Goal: Task Accomplishment & Management: Use online tool/utility

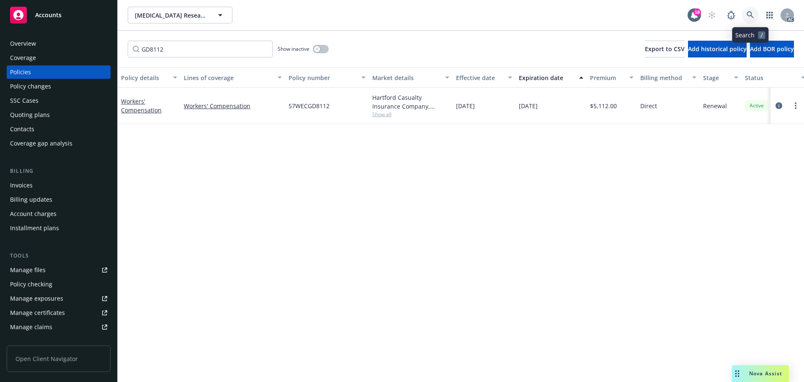
click at [750, 16] on icon at bounding box center [751, 15] width 8 height 8
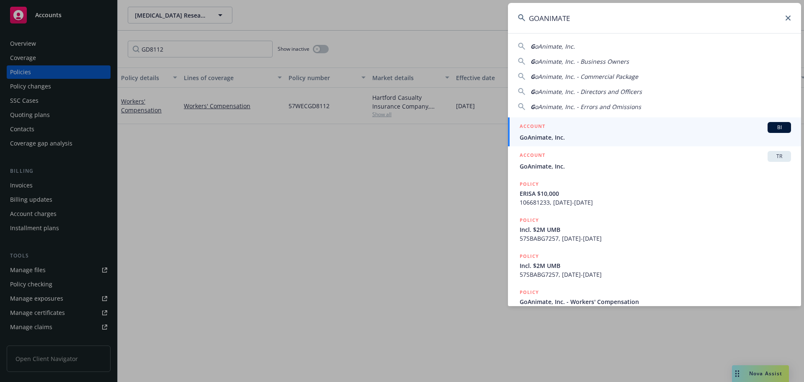
type input "GOANIMATE"
drag, startPoint x: 626, startPoint y: 129, endPoint x: 612, endPoint y: 111, distance: 23.0
click at [626, 129] on div "ACCOUNT BI" at bounding box center [655, 127] width 271 height 11
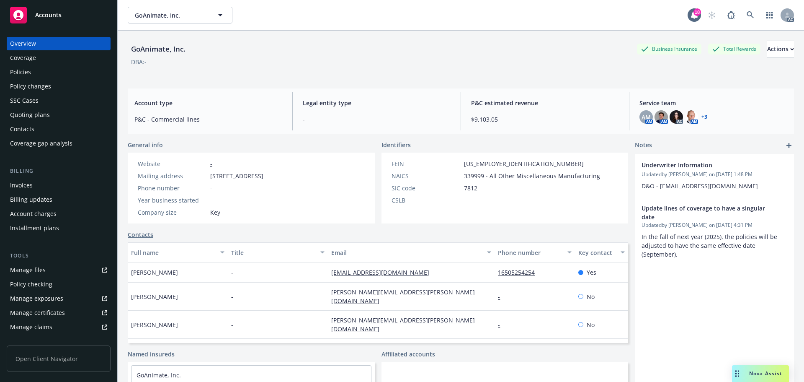
click at [56, 75] on div "Policies" at bounding box center [58, 71] width 97 height 13
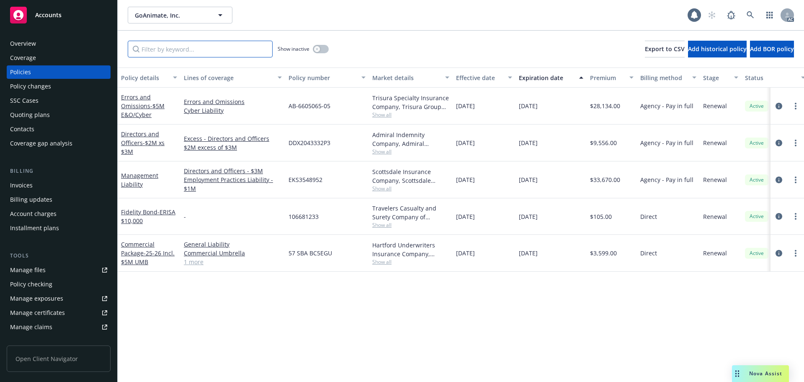
click at [174, 56] on input "Filter by keyword..." at bounding box center [200, 49] width 145 height 17
paste input "BC5EGU"
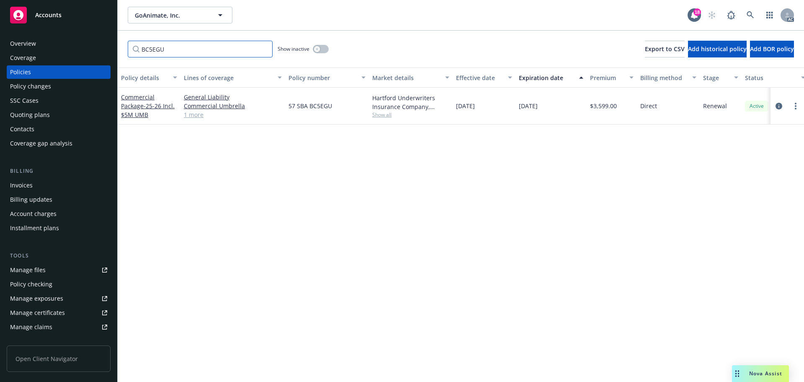
type input "BC5EGU"
click at [751, 16] on icon at bounding box center [751, 15] width 8 height 8
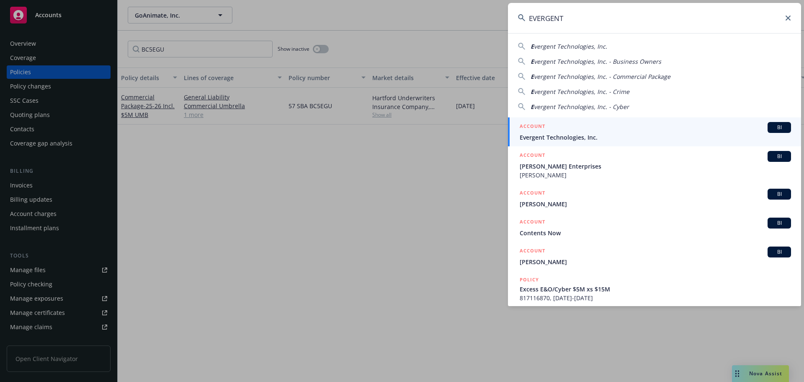
type input "EVERGENT"
click at [588, 137] on span "Evergent Technologies, Inc." at bounding box center [655, 137] width 271 height 9
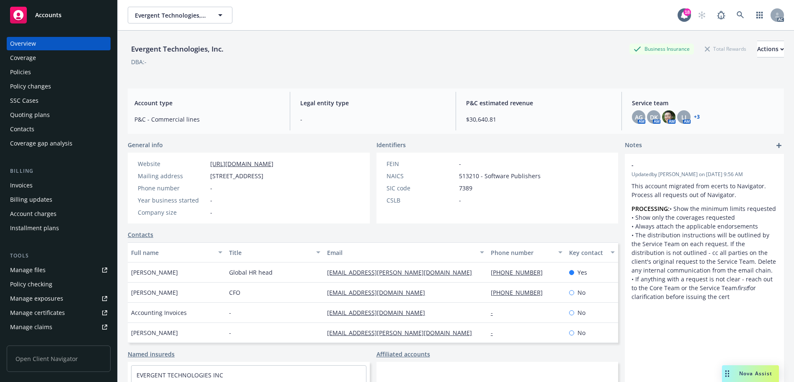
click at [60, 73] on div "Policies" at bounding box center [58, 71] width 97 height 13
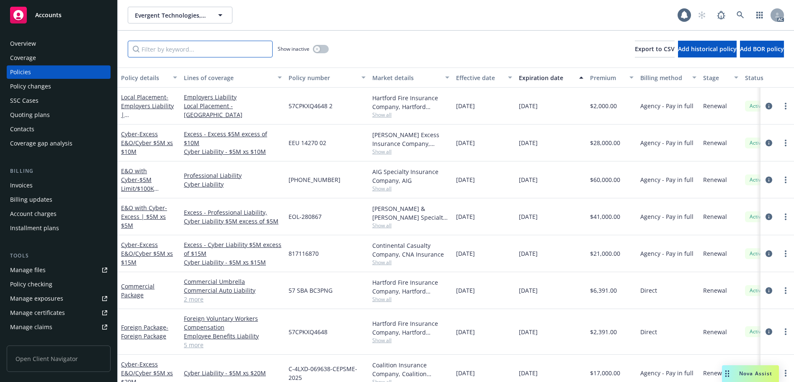
click at [168, 49] on input "Filter by keyword..." at bounding box center [200, 49] width 145 height 17
paste input "XQ4648"
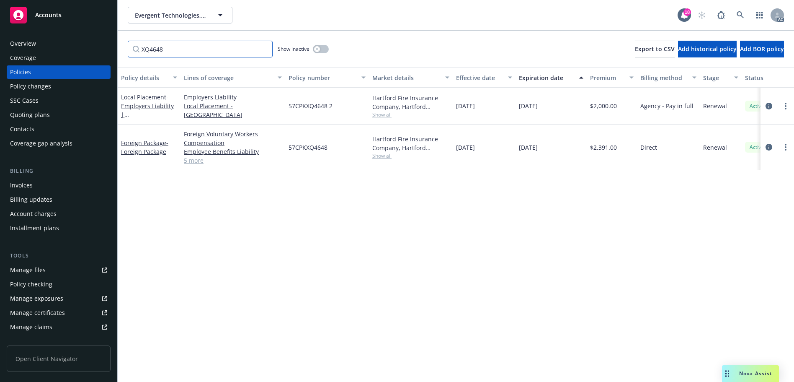
type input "XQ4648"
click at [740, 15] on icon at bounding box center [741, 15] width 8 height 8
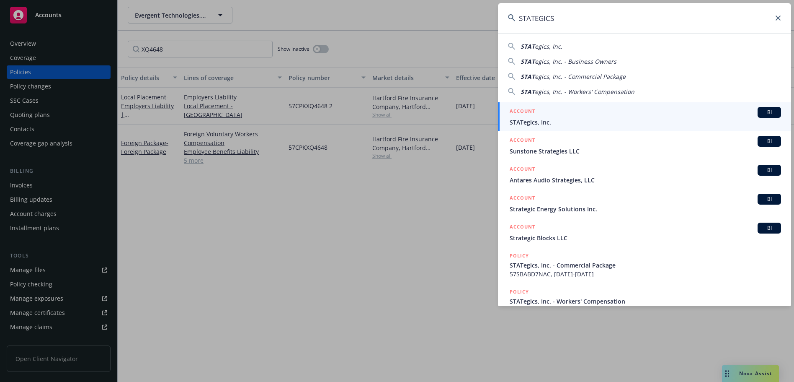
type input "STATEGICS"
click at [562, 114] on div "ACCOUNT BI" at bounding box center [645, 112] width 271 height 11
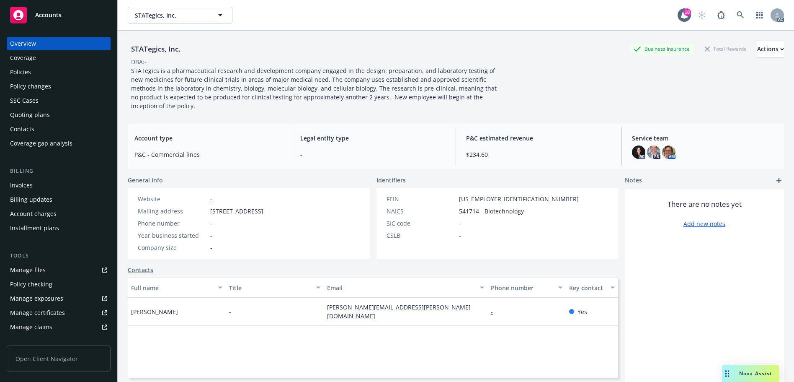
click at [54, 75] on div "Policies" at bounding box center [58, 71] width 97 height 13
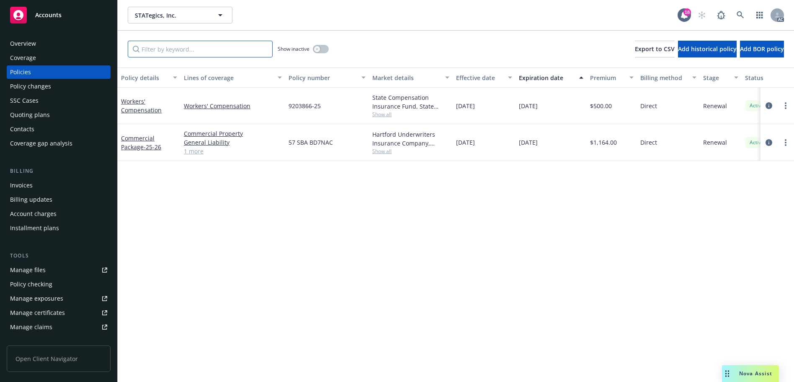
click at [183, 55] on input "Filter by keyword..." at bounding box center [200, 49] width 145 height 17
paste input "BD7NAC"
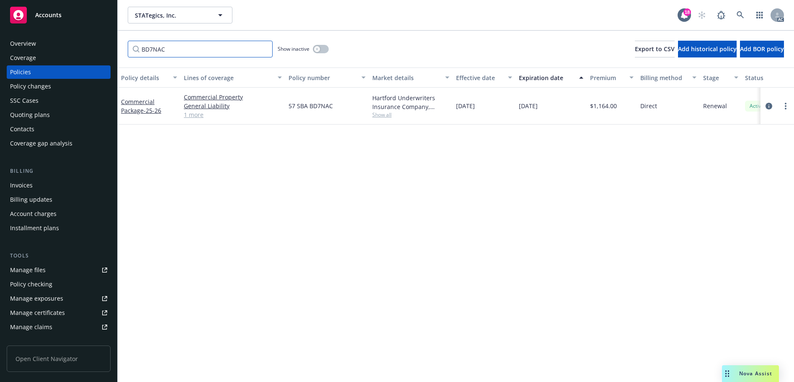
type input "BD7NAC"
click at [736, 13] on link at bounding box center [740, 15] width 17 height 17
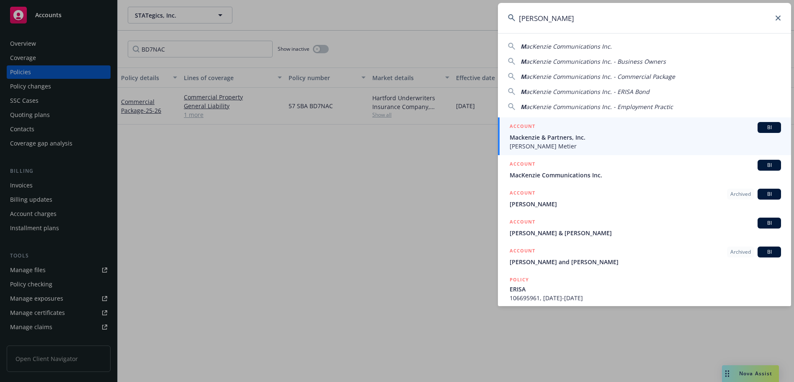
type input "[PERSON_NAME]"
click at [618, 134] on span "Mackenzie & Partners, Inc." at bounding box center [645, 137] width 271 height 9
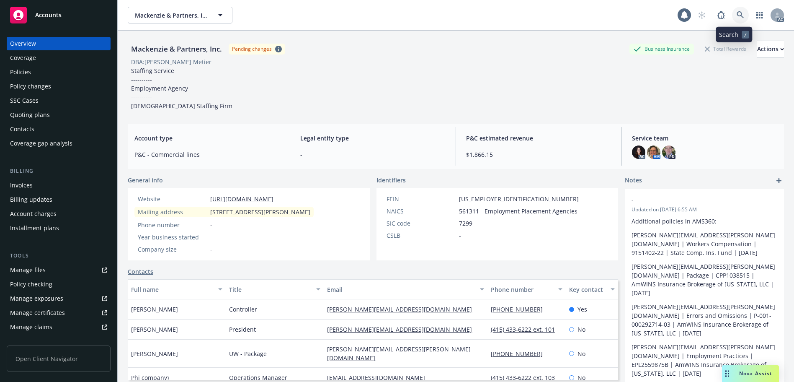
click at [734, 10] on link at bounding box center [740, 15] width 17 height 17
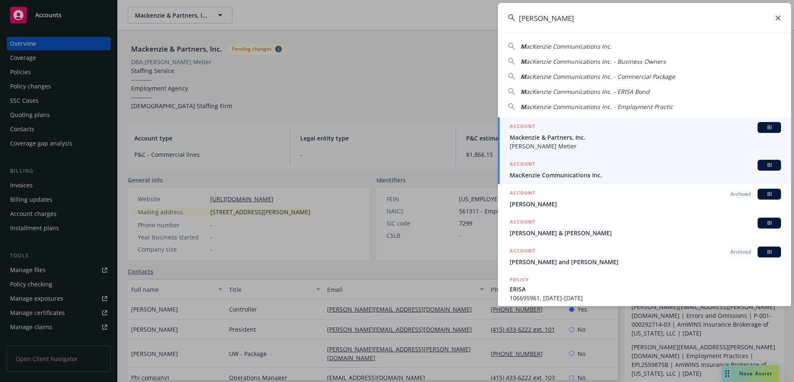
type input "[PERSON_NAME]"
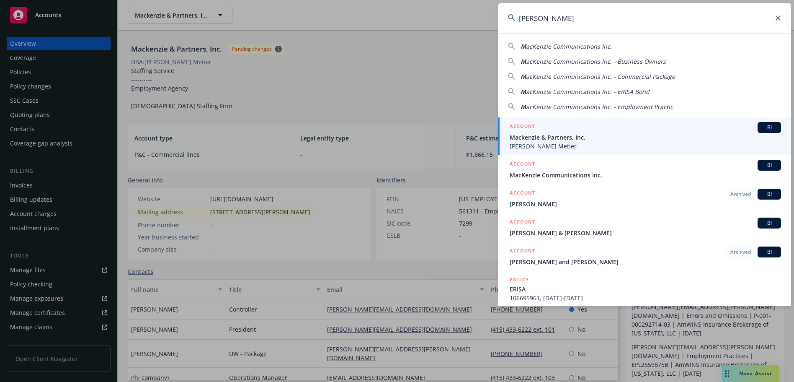
click at [576, 173] on span "MacKenzie Communications Inc." at bounding box center [645, 174] width 271 height 9
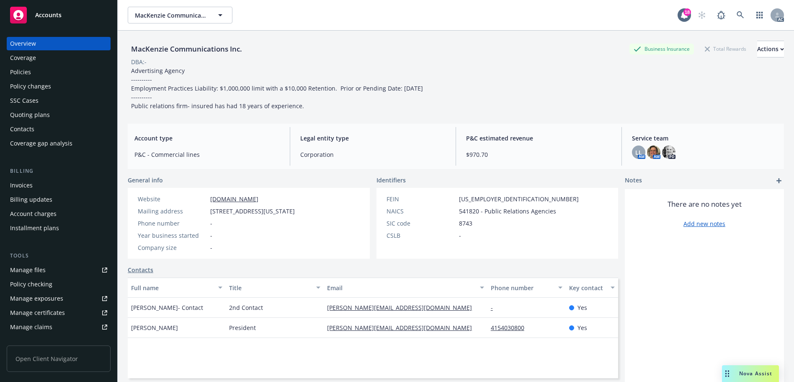
click at [42, 73] on div "Policies" at bounding box center [58, 71] width 97 height 13
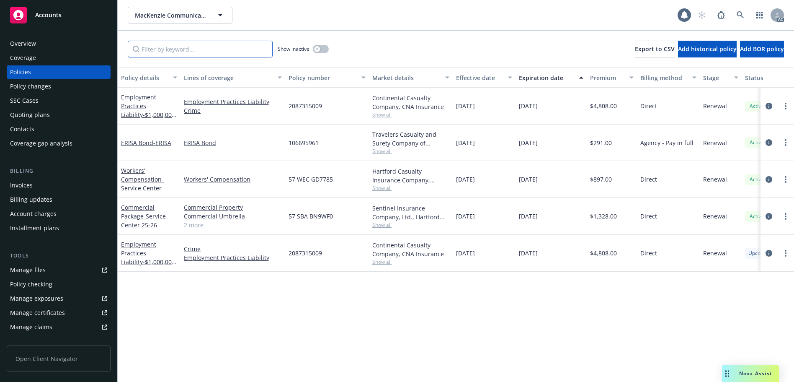
click at [170, 50] on input "Filter by keyword..." at bounding box center [200, 49] width 145 height 17
paste input "GD7785"
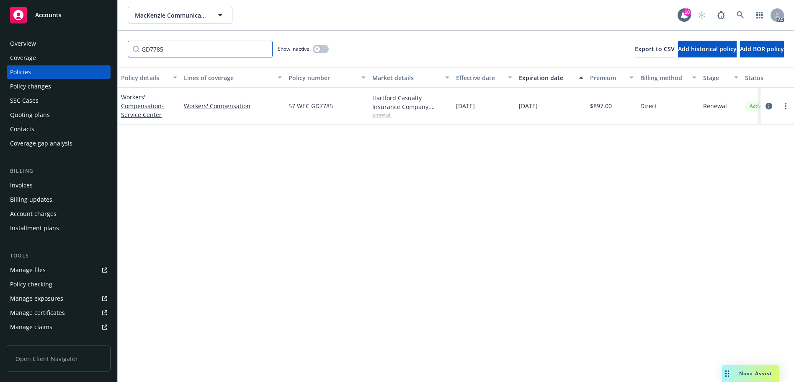
type input "GD7785"
click at [746, 15] on link at bounding box center [740, 15] width 17 height 17
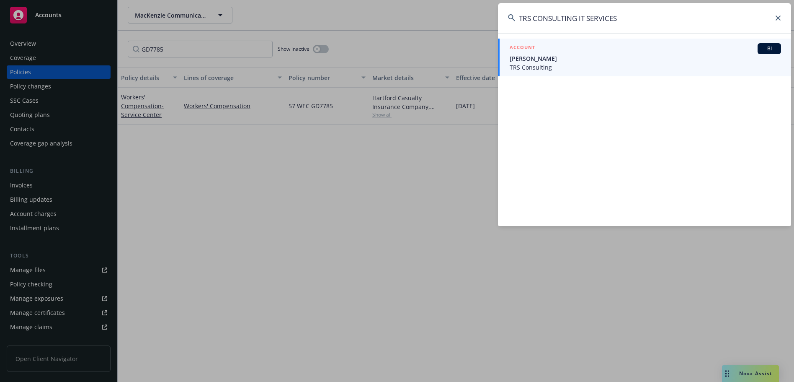
type input "TRS CONSULTING IT SERVICES"
click at [563, 65] on span "TRS Consulting" at bounding box center [645, 67] width 271 height 9
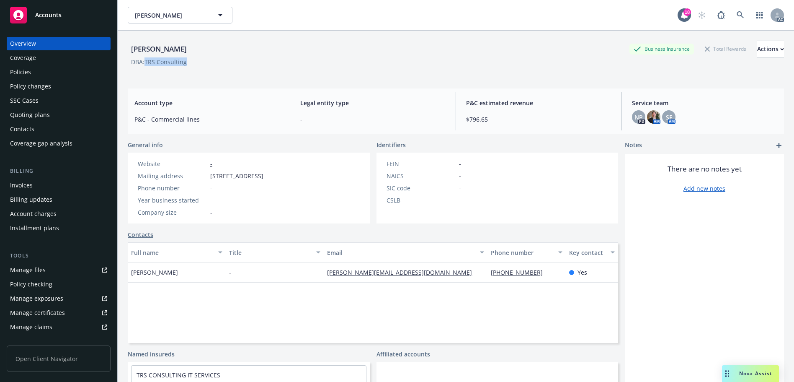
drag, startPoint x: 168, startPoint y: 63, endPoint x: 147, endPoint y: 66, distance: 21.6
click at [147, 66] on div "DBA: TRS Consulting" at bounding box center [456, 61] width 656 height 9
copy div "TRS Consulting"
click at [737, 13] on icon at bounding box center [740, 14] width 7 height 7
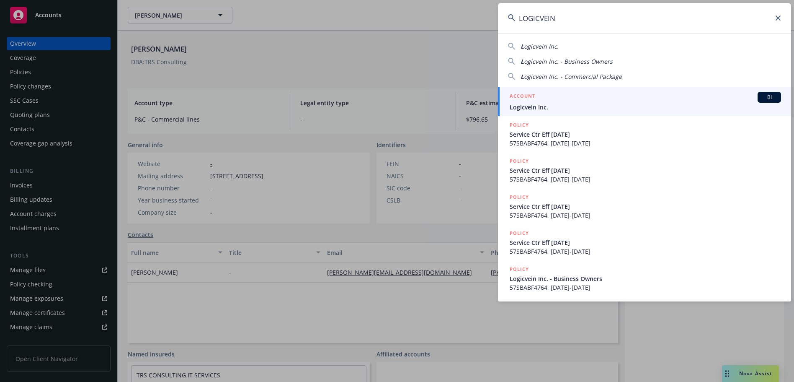
type input "LOGICVEIN"
click at [589, 103] on span "Logicvein Inc." at bounding box center [645, 107] width 271 height 9
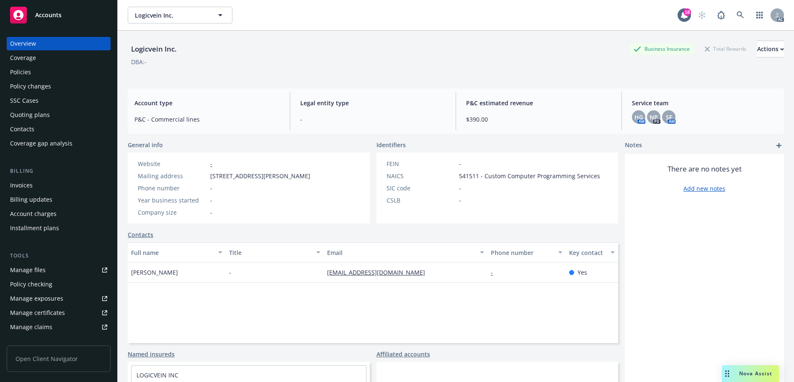
click at [22, 70] on div "Policies" at bounding box center [20, 71] width 21 height 13
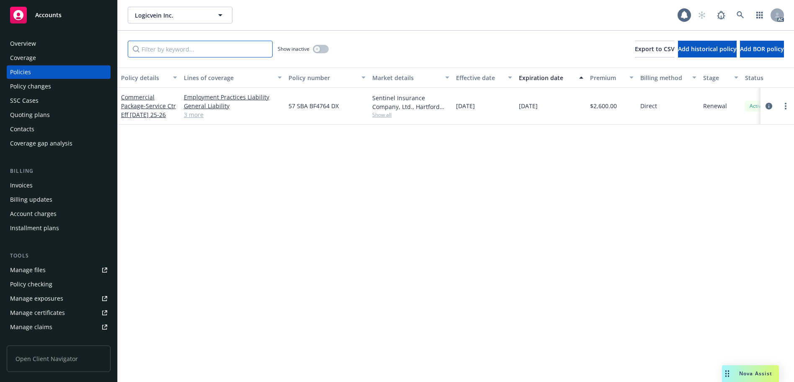
click at [242, 52] on input "Filter by keyword..." at bounding box center [200, 49] width 145 height 17
paste input "BF4764"
type input "BF4764"
click at [742, 19] on link at bounding box center [740, 15] width 17 height 17
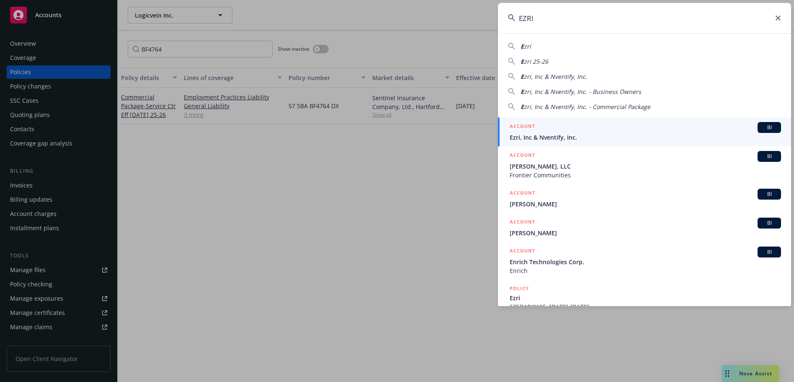
type input "EZRI"
click at [568, 130] on div "ACCOUNT BI" at bounding box center [645, 127] width 271 height 11
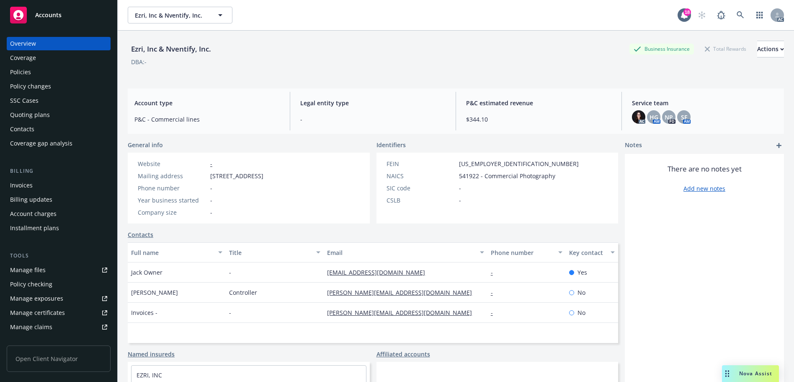
click at [76, 71] on div "Policies" at bounding box center [58, 71] width 97 height 13
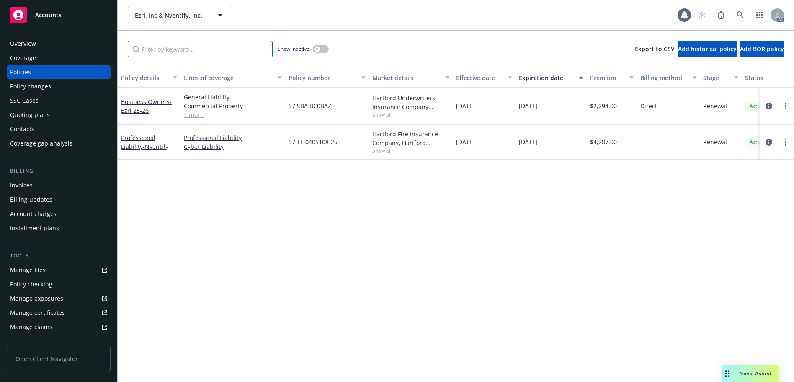
drag, startPoint x: 183, startPoint y: 52, endPoint x: 193, endPoint y: 54, distance: 10.6
click at [183, 52] on input "Filter by keyword..." at bounding box center [200, 49] width 145 height 17
paste input "BC0BAZ"
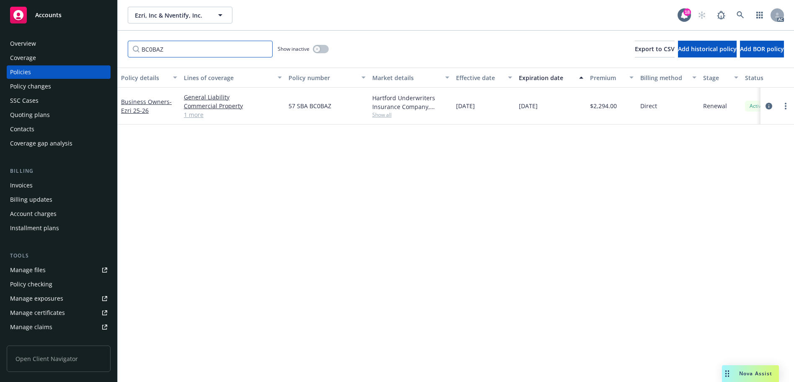
type input "BC0BAZ"
click at [325, 47] on button "button" at bounding box center [321, 49] width 16 height 8
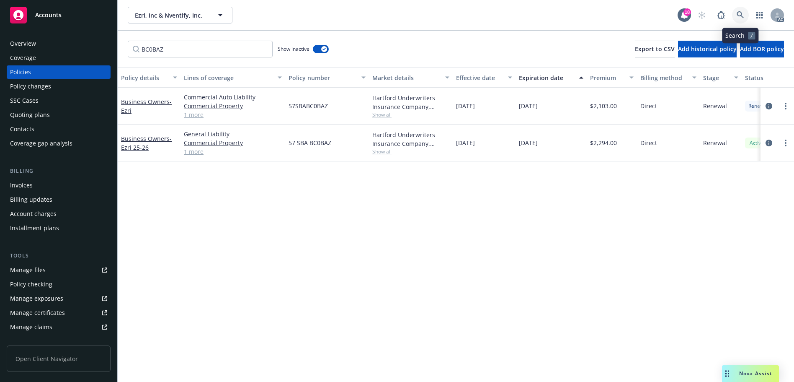
click at [738, 11] on icon at bounding box center [741, 15] width 8 height 8
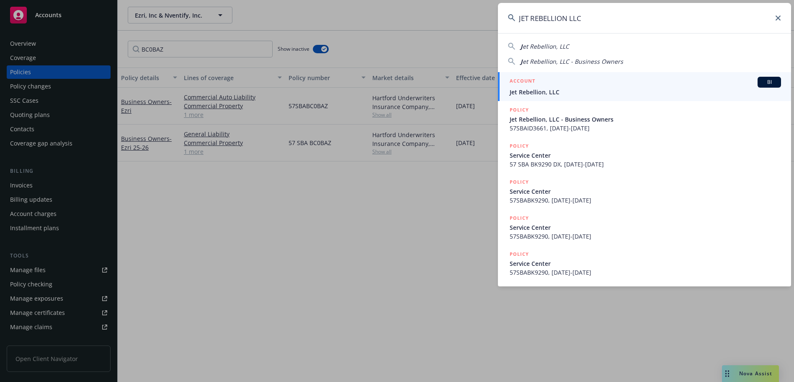
type input "JET REBELLION LLC"
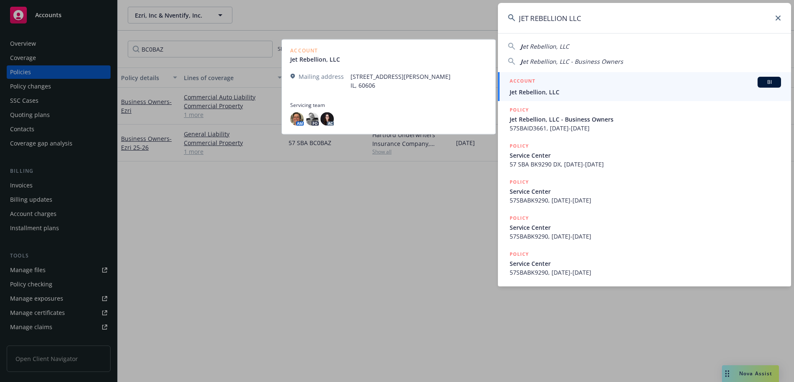
click at [583, 89] on span "Jet Rebellion, LLC" at bounding box center [645, 92] width 271 height 9
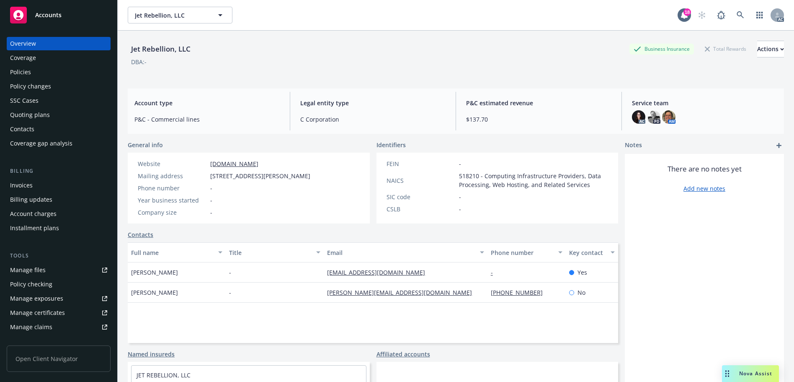
click at [43, 74] on div "Policies" at bounding box center [58, 71] width 97 height 13
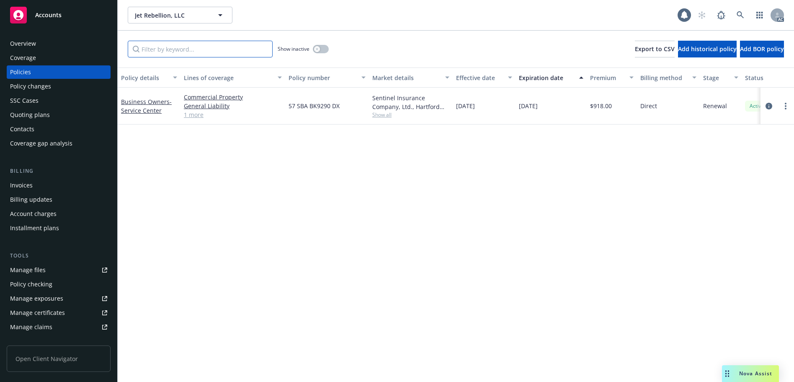
click at [188, 48] on input "Filter by keyword..." at bounding box center [200, 49] width 145 height 17
paste input "BK9290"
type input "BK9290"
click at [741, 13] on icon at bounding box center [741, 15] width 8 height 8
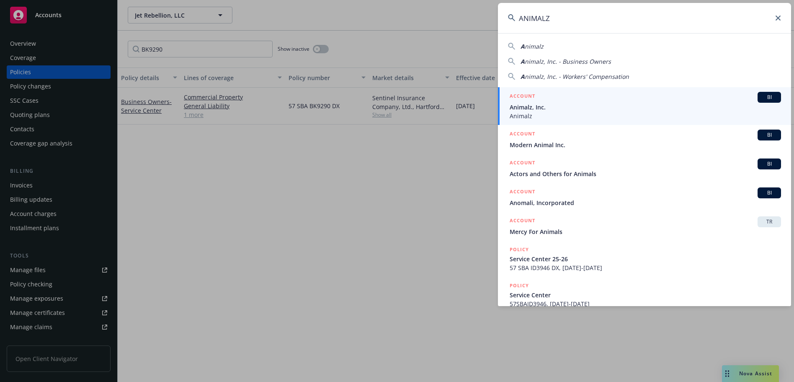
type input "ANIMALZ"
drag, startPoint x: 557, startPoint y: 94, endPoint x: 557, endPoint y: 56, distance: 38.5
click at [557, 95] on div "ACCOUNT BI" at bounding box center [645, 97] width 271 height 11
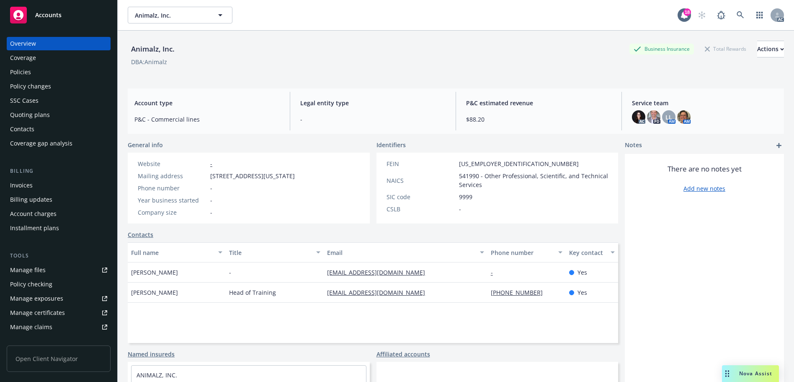
click at [46, 68] on div "Policies" at bounding box center [58, 71] width 97 height 13
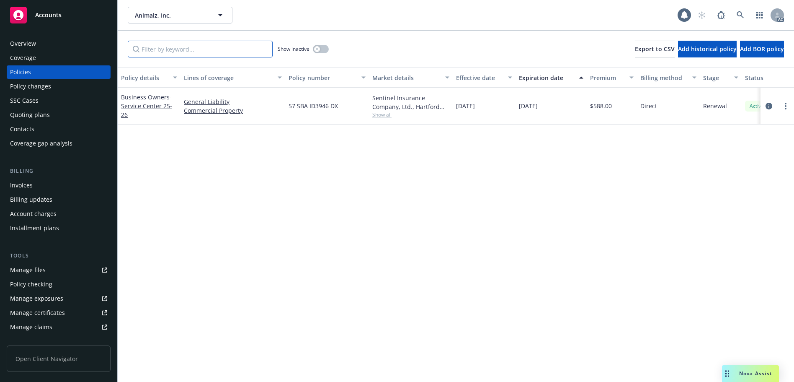
click at [174, 48] on input "Filter by keyword..." at bounding box center [200, 49] width 145 height 17
paste input "ID3946"
type input "ID3946"
click at [741, 9] on link at bounding box center [740, 15] width 17 height 17
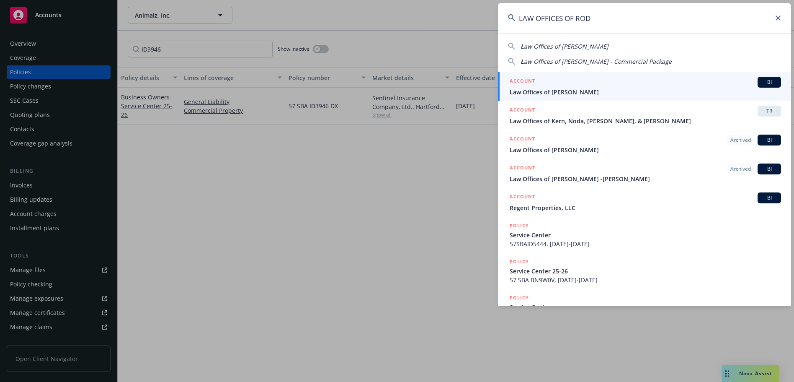
type input "LAW OFFICES OF ROD"
click at [596, 92] on span "Law Offices of [PERSON_NAME]" at bounding box center [645, 92] width 271 height 9
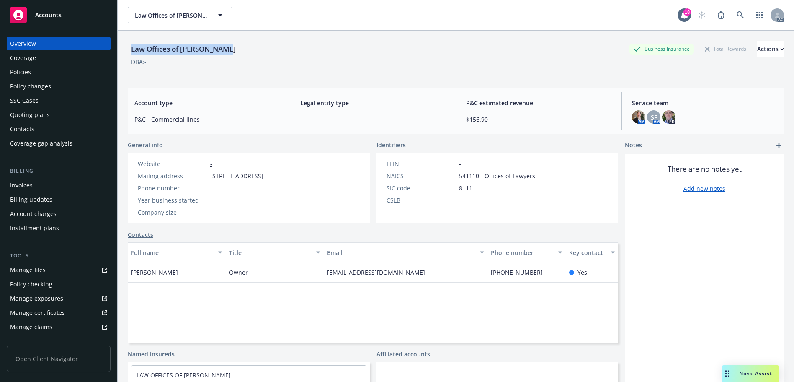
drag, startPoint x: 230, startPoint y: 46, endPoint x: 132, endPoint y: 48, distance: 98.4
click at [132, 48] on div "Law Offices of [PERSON_NAME] Business Insurance Total Rewards Actions" at bounding box center [456, 49] width 656 height 17
copy div "Law Offices of [PERSON_NAME]"
click at [65, 79] on div "Overview Coverage Policies Policy changes SSC Cases Quoting plans Contacts Cove…" at bounding box center [59, 93] width 104 height 113
click at [66, 77] on div "Policies" at bounding box center [58, 71] width 97 height 13
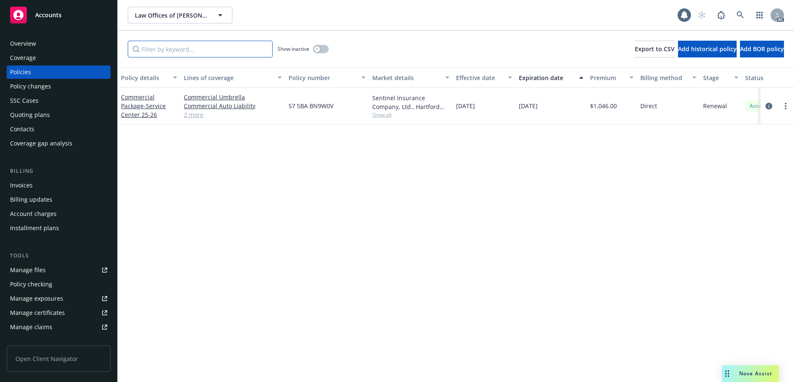
click at [185, 48] on input "Filter by keyword..." at bounding box center [200, 49] width 145 height 17
paste input "BN9W0V"
type input "BN9W0V"
click at [738, 14] on icon at bounding box center [741, 15] width 8 height 8
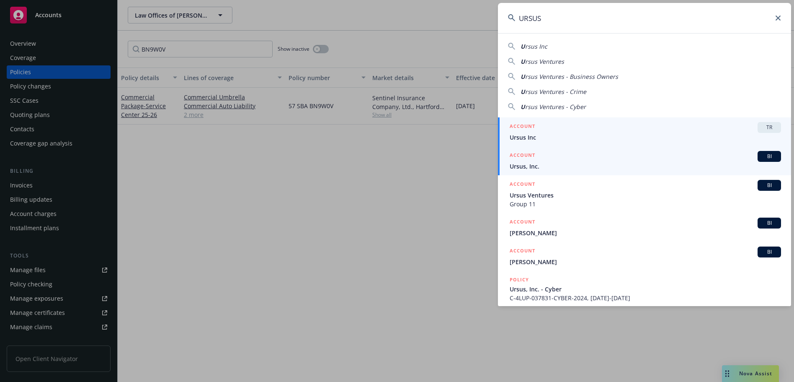
type input "URSUS"
click at [603, 157] on div "ACCOUNT BI" at bounding box center [645, 156] width 271 height 11
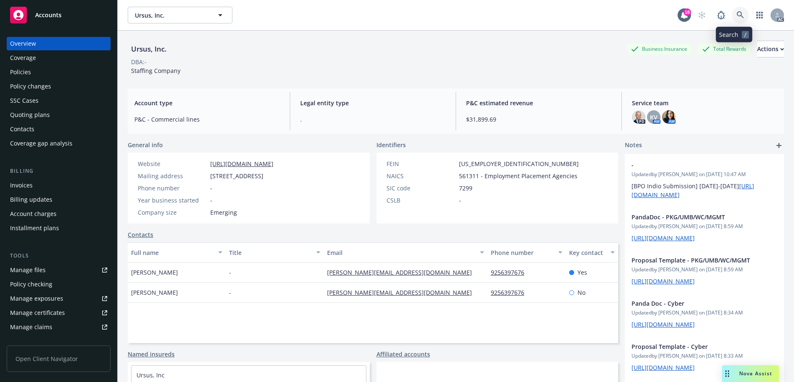
click at [737, 15] on icon at bounding box center [741, 15] width 8 height 8
drag, startPoint x: 347, startPoint y: 102, endPoint x: 344, endPoint y: 137, distance: 34.9
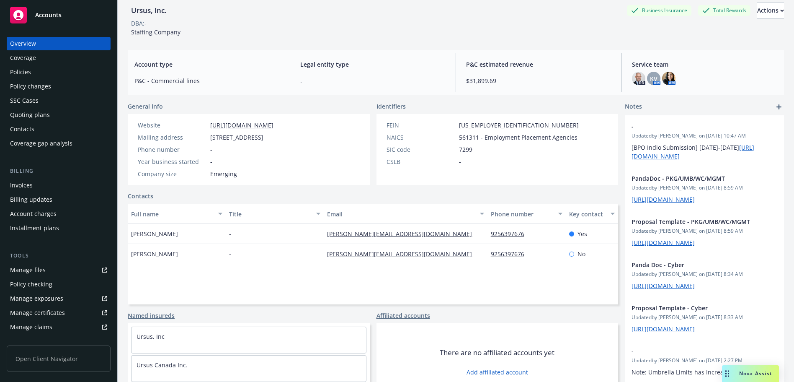
scroll to position [57, 0]
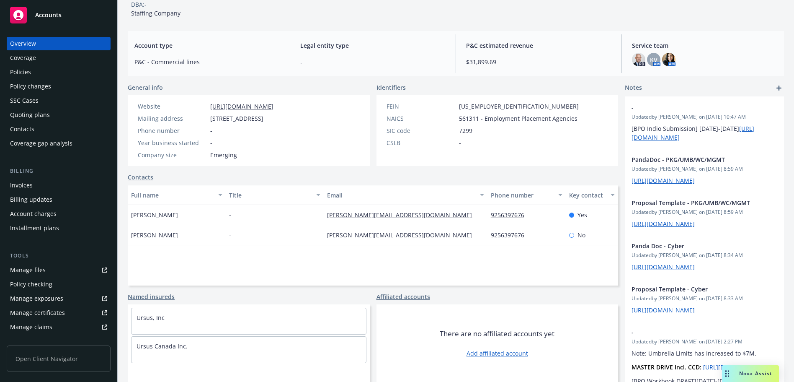
click at [72, 67] on div "Policies" at bounding box center [58, 71] width 97 height 13
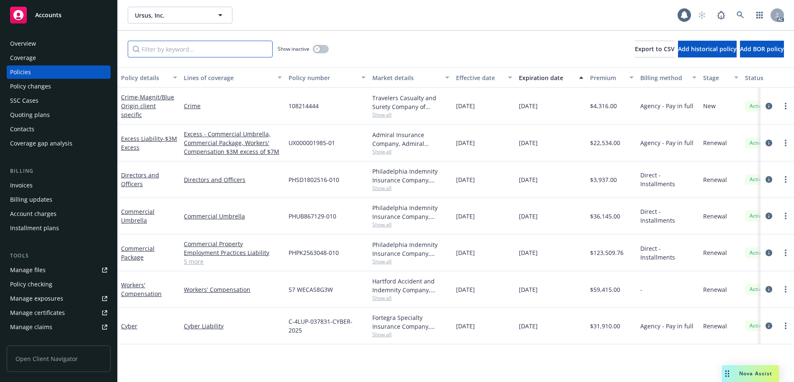
click at [218, 44] on input "Filter by keyword..." at bounding box center [200, 49] width 145 height 17
paste input "BN5X4R"
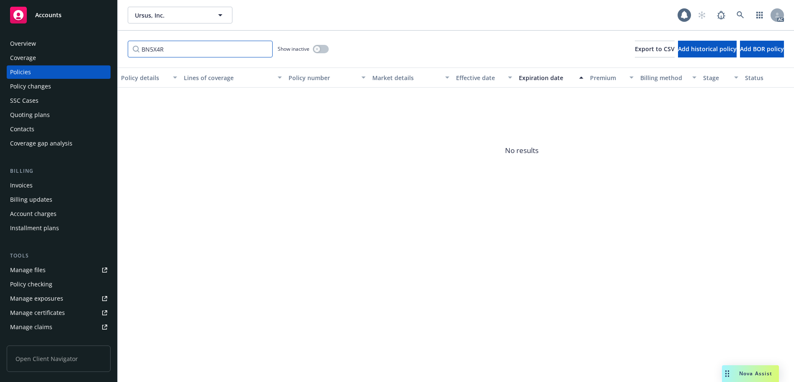
type input "BN5X4R"
click at [325, 52] on button "button" at bounding box center [321, 49] width 16 height 8
click at [745, 13] on link at bounding box center [740, 15] width 17 height 17
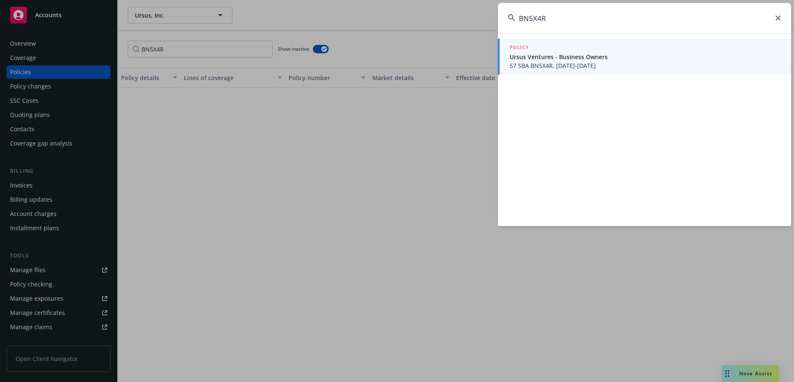
type input "BN5X4R"
click at [560, 58] on span "Ursus Ventures - Business Owners" at bounding box center [645, 56] width 271 height 9
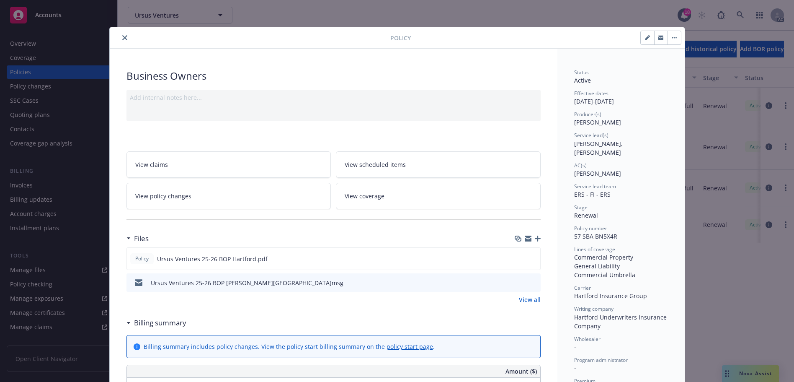
click at [115, 37] on div at bounding box center [251, 38] width 277 height 10
click at [120, 37] on button "close" at bounding box center [125, 38] width 10 height 10
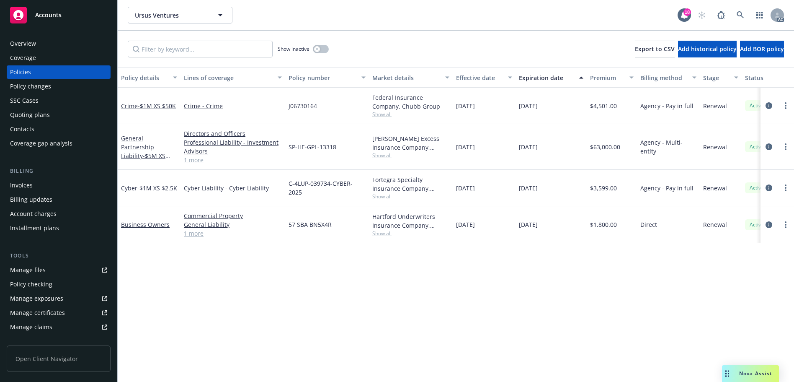
click at [66, 41] on div "Overview" at bounding box center [58, 43] width 97 height 13
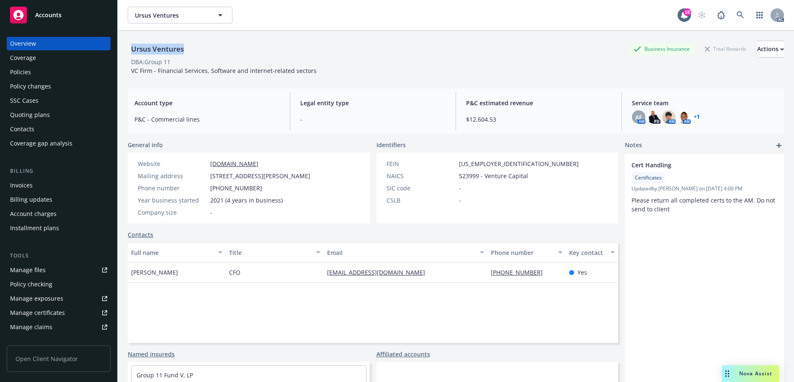
drag, startPoint x: 199, startPoint y: 51, endPoint x: 132, endPoint y: 48, distance: 66.2
click at [132, 48] on div "Ursus Ventures Business Insurance Total Rewards Actions" at bounding box center [456, 49] width 656 height 17
copy div "Ursus Ventures"
click at [60, 72] on div "Policies" at bounding box center [58, 71] width 97 height 13
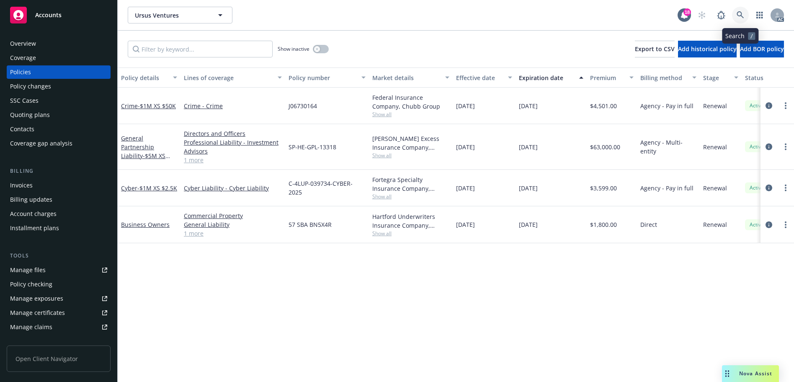
click at [742, 17] on icon at bounding box center [741, 15] width 8 height 8
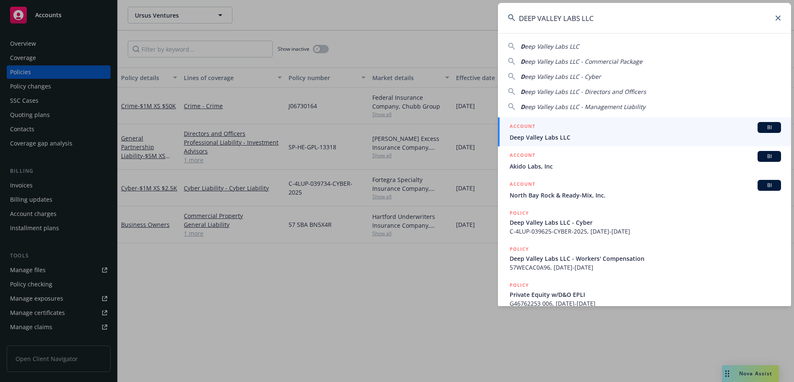
type input "DEEP VALLEY LABS LLC"
click at [573, 128] on div "ACCOUNT BI" at bounding box center [645, 127] width 271 height 11
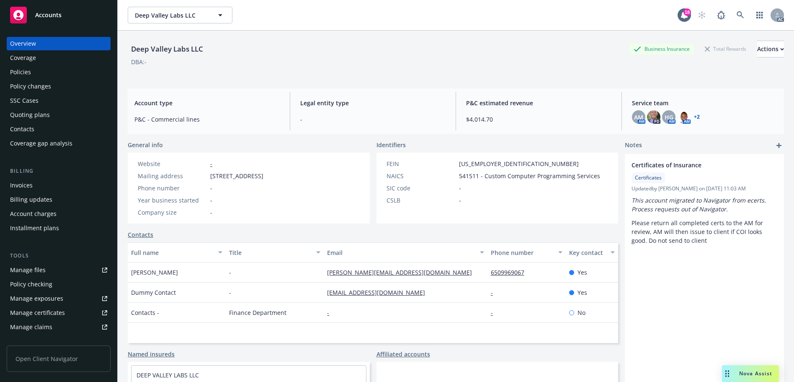
click at [42, 71] on div "Policies" at bounding box center [58, 71] width 97 height 13
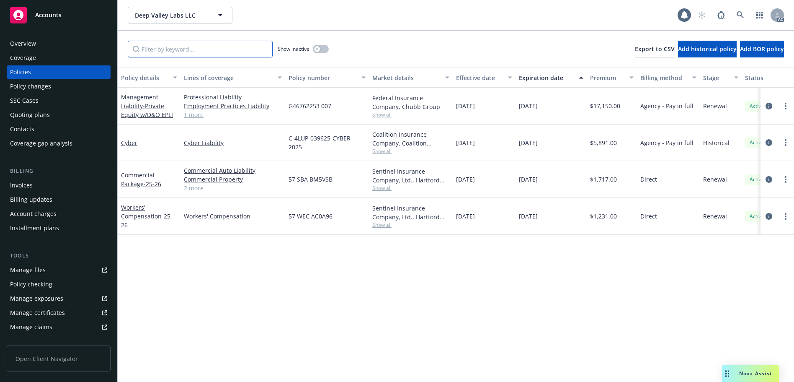
click at [202, 50] on input "Filter by keyword..." at bounding box center [200, 49] width 145 height 17
paste input "AC0A96"
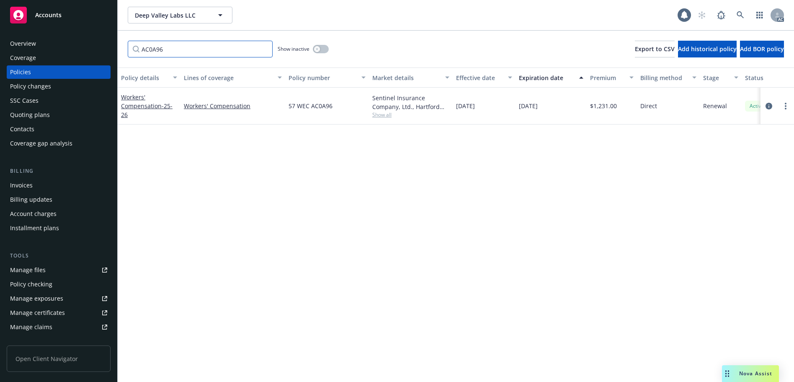
type input "AC0A96"
click at [741, 15] on icon at bounding box center [740, 14] width 7 height 7
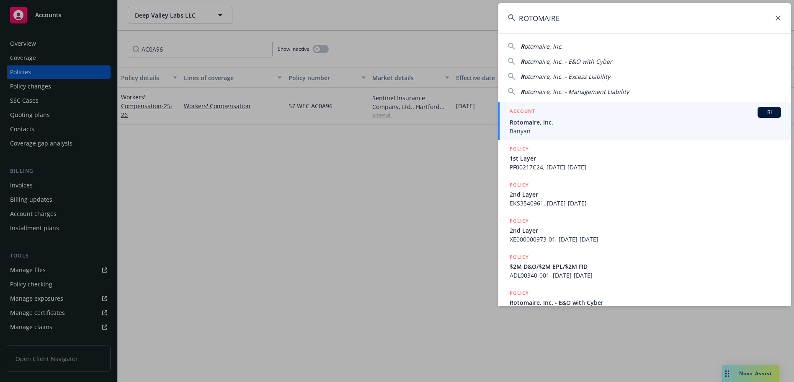
type input "ROTOMAIRE"
click at [575, 119] on span "Rotomaire, Inc." at bounding box center [645, 122] width 271 height 9
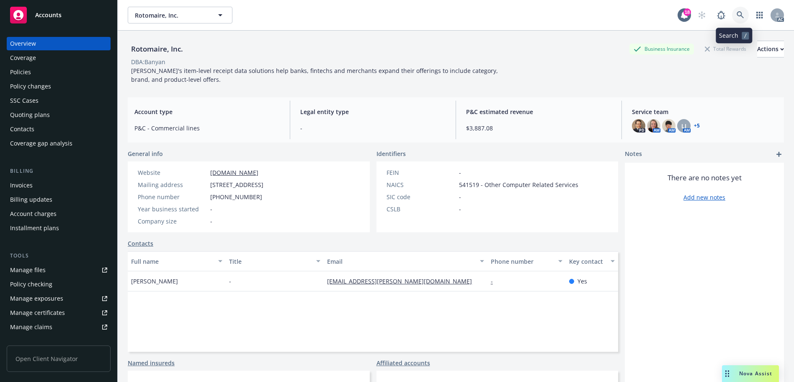
click at [742, 14] on link at bounding box center [740, 15] width 17 height 17
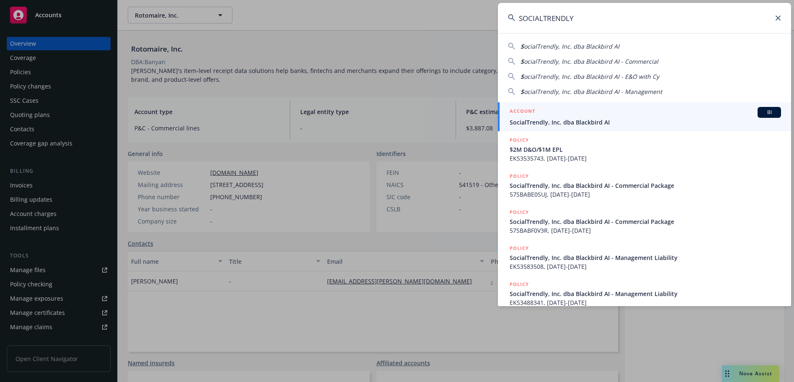
type input "SOCIALTRENDLY"
drag, startPoint x: 609, startPoint y: 116, endPoint x: 602, endPoint y: 113, distance: 7.6
click at [609, 116] on div "ACCOUNT BI" at bounding box center [645, 112] width 271 height 11
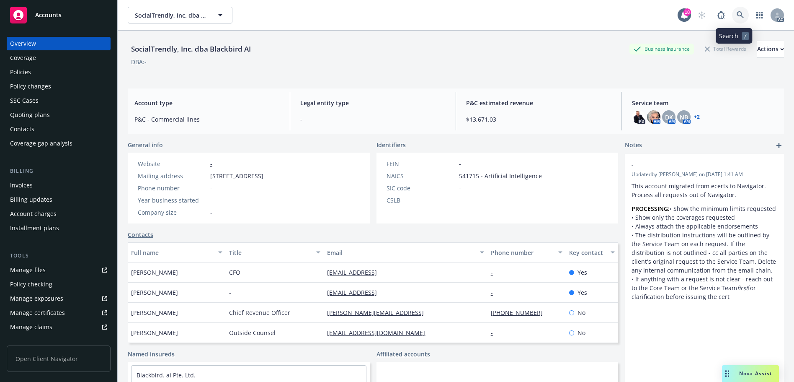
click at [740, 11] on link at bounding box center [740, 15] width 17 height 17
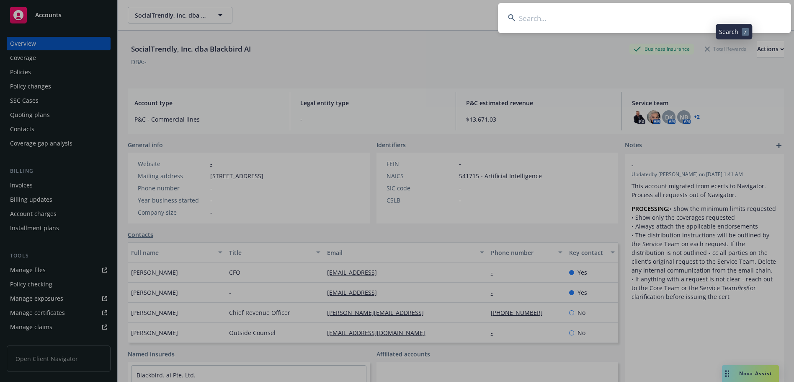
type input "BF0V3R"
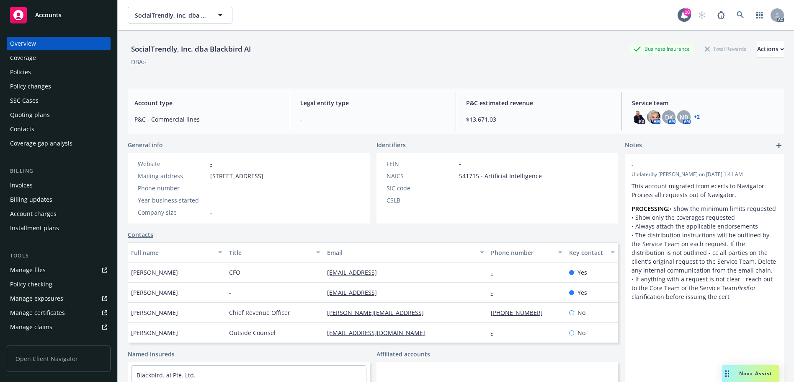
drag, startPoint x: 170, startPoint y: 68, endPoint x: 64, endPoint y: 71, distance: 106.4
click at [42, 76] on div "Policies" at bounding box center [58, 71] width 97 height 13
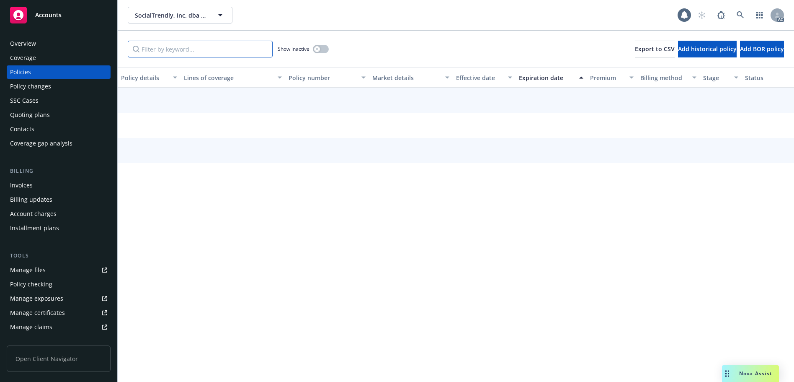
click at [191, 46] on input "Filter by keyword..." at bounding box center [200, 49] width 145 height 17
paste input "BF0V3R"
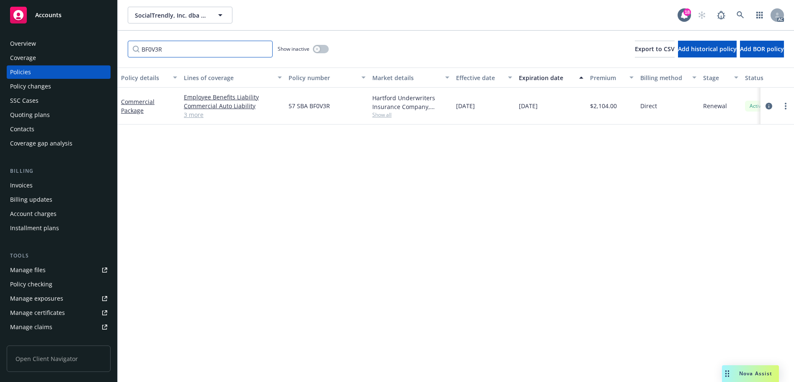
type input "BF0V3R"
click at [741, 16] on icon at bounding box center [741, 15] width 8 height 8
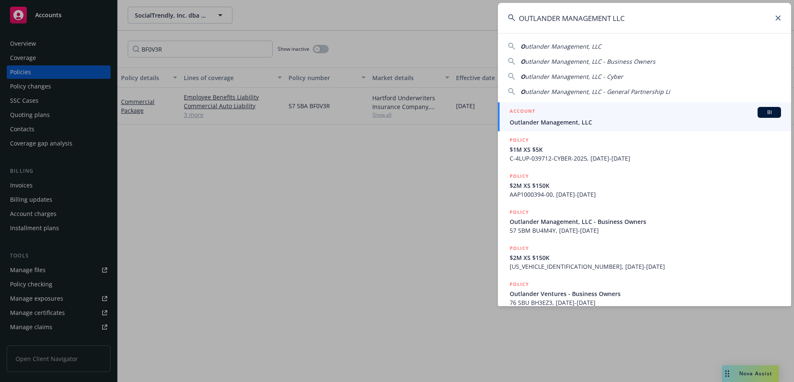
type input "OUTLANDER MANAGEMENT LLC"
click at [628, 110] on div "ACCOUNT BI" at bounding box center [645, 112] width 271 height 11
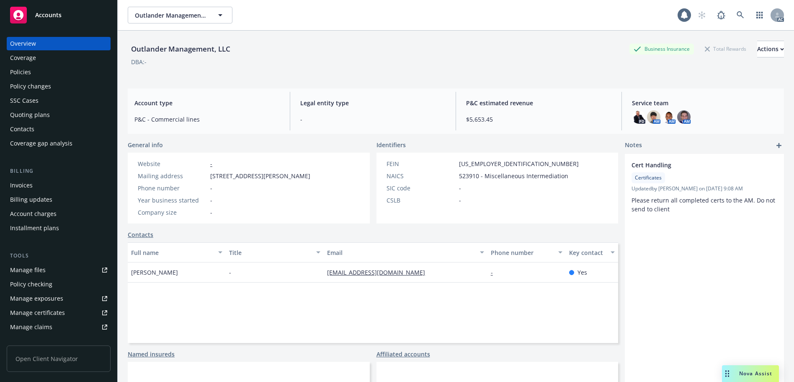
click at [49, 76] on div "Policies" at bounding box center [58, 71] width 97 height 13
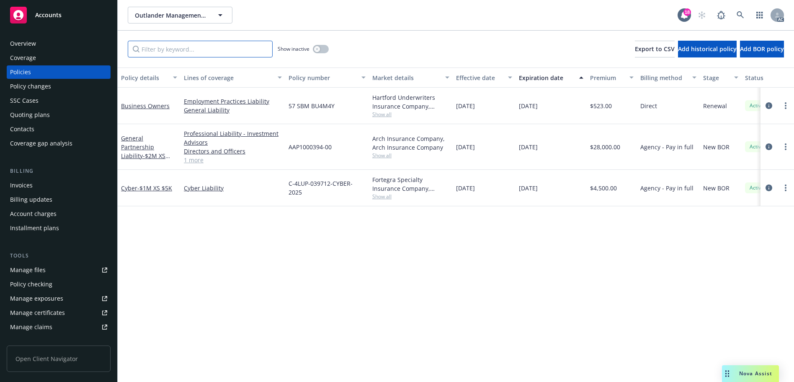
click at [197, 46] on input "Filter by keyword..." at bounding box center [200, 49] width 145 height 17
paste input "BU4M4Y"
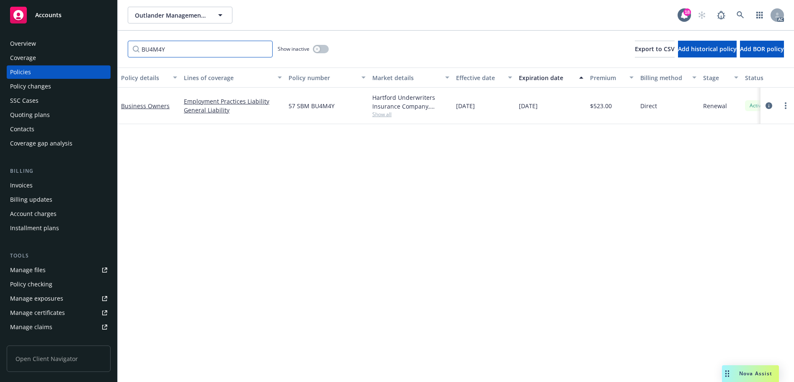
type input "BU4M4Y"
click at [742, 10] on link at bounding box center [740, 15] width 17 height 17
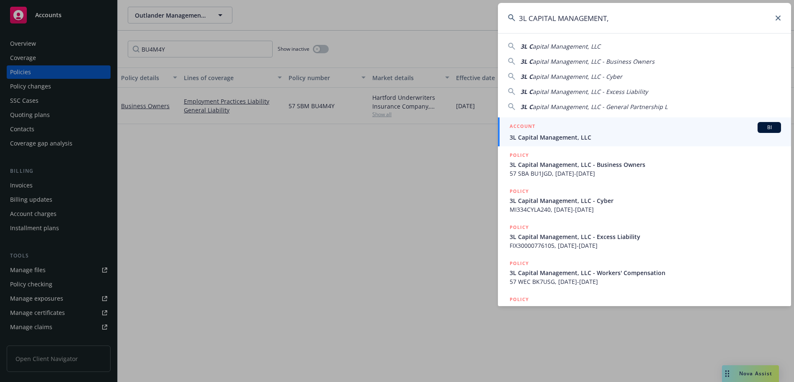
type input "3L CAPITAL MANAGEMENT,"
click at [596, 134] on span "3L Capital Management, LLC" at bounding box center [645, 137] width 271 height 9
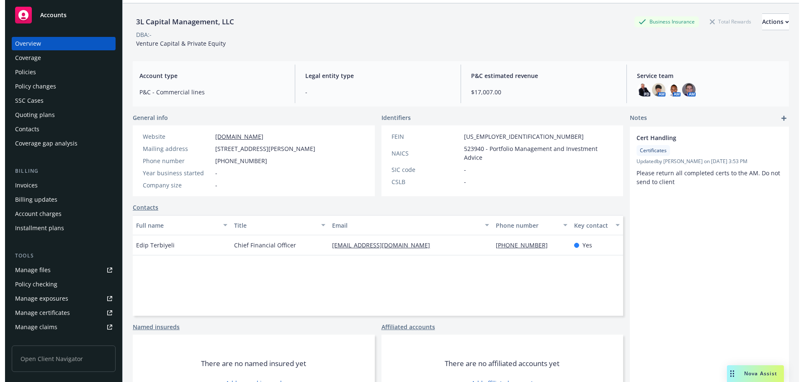
scroll to position [57, 0]
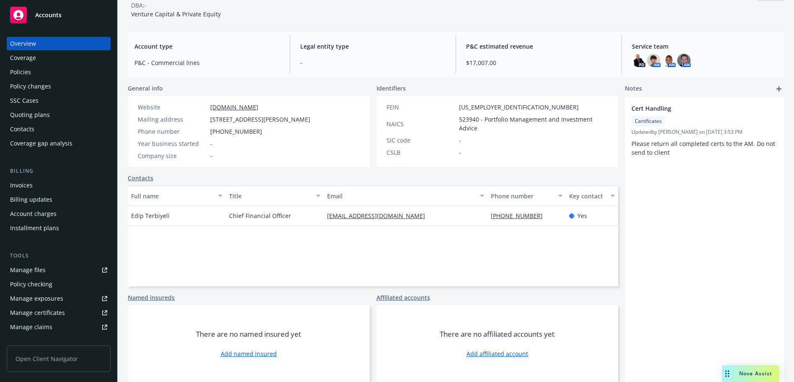
click at [83, 72] on div "Policies" at bounding box center [58, 71] width 97 height 13
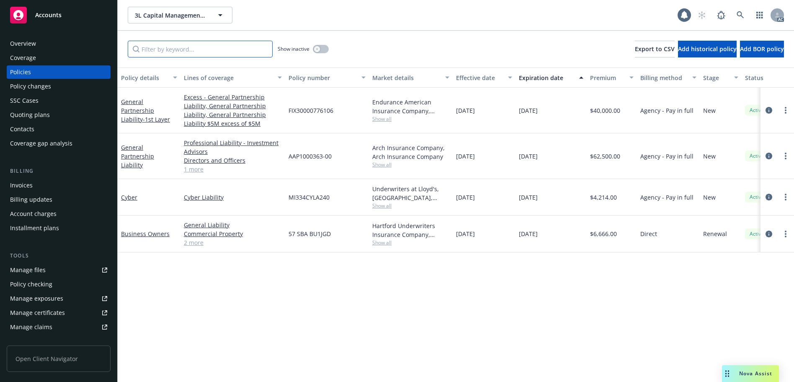
click at [170, 50] on input "Filter by keyword..." at bounding box center [200, 49] width 145 height 17
paste input "BU1JGD"
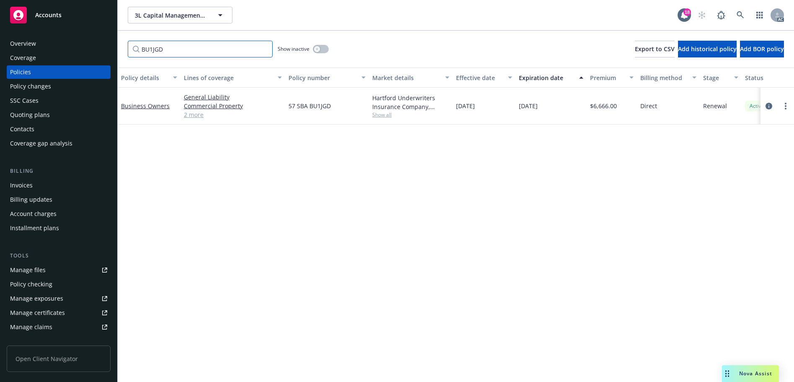
type input "BU1JGD"
click at [745, 10] on link at bounding box center [740, 15] width 17 height 17
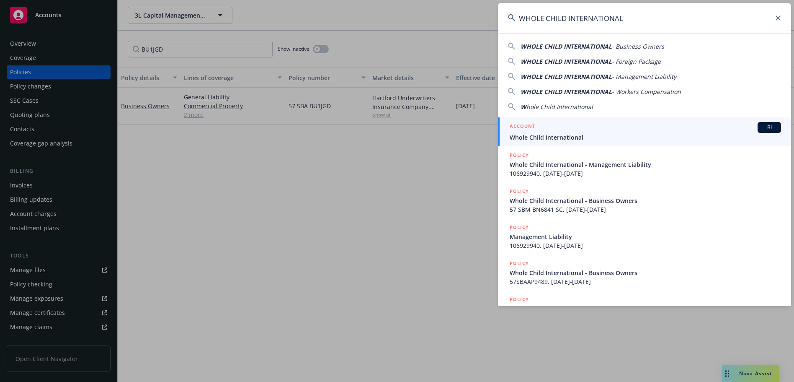
type input "WHOLE CHILD INTERNATIONAL"
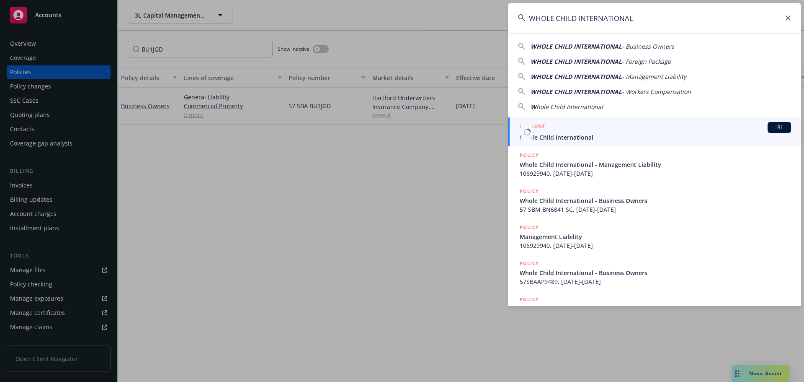
click at [542, 137] on span "Whole Child International" at bounding box center [655, 137] width 271 height 9
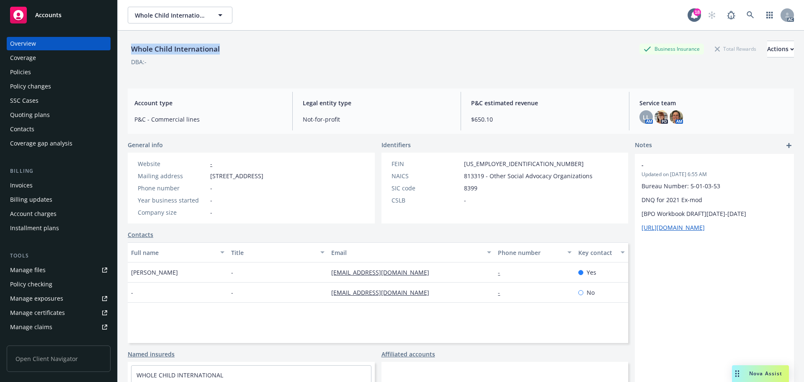
drag, startPoint x: 188, startPoint y: 50, endPoint x: 126, endPoint y: 53, distance: 62.0
click at [126, 53] on div "Whole Child International Business Insurance Total Rewards Actions DBA: - Accou…" at bounding box center [461, 222] width 686 height 382
copy div "Whole Child International"
click at [67, 73] on div "Policies" at bounding box center [58, 71] width 97 height 13
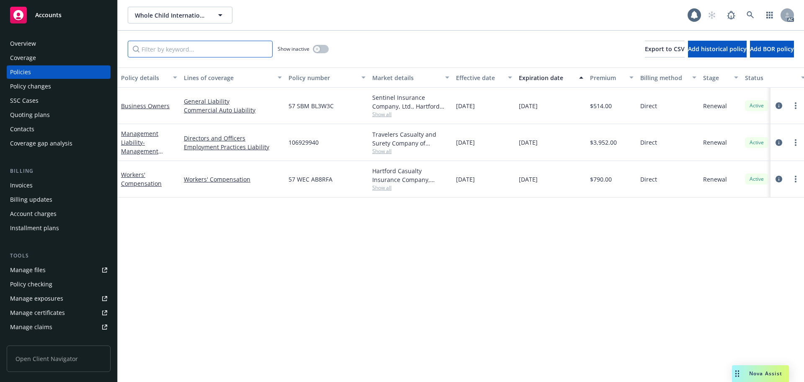
click at [176, 51] on input "Filter by keyword..." at bounding box center [200, 49] width 145 height 17
paste input "AB8RFA"
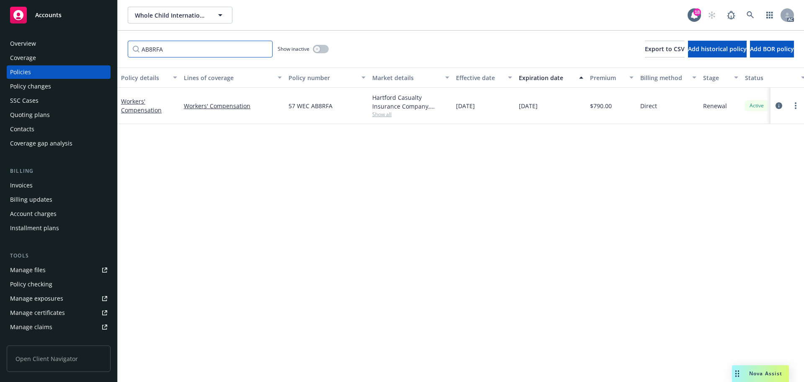
type input "AB8RFA"
click at [758, 15] on link at bounding box center [750, 15] width 17 height 17
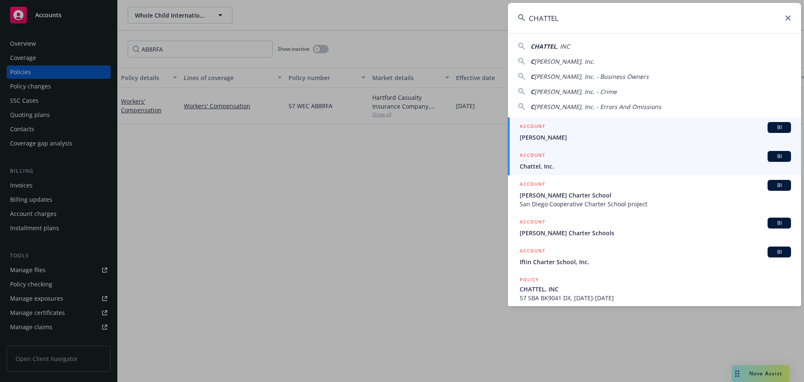
type input "CHATTEL"
click at [588, 157] on div "ACCOUNT BI" at bounding box center [655, 156] width 271 height 11
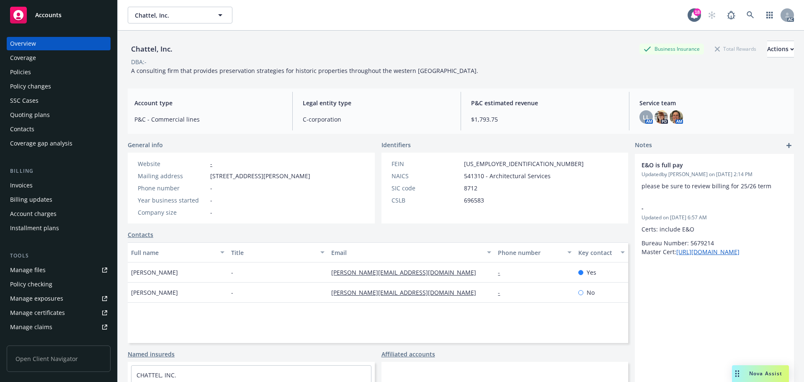
click at [28, 71] on div "Policies" at bounding box center [20, 71] width 21 height 13
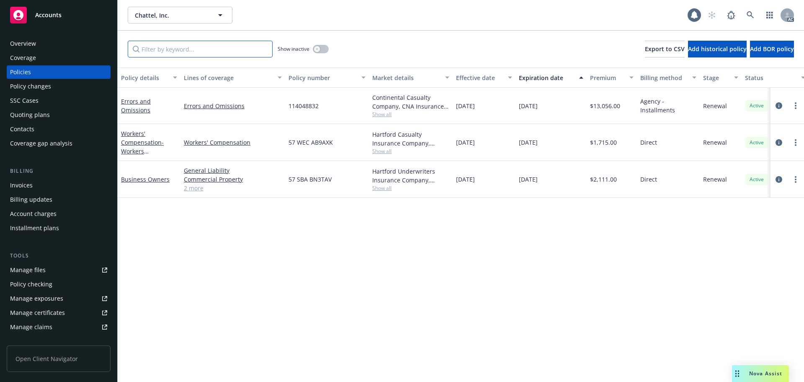
click at [202, 46] on input "Filter by keyword..." at bounding box center [200, 49] width 145 height 17
paste input "AB9AXK"
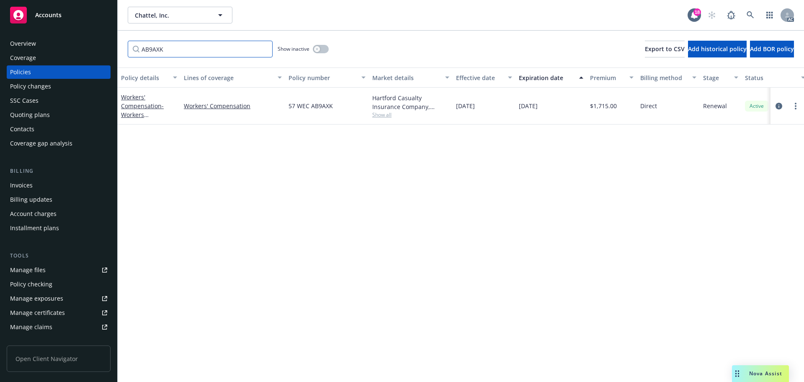
type input "AB9AXK"
click at [322, 50] on button "button" at bounding box center [321, 49] width 16 height 8
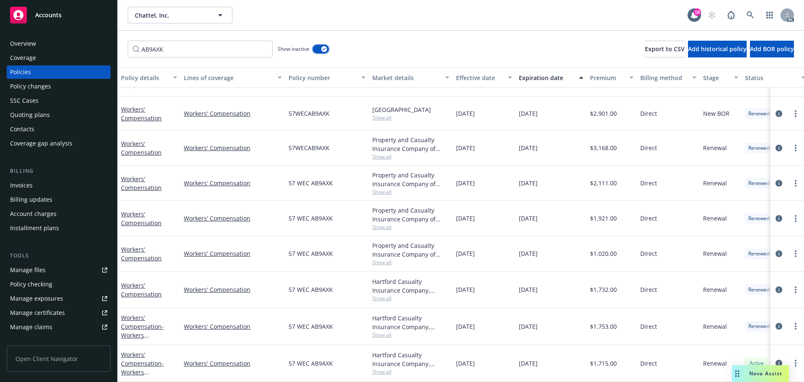
scroll to position [31, 0]
click at [50, 44] on div "Overview" at bounding box center [58, 43] width 97 height 13
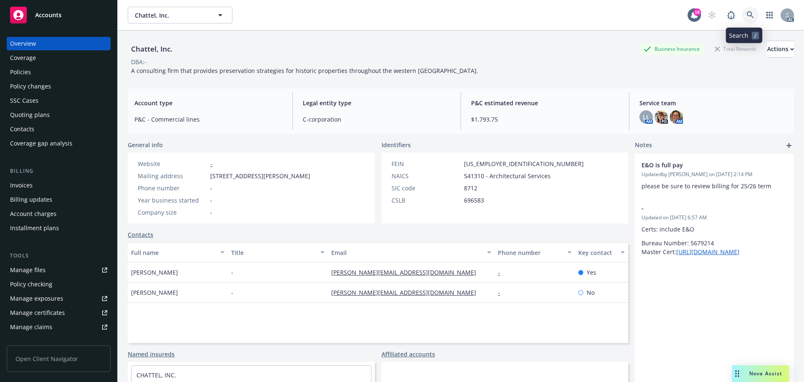
click at [747, 16] on icon at bounding box center [750, 14] width 7 height 7
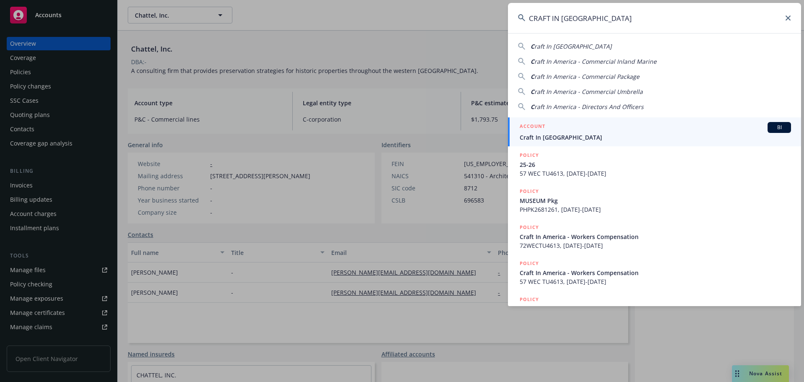
type input "CRAFT IN [GEOGRAPHIC_DATA]"
drag, startPoint x: 562, startPoint y: 131, endPoint x: 552, endPoint y: 129, distance: 10.5
click at [562, 131] on div "ACCOUNT BI" at bounding box center [655, 127] width 271 height 11
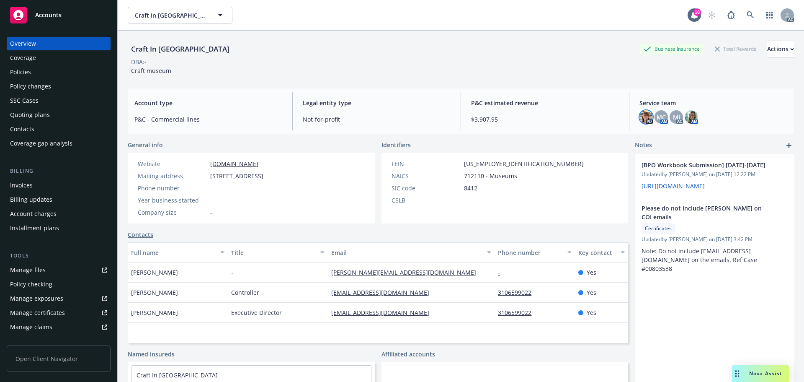
click at [640, 111] on img at bounding box center [646, 116] width 13 height 13
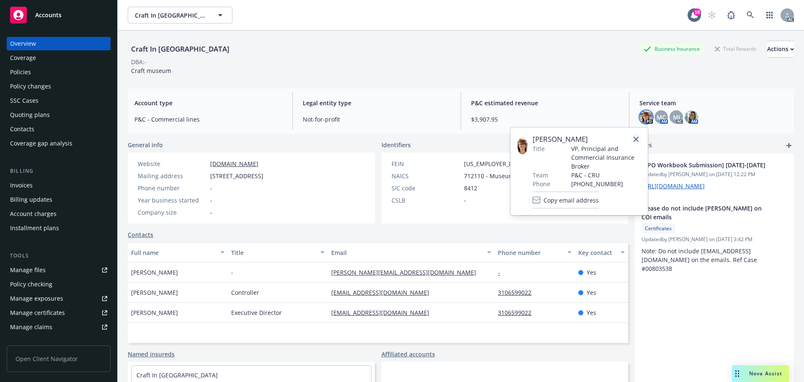
click at [638, 137] on icon "close" at bounding box center [636, 139] width 5 height 5
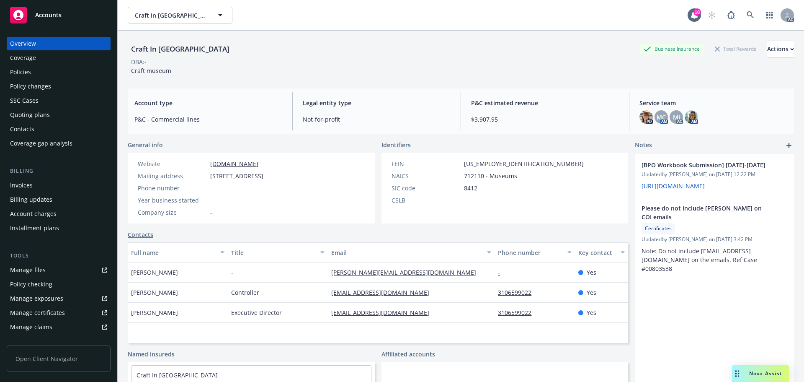
click at [70, 67] on div "Policies" at bounding box center [58, 71] width 97 height 13
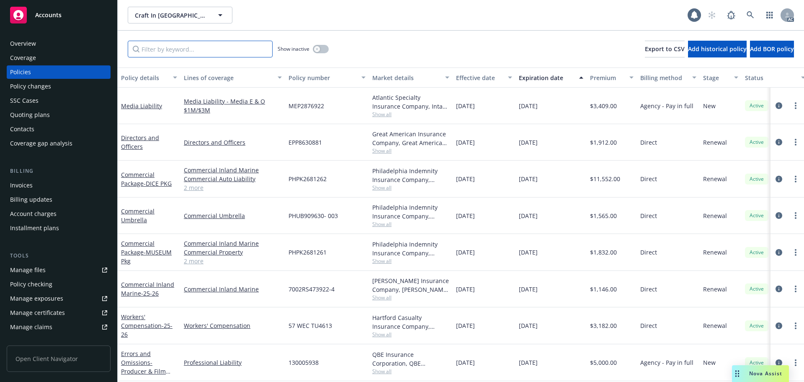
click at [184, 49] on input "Filter by keyword..." at bounding box center [200, 49] width 145 height 17
paste input "TU4613"
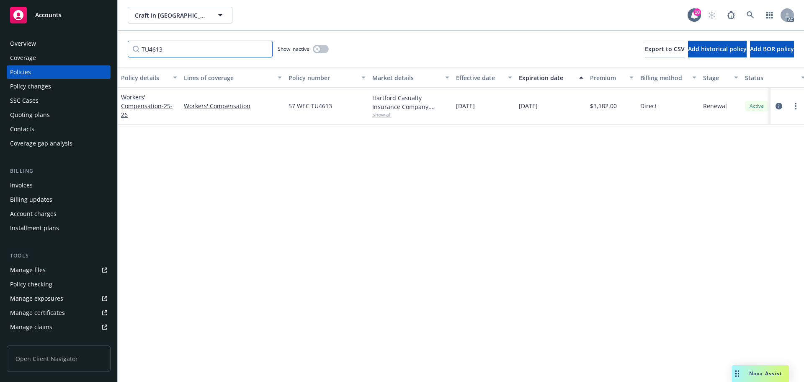
type input "TU4613"
click at [752, 13] on icon at bounding box center [751, 15] width 8 height 8
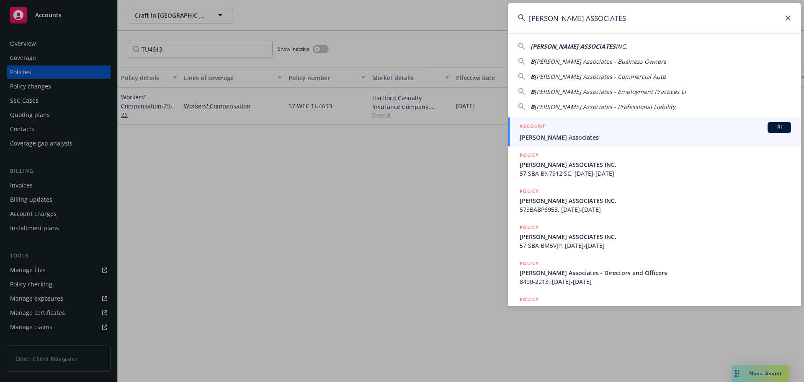
type input "[PERSON_NAME] ASSOCIATES"
click at [620, 126] on div "ACCOUNT BI" at bounding box center [655, 127] width 271 height 11
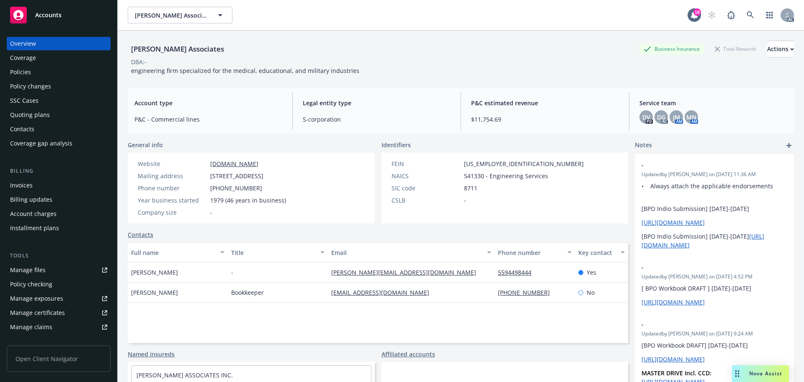
click at [39, 71] on div "Policies" at bounding box center [58, 71] width 97 height 13
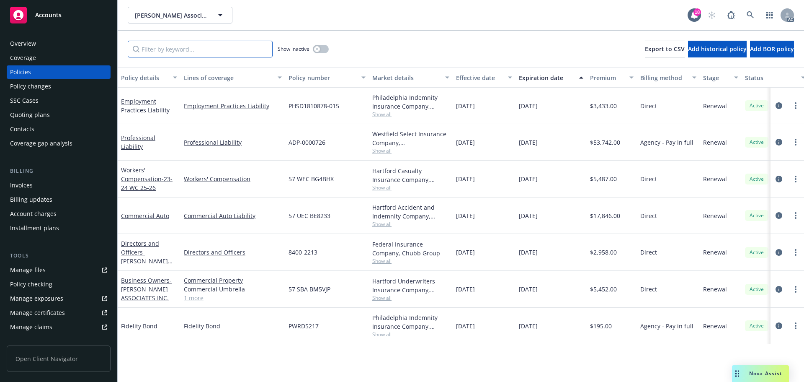
click at [194, 51] on input "Filter by keyword..." at bounding box center [200, 49] width 145 height 17
paste input "BG4BHX"
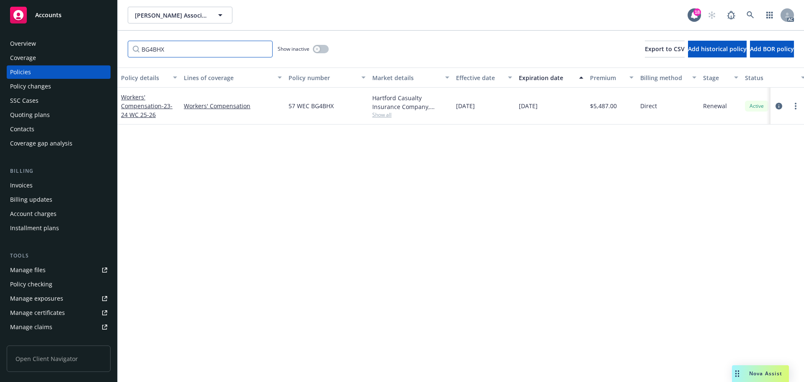
type input "BG4BHX"
click at [749, 15] on icon at bounding box center [751, 15] width 8 height 8
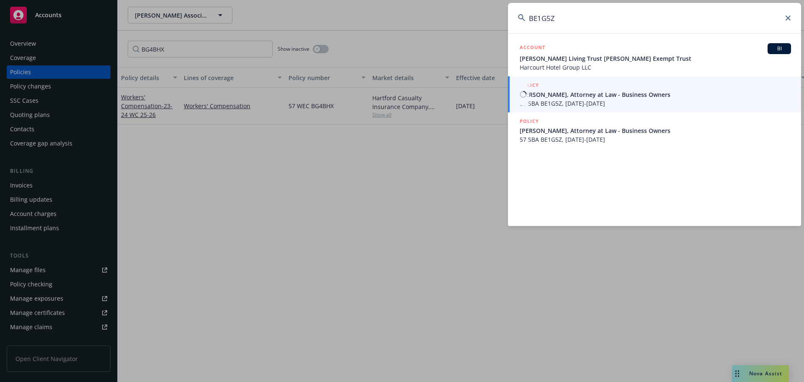
type input "BE1G5Z"
click at [569, 94] on span "[PERSON_NAME], Attorney at Law - Business Owners" at bounding box center [655, 94] width 271 height 9
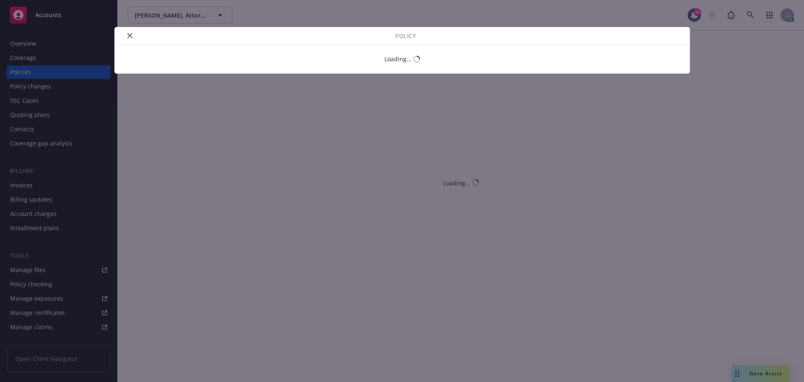
click at [127, 36] on icon "close" at bounding box center [129, 35] width 5 height 5
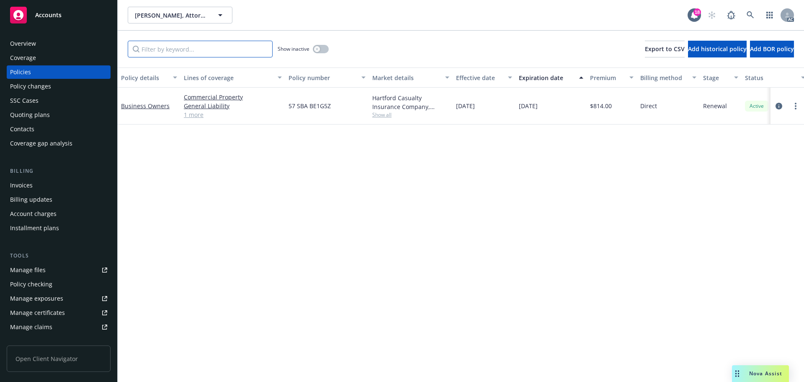
click at [202, 41] on input "Filter by keyword..." at bounding box center [200, 49] width 145 height 17
paste input "BE1G5Z"
type input "BE1G5Z"
click at [753, 12] on icon at bounding box center [751, 15] width 8 height 8
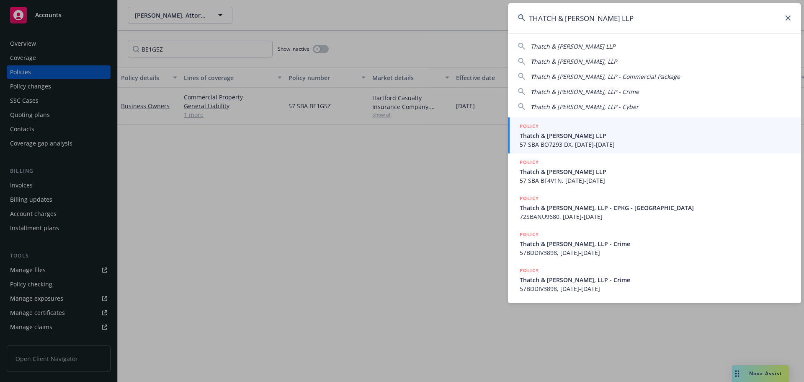
type input "THATCH & [PERSON_NAME] LLP"
drag, startPoint x: 595, startPoint y: 127, endPoint x: 429, endPoint y: 94, distance: 169.0
click at [594, 128] on div "POLICY" at bounding box center [655, 126] width 271 height 9
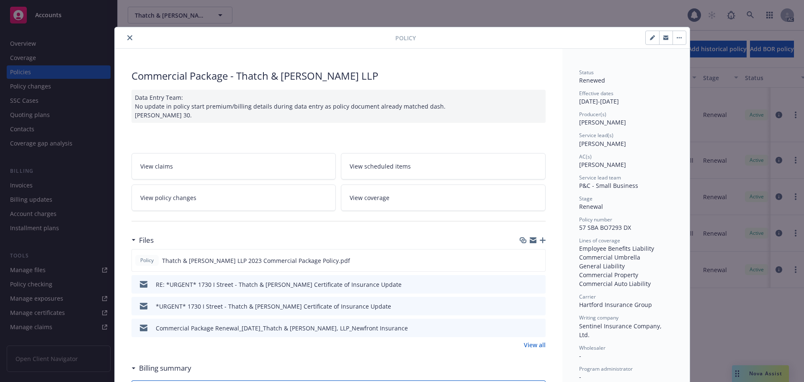
drag, startPoint x: 126, startPoint y: 34, endPoint x: 146, endPoint y: 34, distance: 20.1
click at [127, 34] on button "close" at bounding box center [130, 38] width 10 height 10
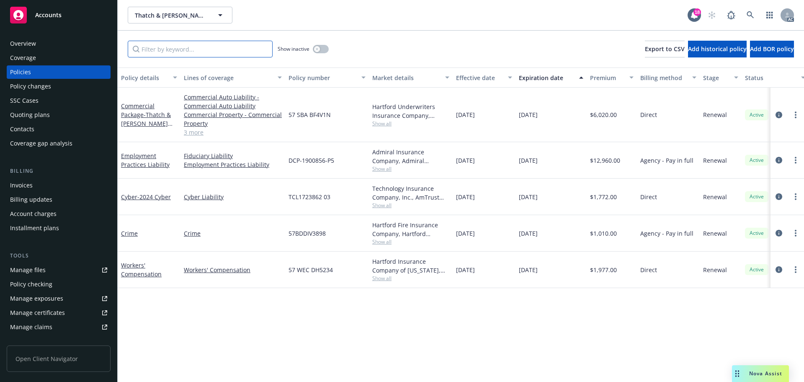
click at [225, 52] on input "Filter by keyword..." at bounding box center [200, 49] width 145 height 17
paste input "DH5234"
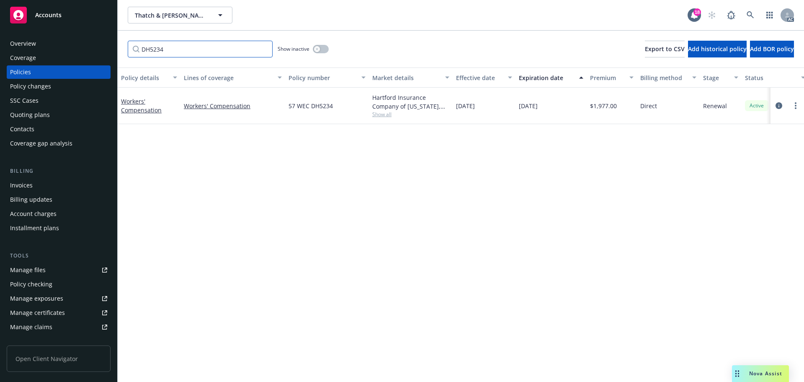
type input "DH5234"
click at [749, 18] on icon at bounding box center [751, 15] width 8 height 8
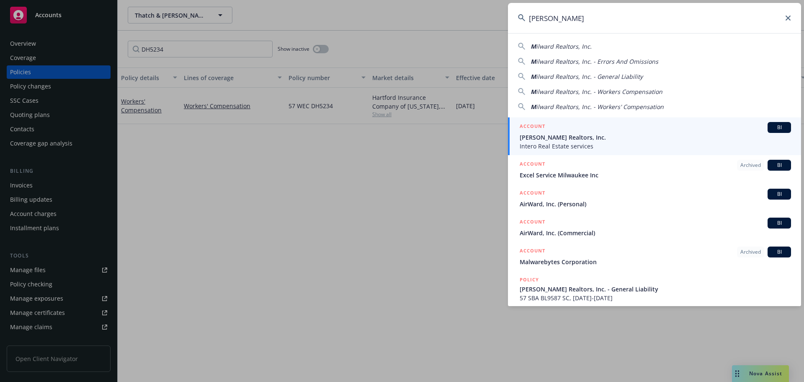
type input "[PERSON_NAME]"
click at [595, 137] on span "[PERSON_NAME] Realtors, Inc." at bounding box center [655, 137] width 271 height 9
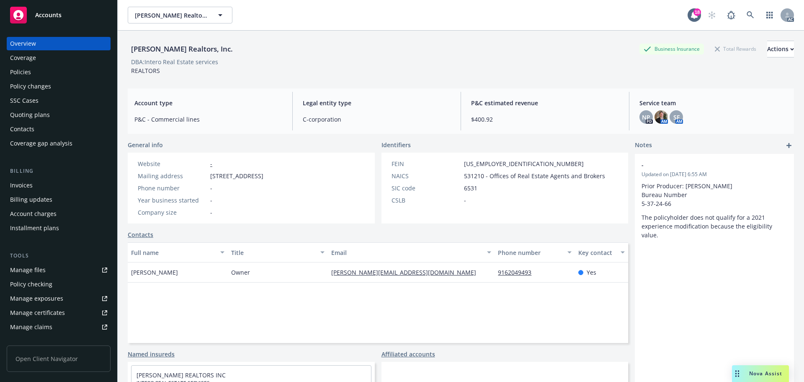
click at [155, 62] on div "DBA: Intero Real Estate services" at bounding box center [174, 61] width 87 height 9
copy div "Intero"
click at [71, 77] on div "Policies" at bounding box center [58, 71] width 97 height 13
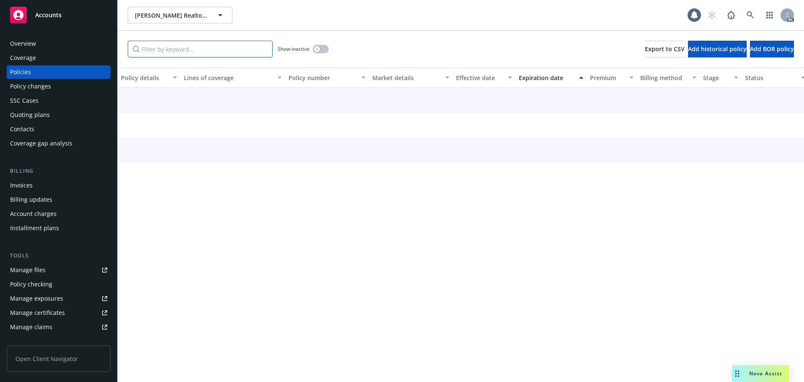
click at [184, 45] on input "Filter by keyword..." at bounding box center [200, 49] width 145 height 17
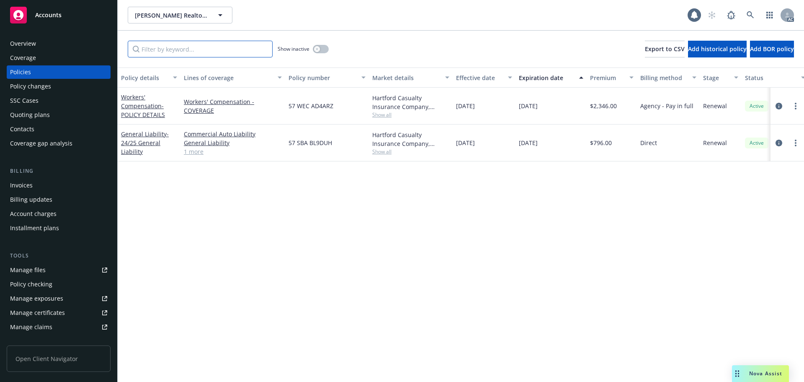
paste input "AD4ARZ"
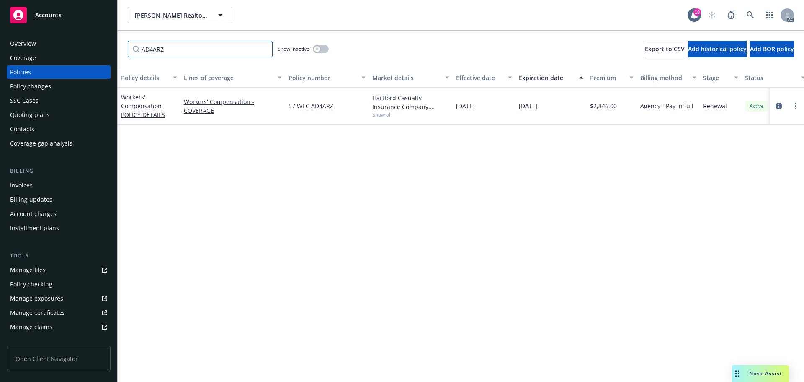
type input "AD4ARZ"
click at [748, 10] on link at bounding box center [750, 15] width 17 height 17
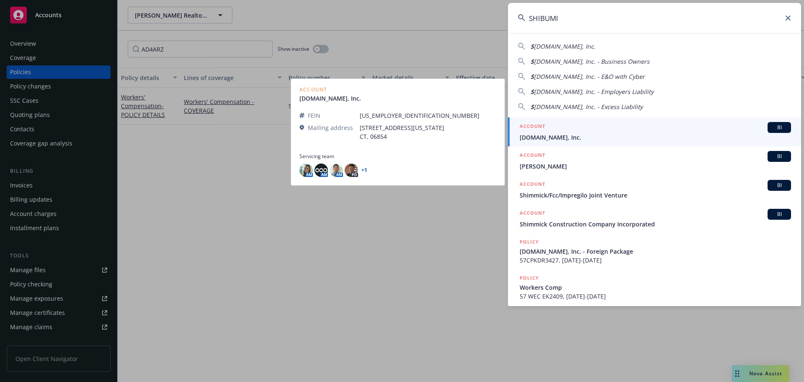
type input "SHIBUMI"
click at [587, 134] on span "[DOMAIN_NAME], Inc." at bounding box center [655, 137] width 271 height 9
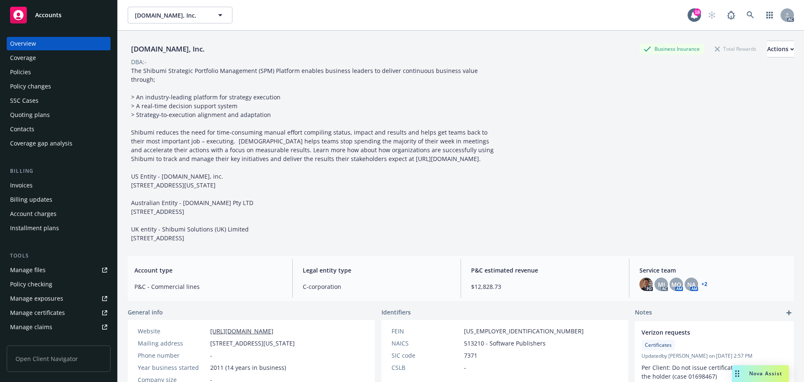
click at [73, 77] on div "Policies" at bounding box center [58, 71] width 97 height 13
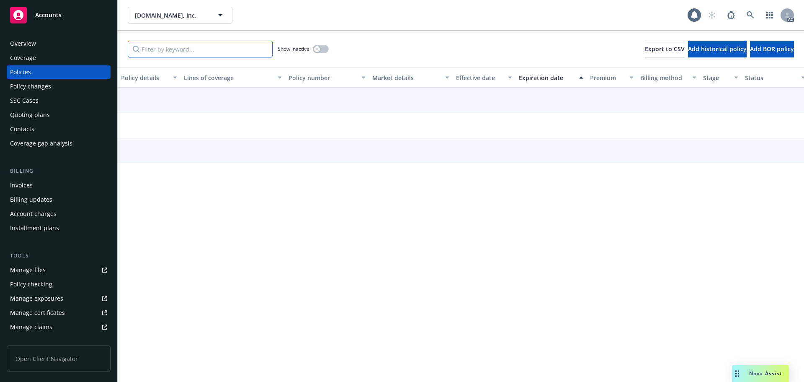
click at [162, 49] on input "Filter by keyword..." at bounding box center [200, 49] width 145 height 17
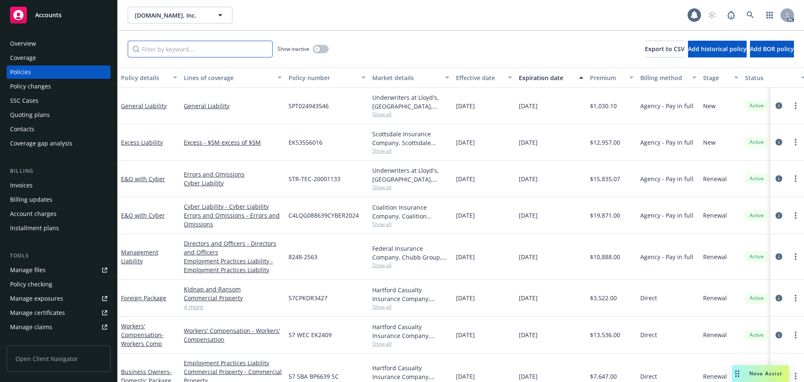
paste input "EK2409"
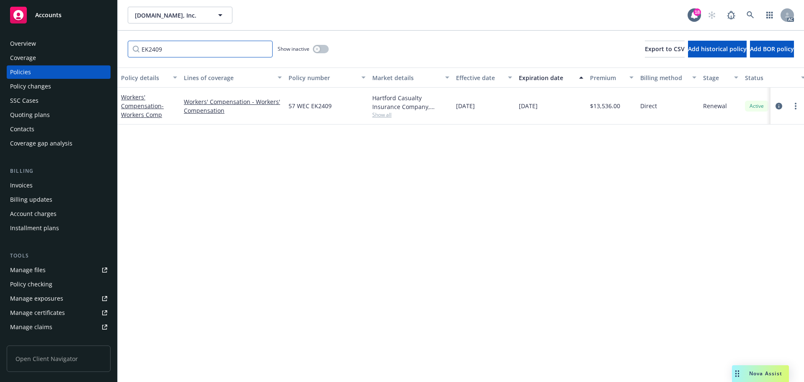
type input "EK2409"
click at [746, 14] on link at bounding box center [750, 15] width 17 height 17
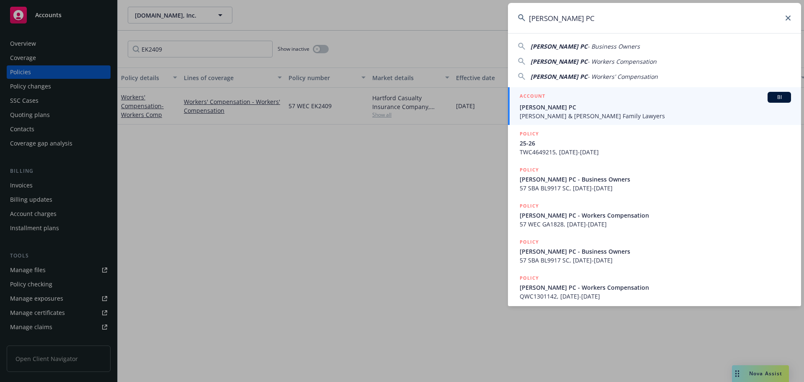
type input "[PERSON_NAME] PC"
click at [607, 110] on span "[PERSON_NAME] PC" at bounding box center [655, 107] width 271 height 9
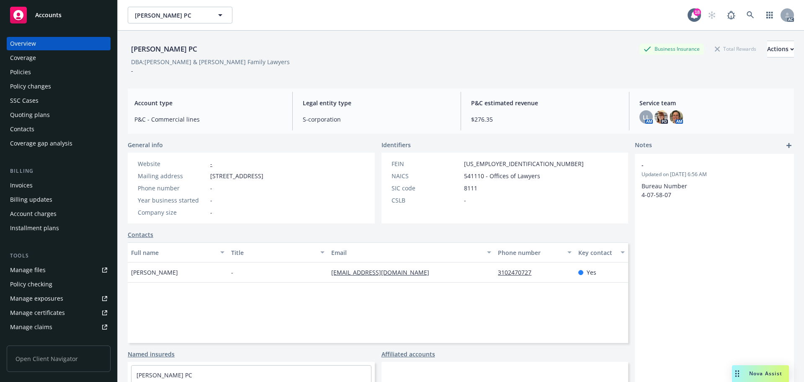
click at [55, 70] on div "Policies" at bounding box center [58, 71] width 97 height 13
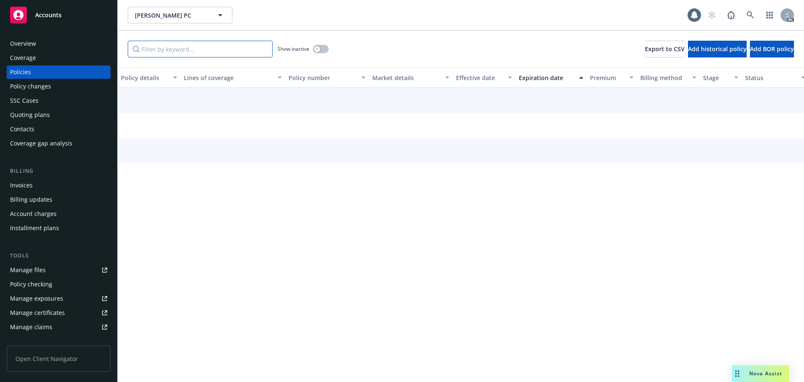
click at [213, 51] on input "Filter by keyword..." at bounding box center [200, 49] width 145 height 17
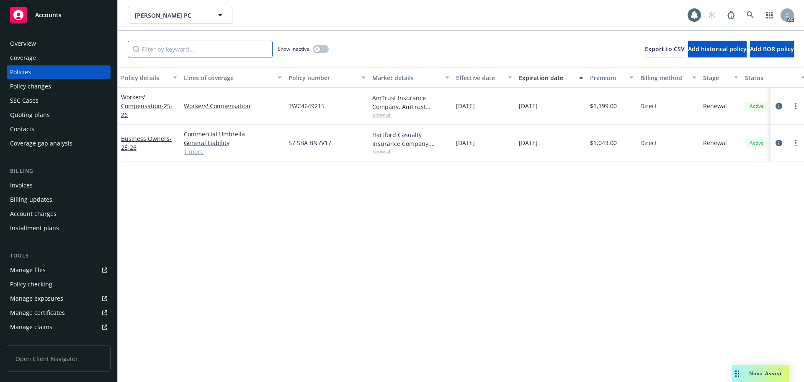
paste input "BN7V17"
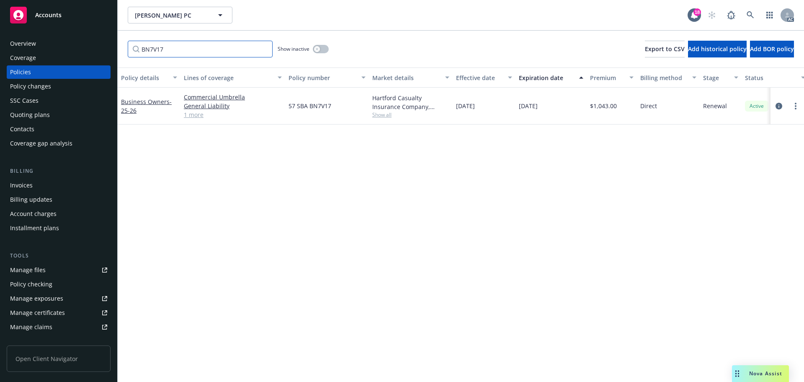
type input "BN7V17"
click at [758, 12] on link at bounding box center [750, 15] width 17 height 17
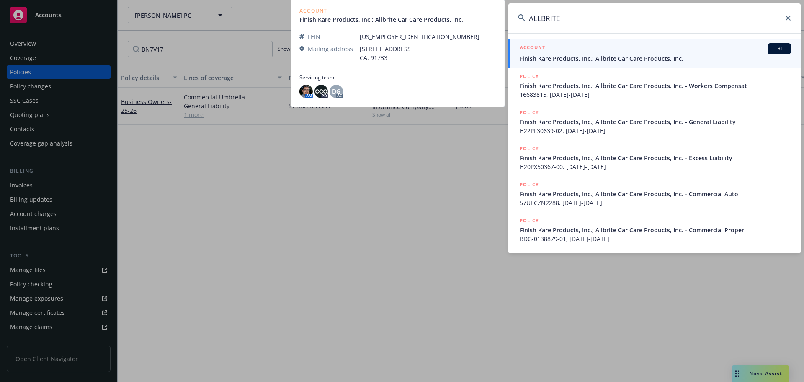
type input "ALLBRITE"
click at [576, 60] on span "Finish Kare Products, Inc.; Allbrite Car Care Products, Inc." at bounding box center [655, 58] width 271 height 9
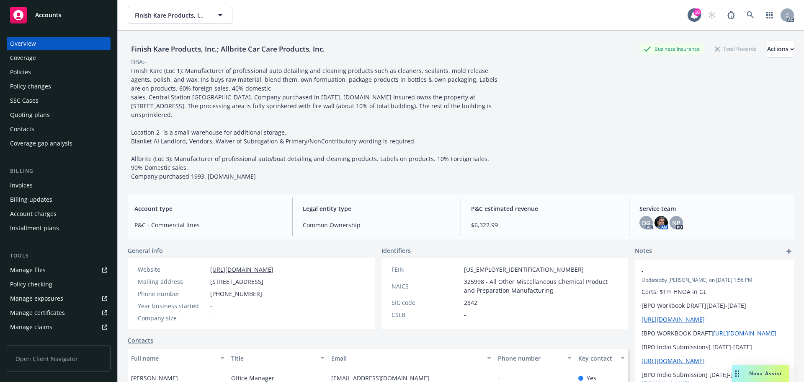
click at [59, 75] on div "Policies" at bounding box center [58, 71] width 97 height 13
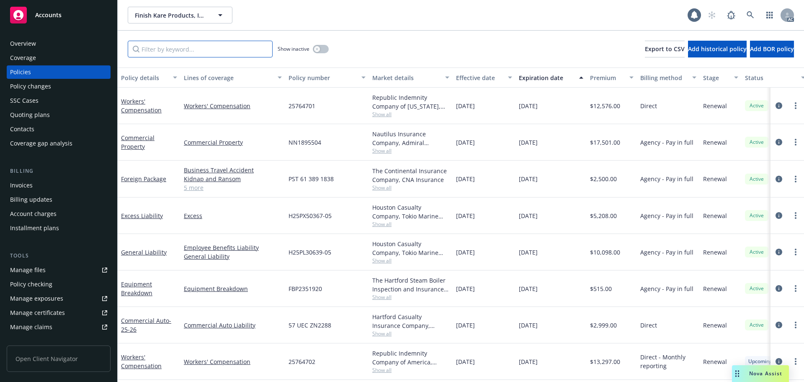
click at [183, 52] on input "Filter by keyword..." at bounding box center [200, 49] width 145 height 17
paste input "ZN2288"
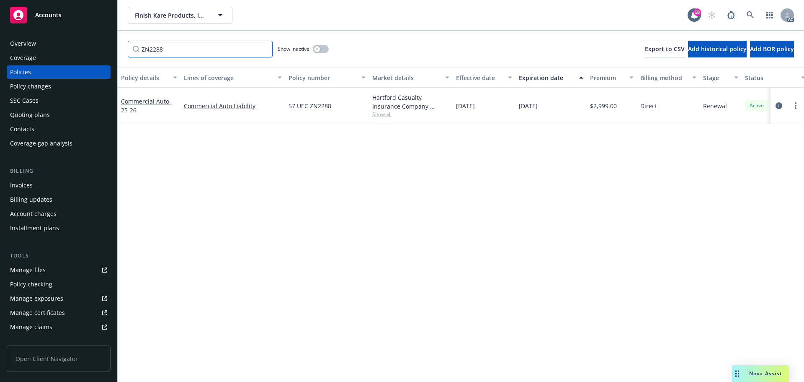
type input "ZN2288"
click at [756, 18] on link at bounding box center [750, 15] width 17 height 17
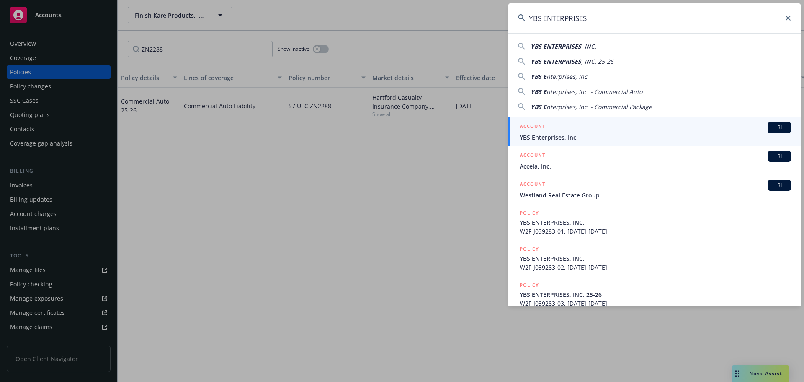
type input "YBS ENTERPRISES"
click at [595, 131] on div "ACCOUNT BI" at bounding box center [655, 127] width 271 height 11
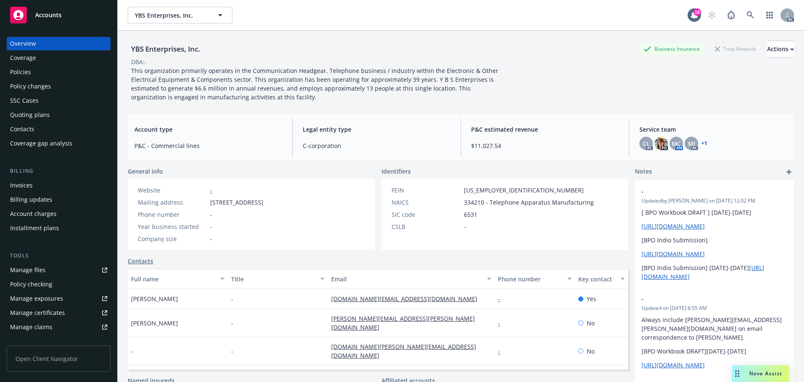
click at [46, 69] on div "Policies" at bounding box center [58, 71] width 97 height 13
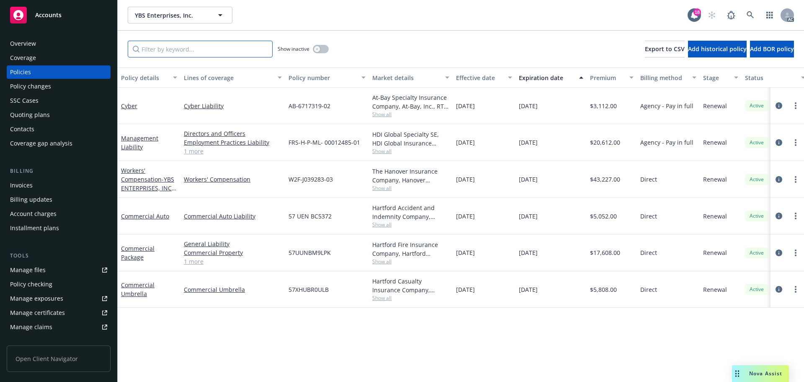
click at [201, 52] on input "Filter by keyword..." at bounding box center [200, 49] width 145 height 17
paste input "BC5372"
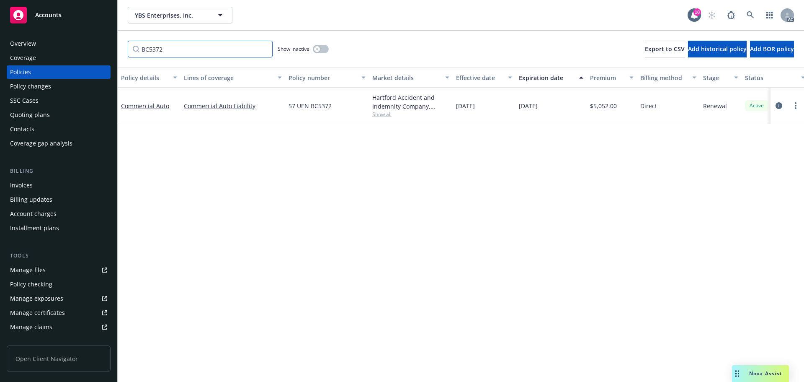
click at [256, 51] on input "BC5372" at bounding box center [200, 49] width 145 height 17
paste input "M9LPK"
click at [172, 53] on input "BM9LPK" at bounding box center [200, 49] width 145 height 17
paste input "R0ULB"
type input "BR0ULB"
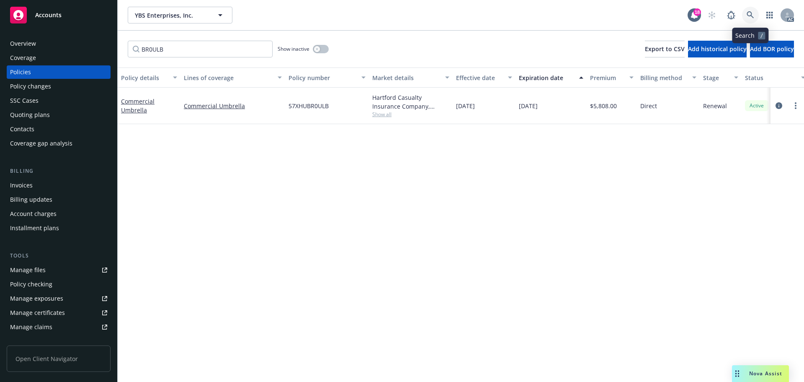
click at [749, 15] on icon at bounding box center [751, 15] width 8 height 8
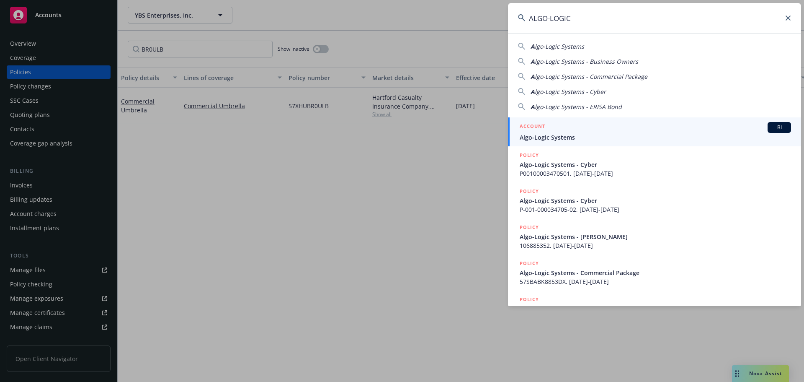
type input "ALGO-LOGIC"
click at [627, 136] on span "Algo-Logic Systems" at bounding box center [655, 137] width 271 height 9
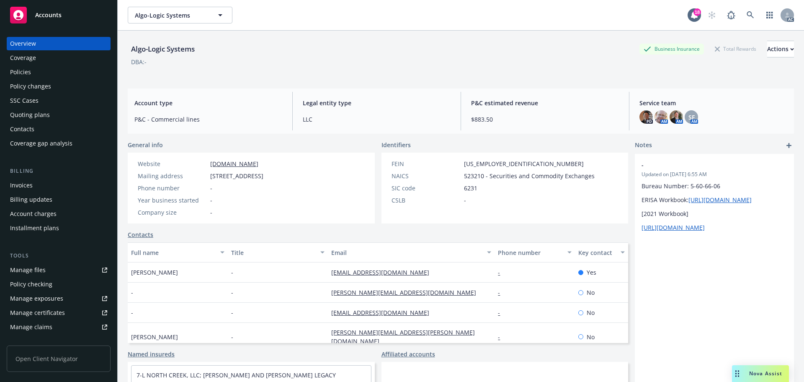
click at [51, 80] on div "Policy changes" at bounding box center [58, 86] width 97 height 13
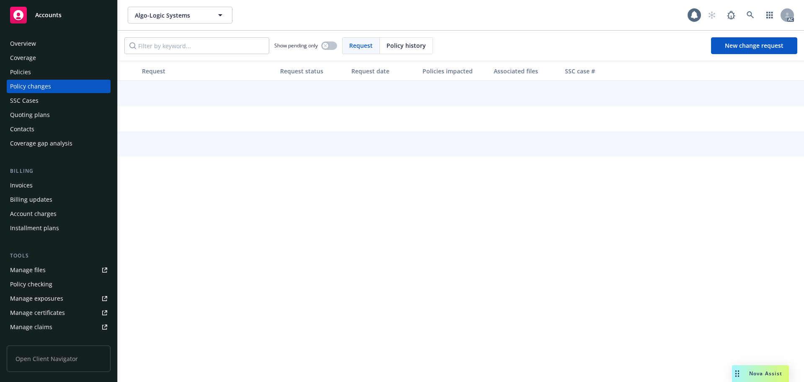
click at [50, 73] on div "Policies" at bounding box center [58, 71] width 97 height 13
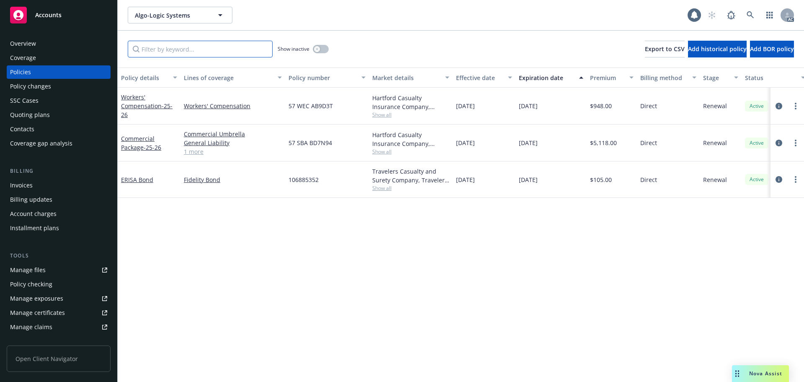
click at [175, 48] on input "Filter by keyword..." at bounding box center [200, 49] width 145 height 17
paste input "BD7N94"
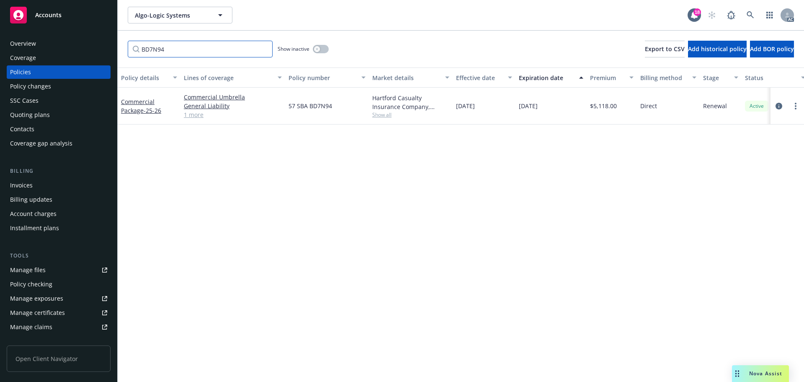
type input "BD7N94"
click at [753, 13] on icon at bounding box center [751, 15] width 8 height 8
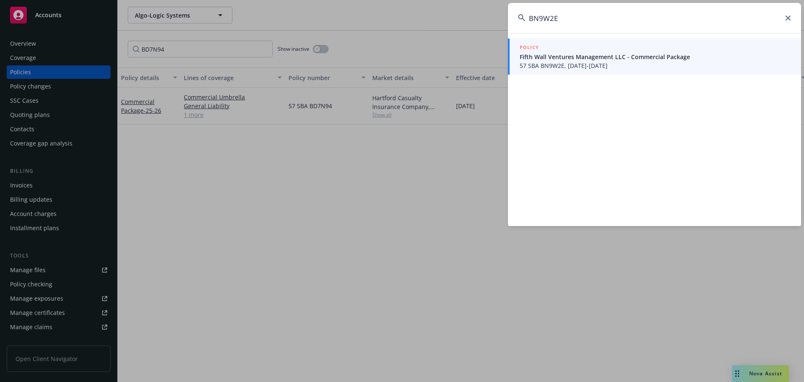
type input "BN9W2E"
click at [582, 62] on span "57 SBA BN9W2E, [DATE]-[DATE]" at bounding box center [655, 65] width 271 height 9
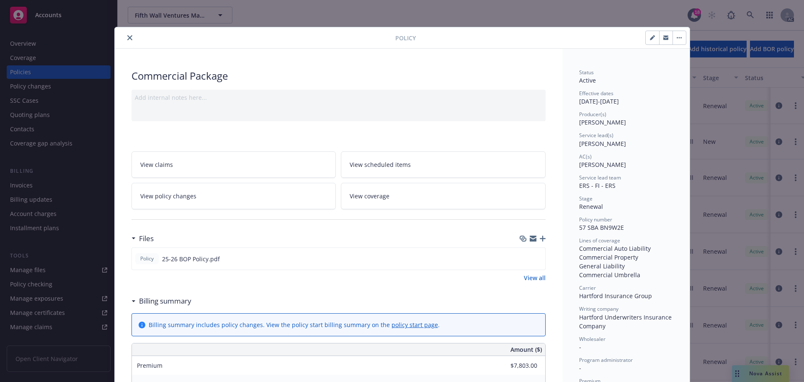
click at [125, 37] on button "close" at bounding box center [130, 38] width 10 height 10
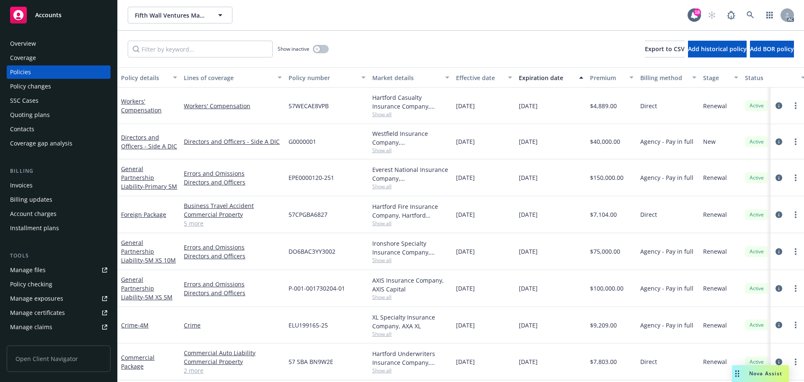
click at [72, 84] on div "Policy changes" at bounding box center [58, 86] width 97 height 13
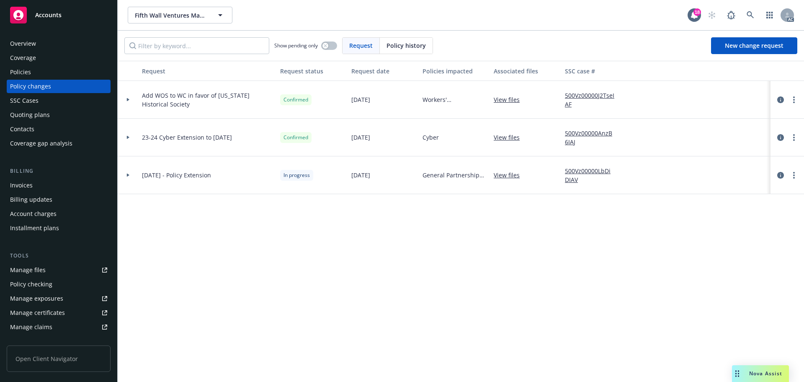
click at [36, 72] on div "Policies" at bounding box center [58, 71] width 97 height 13
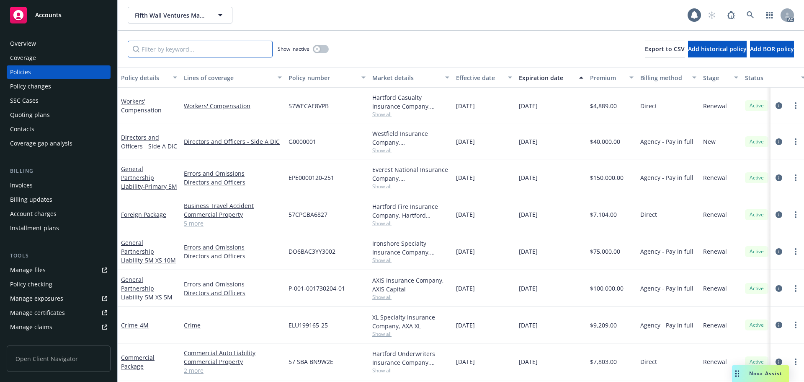
click at [169, 47] on input "Filter by keyword..." at bounding box center [200, 49] width 145 height 17
paste input "BN9W2E"
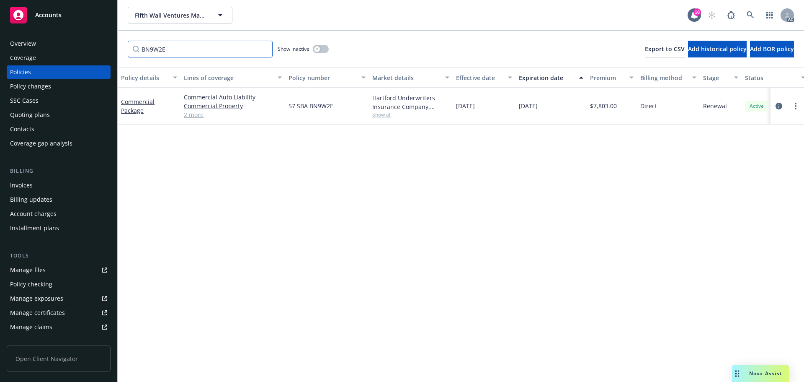
type input "BN9W2E"
click at [747, 17] on icon at bounding box center [751, 15] width 8 height 8
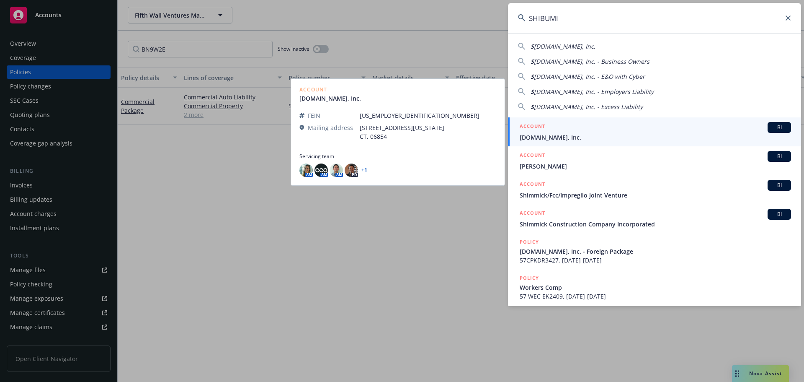
type input "SHIBUMI"
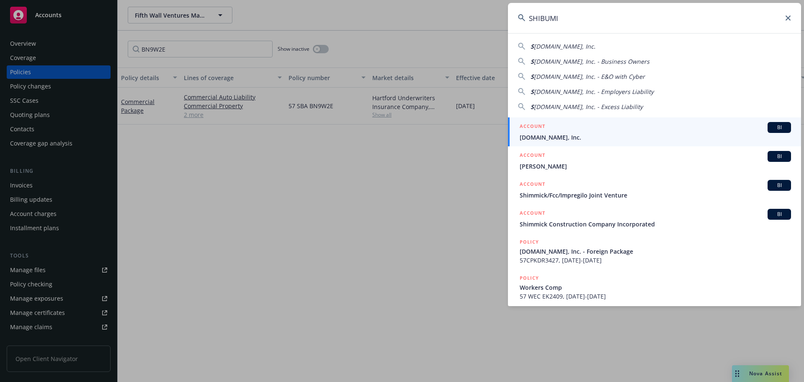
click at [573, 137] on span "[DOMAIN_NAME], Inc." at bounding box center [655, 137] width 271 height 9
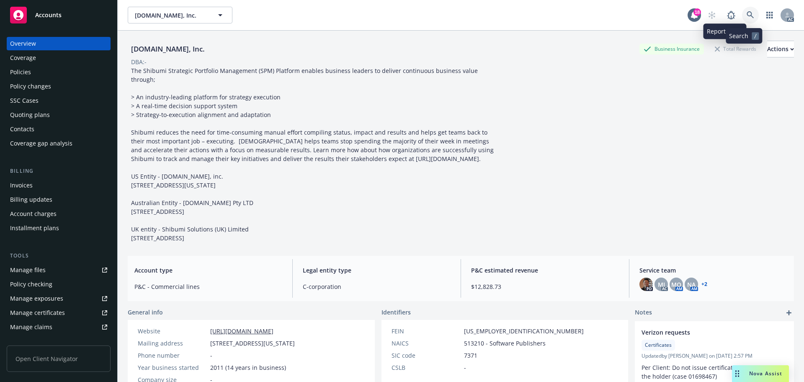
click at [747, 13] on icon at bounding box center [750, 14] width 7 height 7
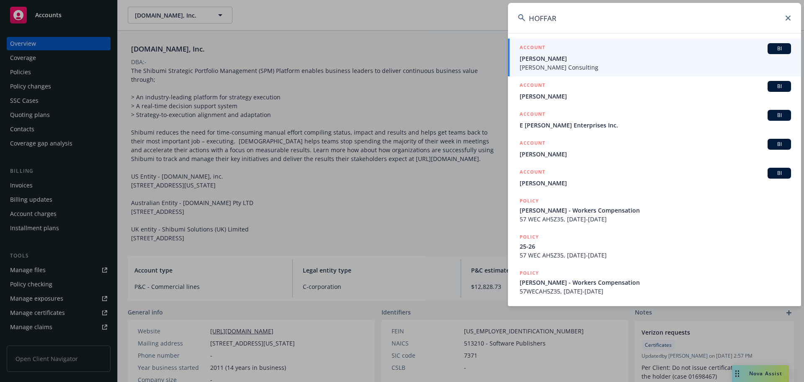
type input "HOFFAR"
click at [578, 62] on span "[PERSON_NAME]" at bounding box center [655, 58] width 271 height 9
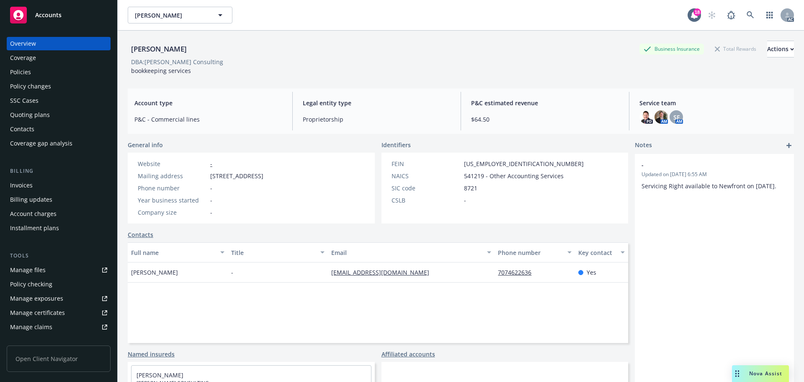
click at [30, 72] on div "Policies" at bounding box center [20, 71] width 21 height 13
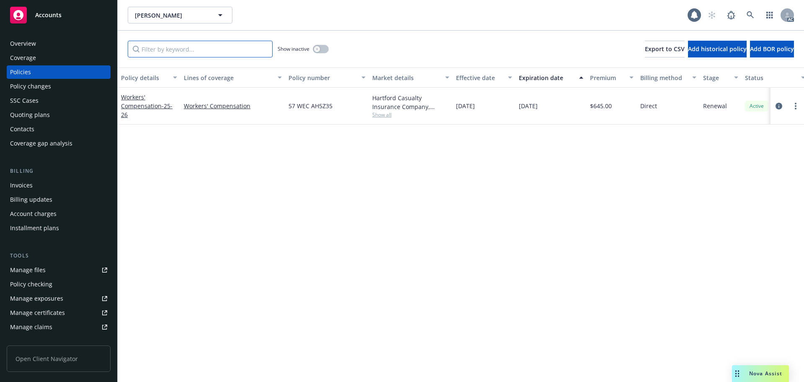
click at [183, 54] on input "Filter by keyword..." at bounding box center [200, 49] width 145 height 17
paste input "AH5Z35"
type input "AH5Z35"
click at [748, 13] on icon at bounding box center [750, 14] width 7 height 7
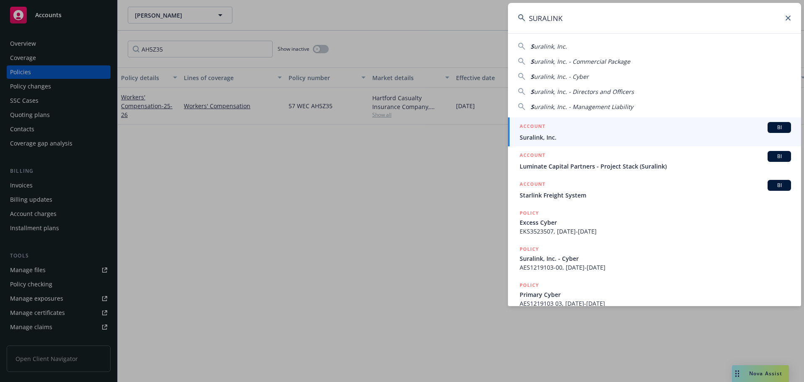
type input "SURALINK"
drag, startPoint x: 564, startPoint y: 134, endPoint x: 511, endPoint y: 8, distance: 136.7
click at [564, 134] on span "Suralink, Inc." at bounding box center [655, 137] width 271 height 9
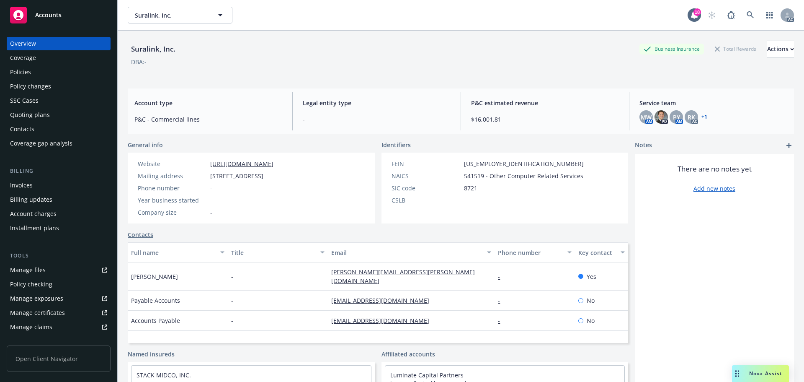
click at [52, 73] on div "Policies" at bounding box center [58, 71] width 97 height 13
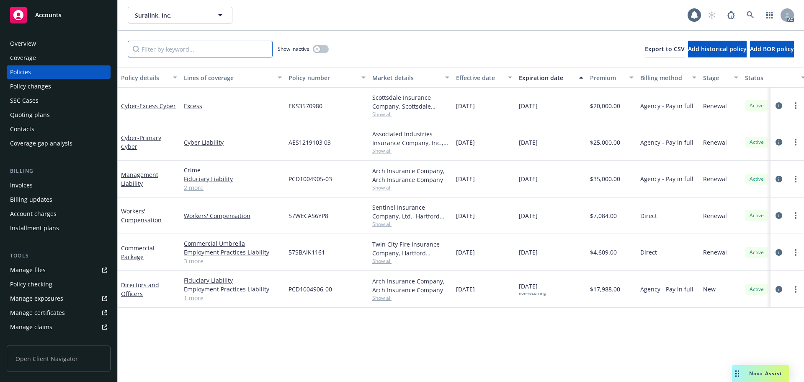
click at [164, 51] on input "Filter by keyword..." at bounding box center [200, 49] width 145 height 17
paste input "AS6YP8"
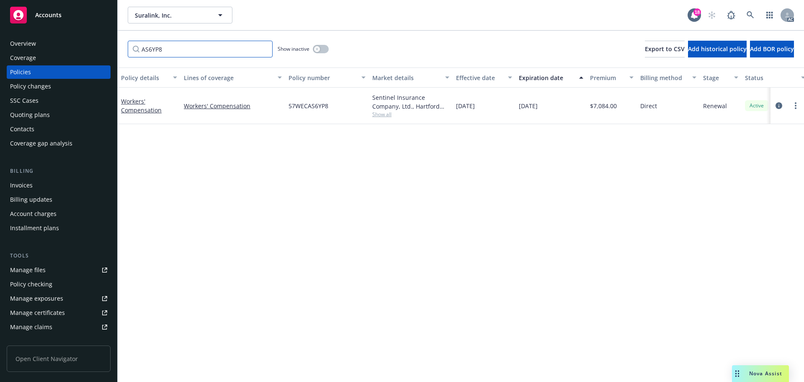
type input "AS6YP8"
click at [750, 13] on icon at bounding box center [751, 15] width 8 height 8
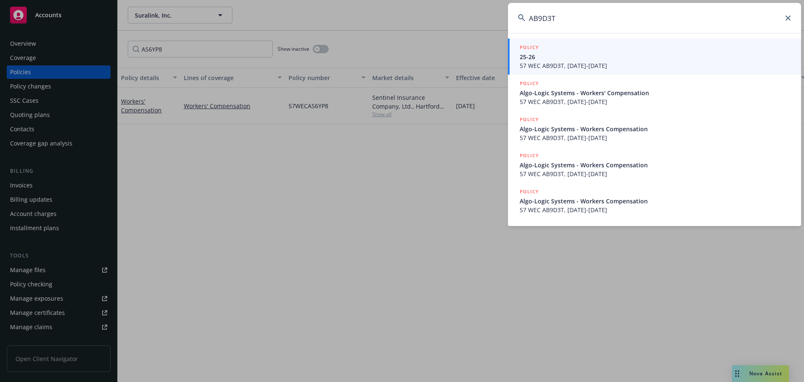
click at [618, 10] on input "AB9D3T" at bounding box center [654, 18] width 293 height 30
paste input "RAD AI INC"
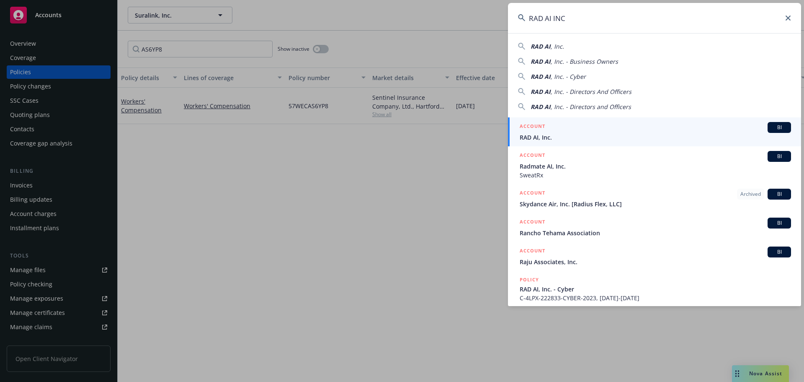
type input "RAD AI INC"
drag, startPoint x: 682, startPoint y: 138, endPoint x: 718, endPoint y: 147, distance: 36.9
click at [683, 138] on span "RAD AI, Inc." at bounding box center [655, 137] width 271 height 9
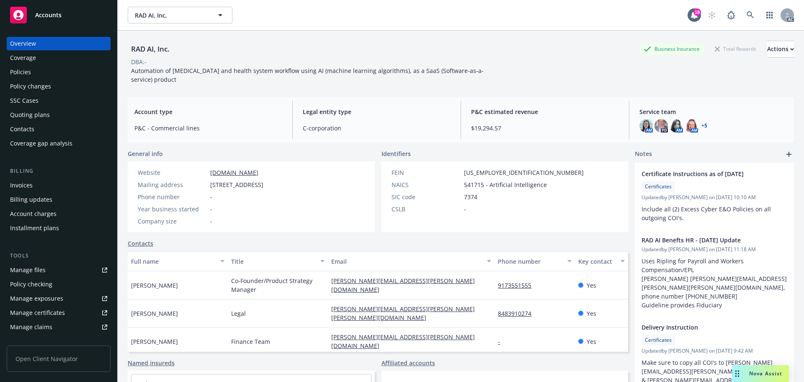
click at [28, 70] on div "Policies" at bounding box center [20, 71] width 21 height 13
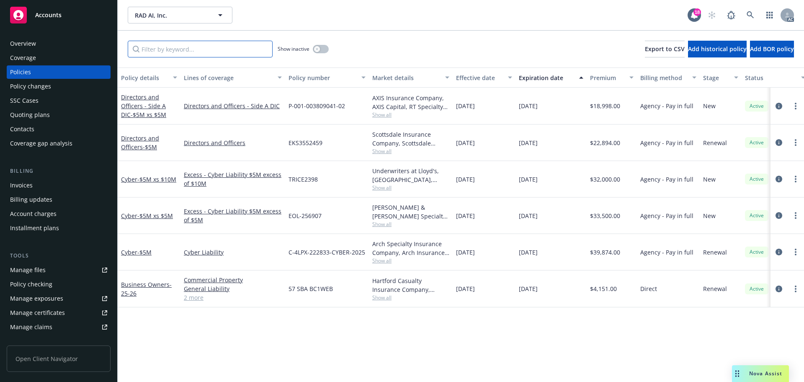
click at [188, 45] on input "Filter by keyword..." at bounding box center [200, 49] width 145 height 17
paste input "BC1WEB"
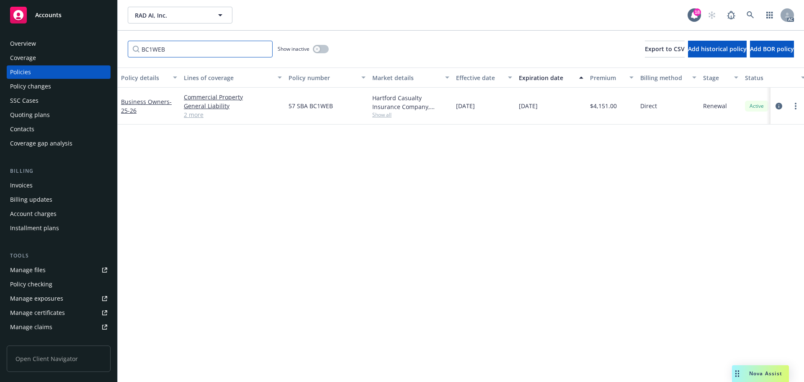
type input "BC1WEB"
click at [750, 18] on icon at bounding box center [751, 15] width 8 height 8
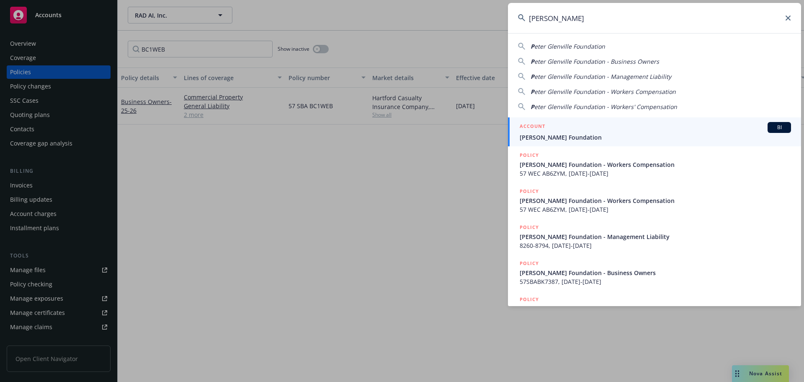
type input "[PERSON_NAME]"
drag, startPoint x: 582, startPoint y: 122, endPoint x: 782, endPoint y: 190, distance: 211.9
click at [582, 122] on div "ACCOUNT BI" at bounding box center [655, 127] width 271 height 11
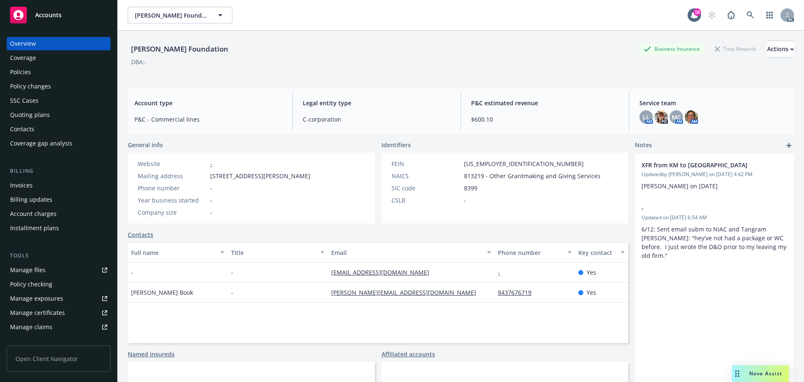
click at [36, 74] on div "Policies" at bounding box center [58, 71] width 97 height 13
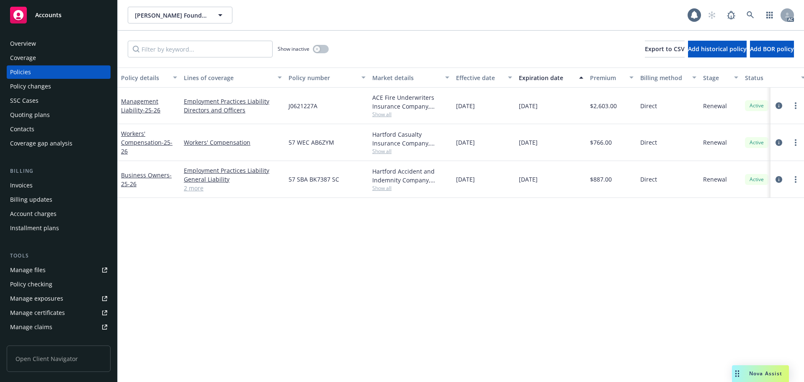
click at [172, 62] on div "Show inactive Export to CSV Add historical policy Add BOR policy" at bounding box center [461, 49] width 686 height 37
click at [173, 51] on input "Filter by keyword..." at bounding box center [200, 49] width 145 height 17
paste input "AB6ZYM"
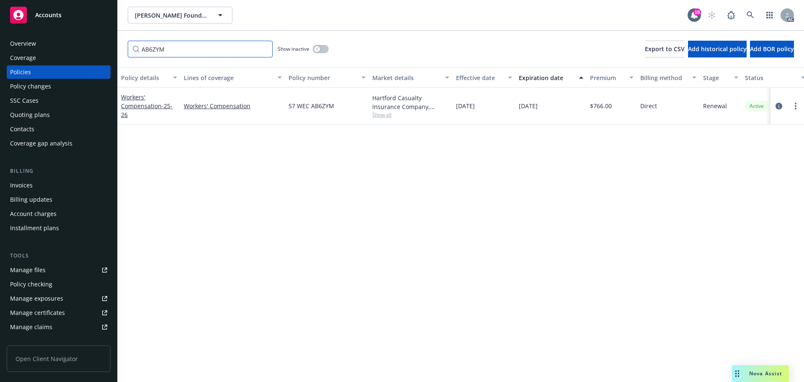
type input "AB6ZYM"
click at [753, 15] on icon at bounding box center [751, 15] width 8 height 8
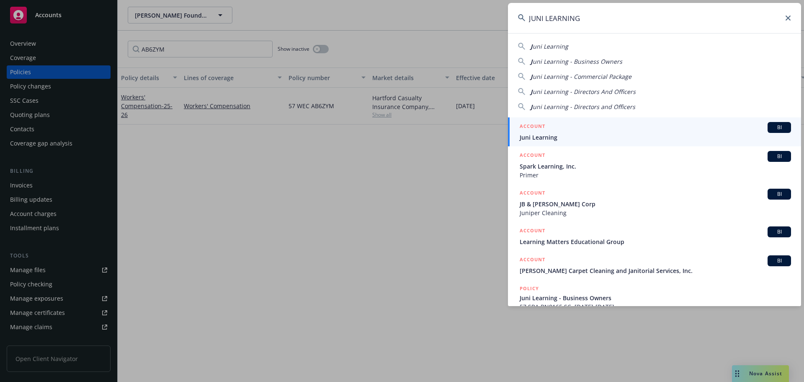
type input "JUNI LEARNING"
click at [565, 130] on div "ACCOUNT BI" at bounding box center [655, 127] width 271 height 11
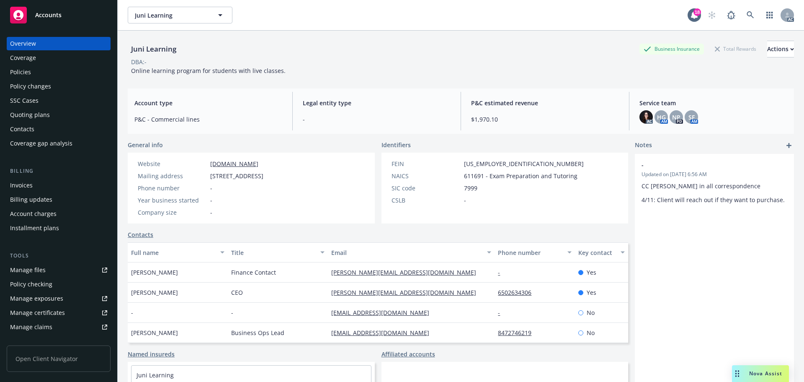
click at [63, 70] on div "Policies" at bounding box center [58, 71] width 97 height 13
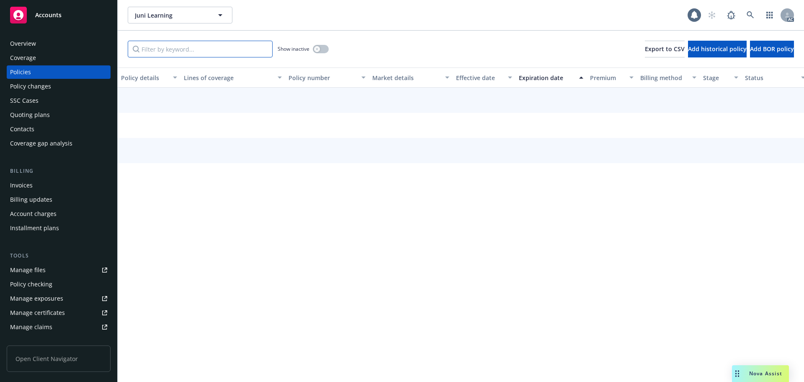
drag, startPoint x: 176, startPoint y: 41, endPoint x: 179, endPoint y: 48, distance: 6.9
click at [177, 41] on input "Filter by keyword..." at bounding box center [200, 49] width 145 height 17
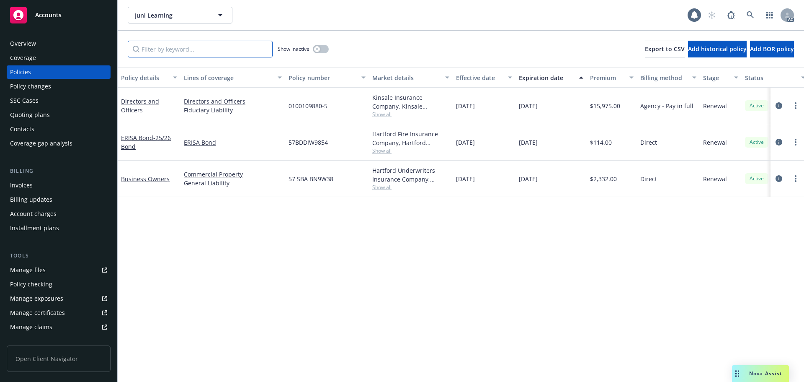
paste input "BN9W38"
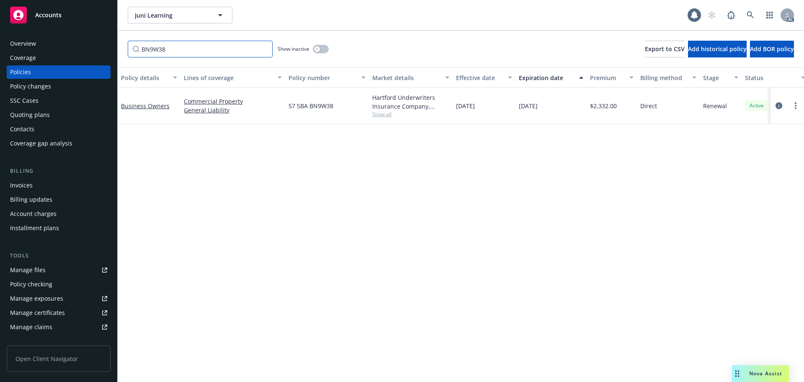
type input "BN9W38"
click at [758, 10] on span at bounding box center [750, 15] width 17 height 17
click at [754, 11] on link at bounding box center [750, 15] width 17 height 17
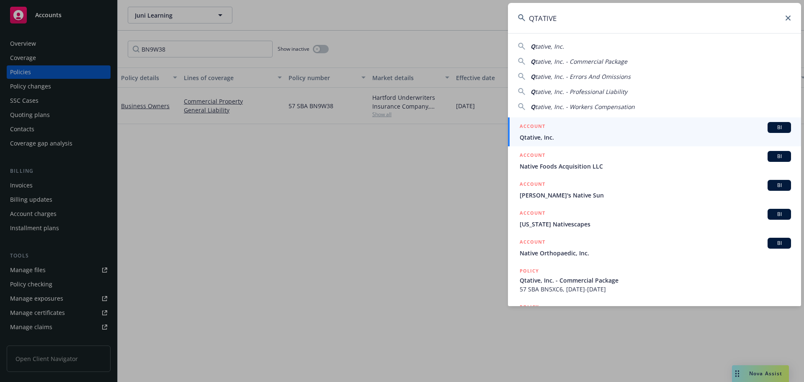
type input "QTATIVE"
drag, startPoint x: 594, startPoint y: 141, endPoint x: 589, endPoint y: 138, distance: 5.6
click at [593, 141] on span "Qtative, Inc." at bounding box center [655, 137] width 271 height 9
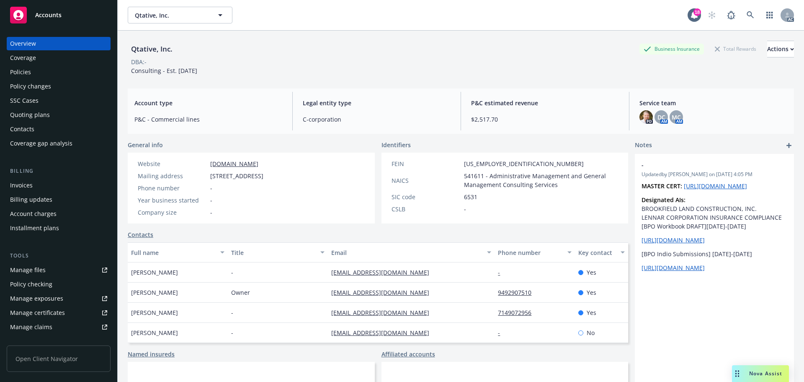
click at [59, 69] on div "Policies" at bounding box center [58, 71] width 97 height 13
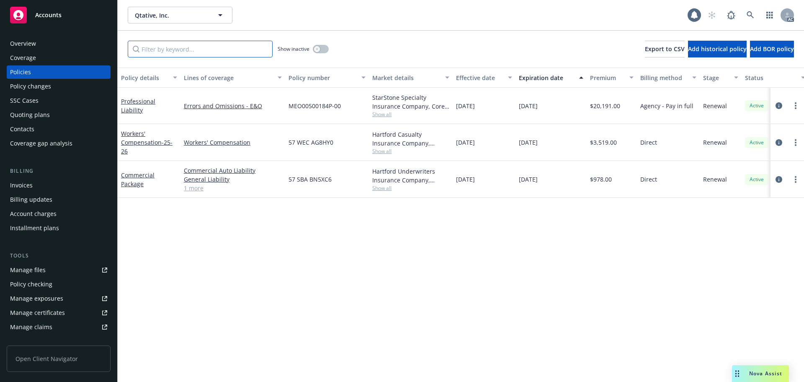
click at [191, 50] on input "Filter by keyword..." at bounding box center [200, 49] width 145 height 17
paste input "BN5XC6"
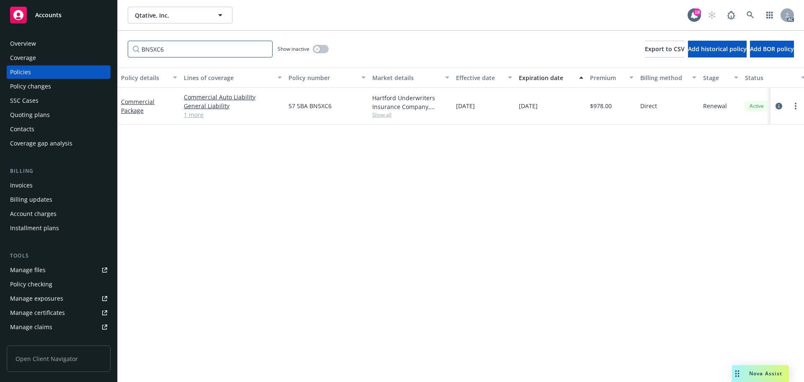
click at [182, 43] on input "BN5XC6" at bounding box center [200, 49] width 145 height 17
paste input "AG8HY0"
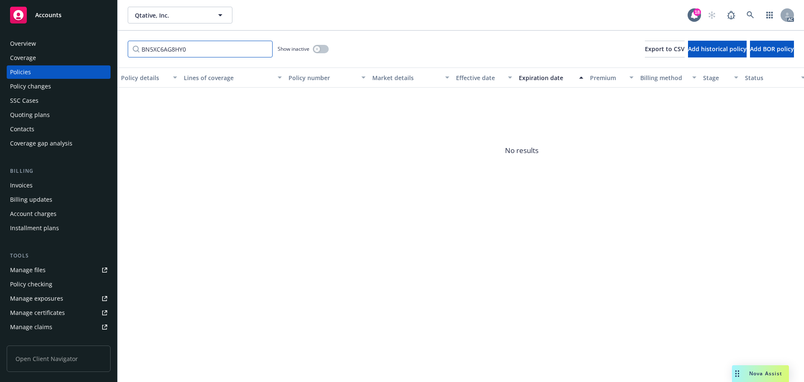
paste input "Filter by keyword..."
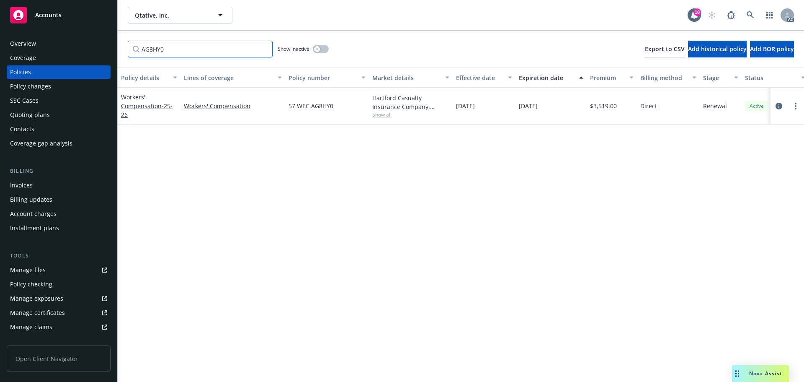
type input "AG8HY0"
drag, startPoint x: 754, startPoint y: 6, endPoint x: 753, endPoint y: 12, distance: 5.5
click at [754, 8] on div "Qtative, Inc. Qtative, Inc. 18 AC" at bounding box center [461, 15] width 686 height 30
click at [752, 13] on icon at bounding box center [751, 15] width 8 height 8
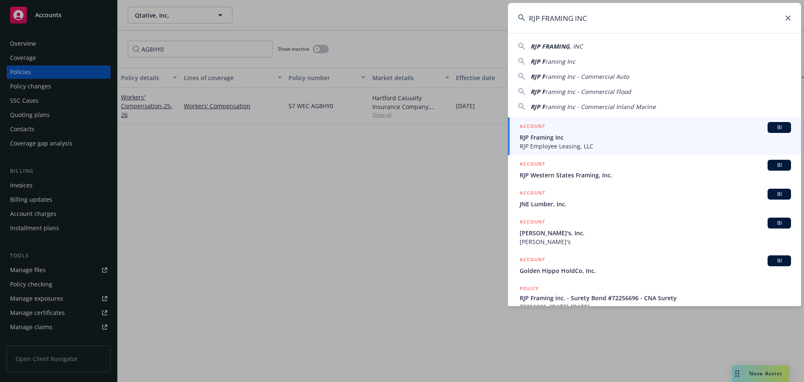
type input "RJP FRAMING INC"
click at [585, 140] on span "RJP Framing Inc" at bounding box center [655, 137] width 271 height 9
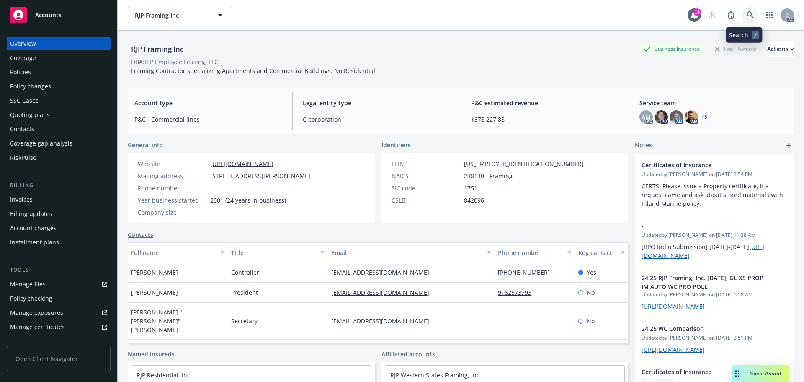
click at [747, 15] on icon at bounding box center [751, 15] width 8 height 8
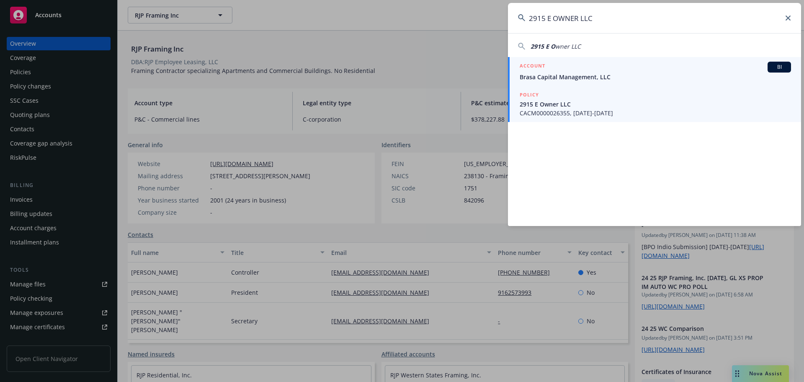
type input "2915 E OWNER LLC"
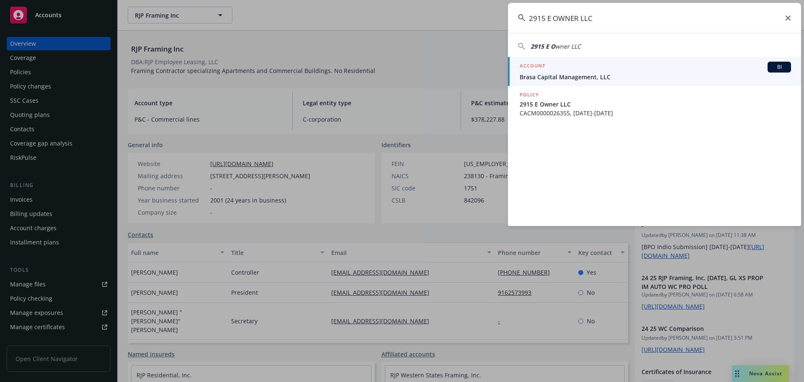
click at [570, 101] on span "2915 E Owner LLC" at bounding box center [655, 104] width 271 height 9
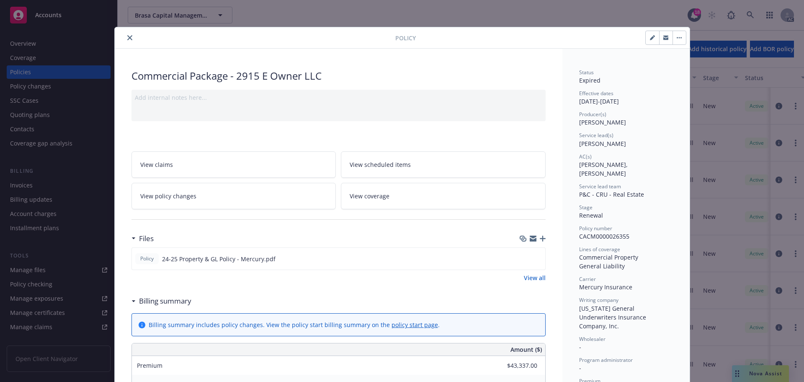
click at [129, 40] on button "close" at bounding box center [130, 38] width 10 height 10
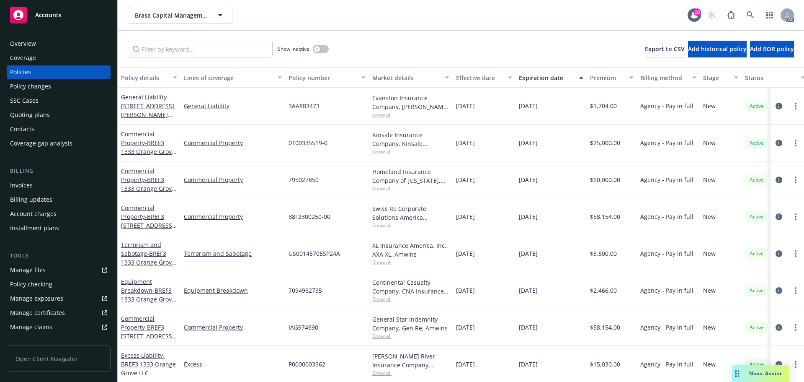
click at [51, 40] on div "Overview" at bounding box center [58, 43] width 97 height 13
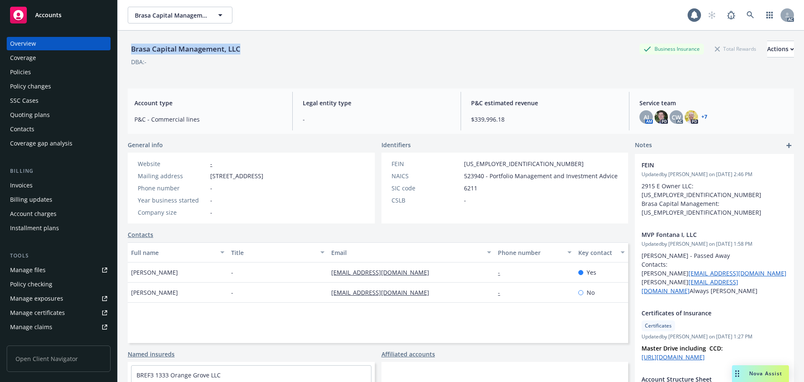
drag, startPoint x: 253, startPoint y: 45, endPoint x: 128, endPoint y: 52, distance: 125.0
click at [128, 52] on div "Brasa Capital Management, LLC Business Insurance Total Rewards Actions" at bounding box center [461, 49] width 666 height 17
copy div "Brasa Capital Management, LLC"
click at [61, 67] on div "Policies" at bounding box center [58, 71] width 97 height 13
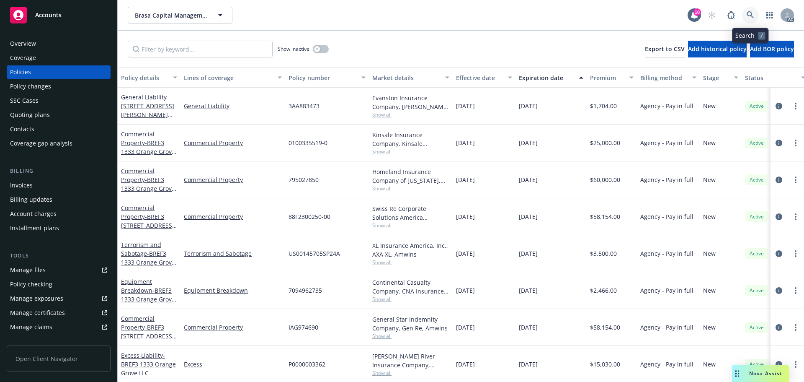
click at [751, 14] on icon at bounding box center [750, 14] width 7 height 7
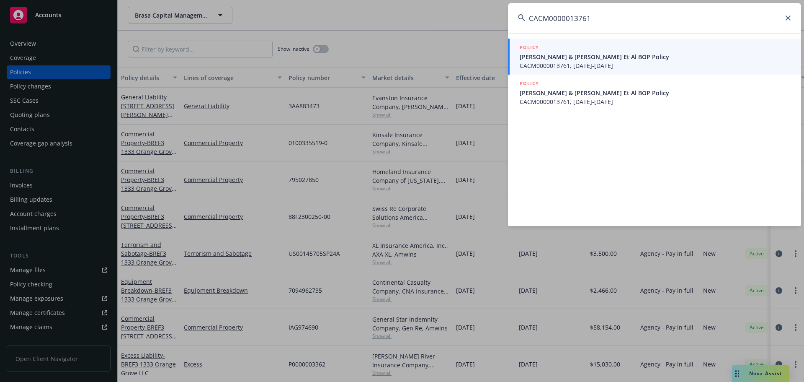
type input "CACM0000013761"
click at [585, 52] on span "[PERSON_NAME] & [PERSON_NAME] Et Al BOP Policy" at bounding box center [655, 56] width 271 height 9
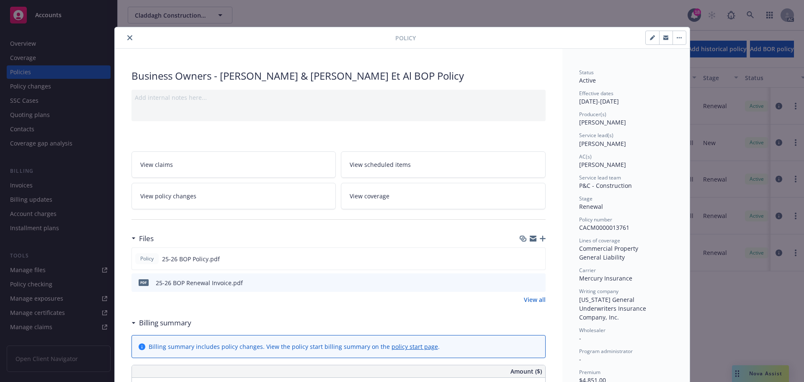
click at [127, 40] on icon "close" at bounding box center [129, 37] width 5 height 5
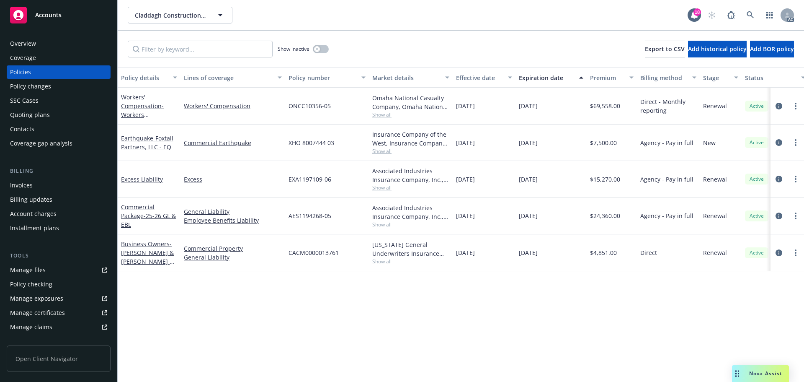
click at [50, 42] on div "Overview" at bounding box center [58, 43] width 97 height 13
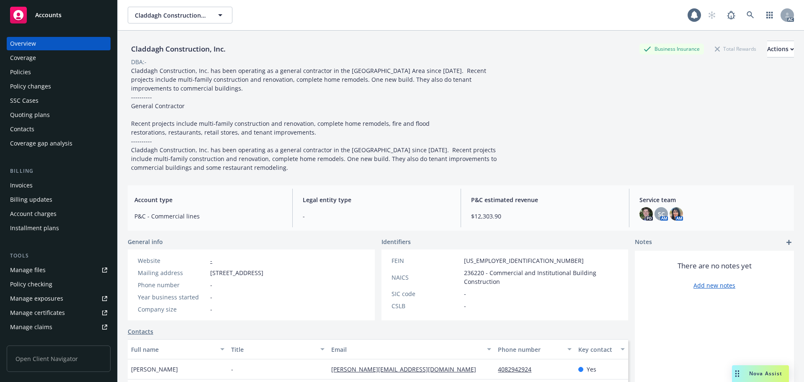
click at [153, 47] on div "Claddagh Construction, Inc." at bounding box center [178, 49] width 101 height 11
copy div "Claddagh"
click at [747, 18] on icon at bounding box center [751, 15] width 8 height 8
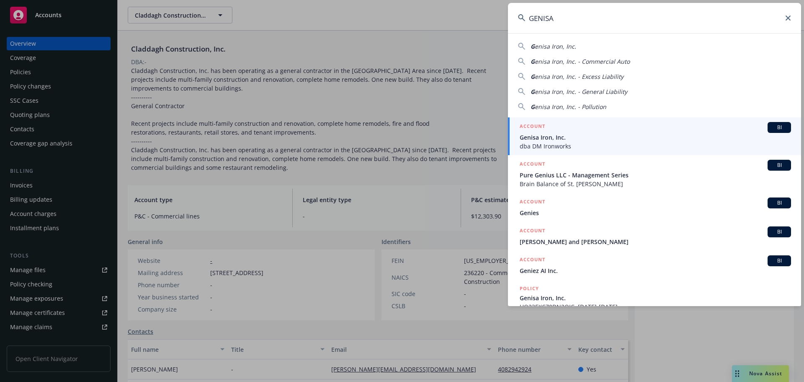
type input "GENISA"
click at [585, 135] on span "Genisa Iron, Inc." at bounding box center [655, 137] width 271 height 9
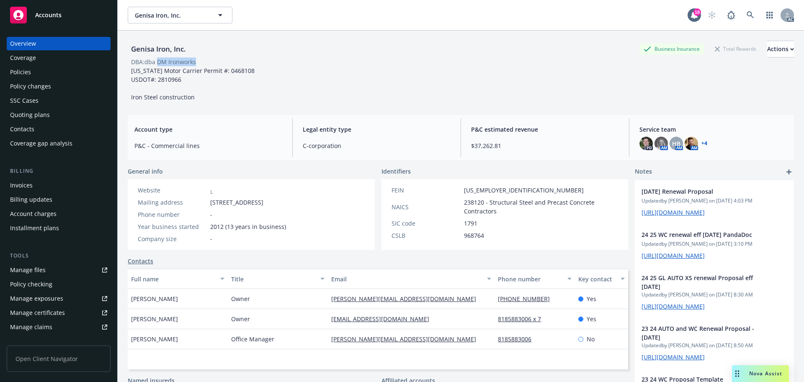
drag, startPoint x: 199, startPoint y: 62, endPoint x: 160, endPoint y: 63, distance: 39.0
click at [160, 63] on span "DBA: dba DM Ironworks" at bounding box center [164, 61] width 72 height 9
copy div "DM Ironworks"
click at [42, 72] on div "Policies" at bounding box center [58, 71] width 97 height 13
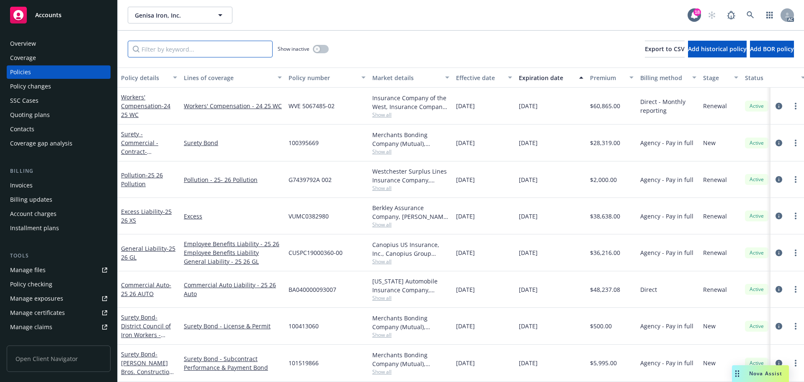
click at [214, 55] on input "Filter by keyword..." at bounding box center [200, 49] width 145 height 17
paste input "93007"
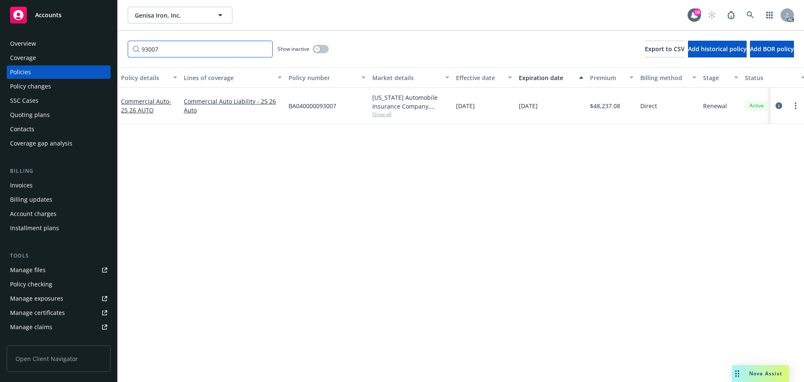
type input "93007"
click at [303, 106] on span "BA040000093007" at bounding box center [313, 105] width 48 height 9
click at [300, 105] on span "BA040000093007" at bounding box center [313, 105] width 48 height 9
drag, startPoint x: 344, startPoint y: 106, endPoint x: 299, endPoint y: 110, distance: 44.9
click at [299, 110] on div "BA040000093007" at bounding box center [327, 106] width 84 height 36
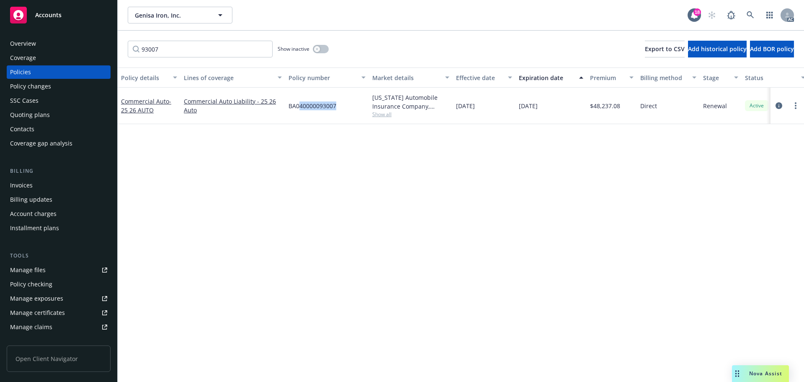
copy span "40000093007"
click at [748, 7] on link at bounding box center [750, 15] width 17 height 17
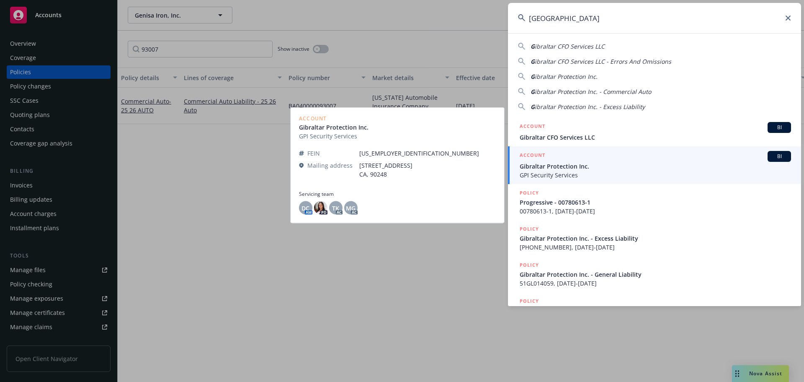
type input "[GEOGRAPHIC_DATA]"
drag, startPoint x: 594, startPoint y: 168, endPoint x: 605, endPoint y: 169, distance: 11.3
click at [594, 168] on span "Gibraltar Protection Inc." at bounding box center [655, 166] width 271 height 9
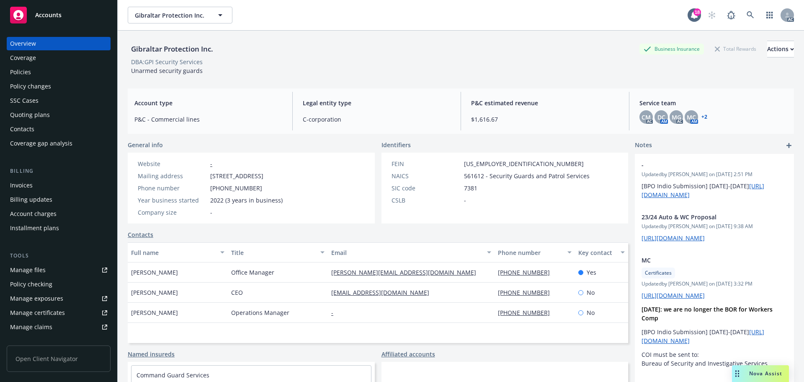
click at [211, 60] on div "DBA: GPI Security Services" at bounding box center [461, 61] width 666 height 9
drag, startPoint x: 200, startPoint y: 61, endPoint x: 144, endPoint y: 61, distance: 56.1
click at [144, 61] on div "DBA: GPI Security Services" at bounding box center [461, 61] width 666 height 9
copy div "GPI Security Services"
click at [50, 72] on div "Policies" at bounding box center [58, 71] width 97 height 13
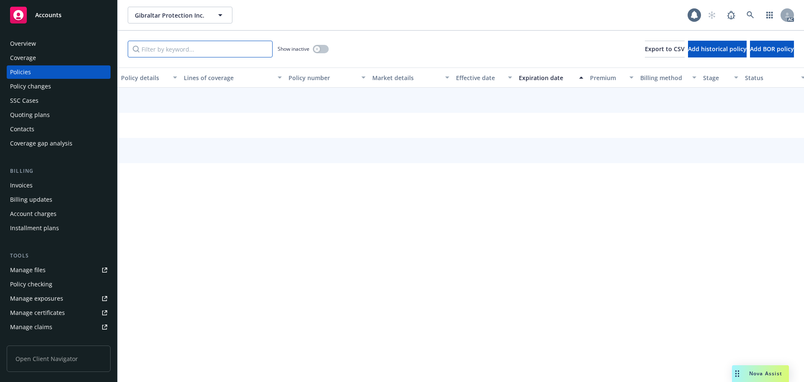
click at [183, 53] on input "Filter by keyword..." at bounding box center [200, 49] width 145 height 17
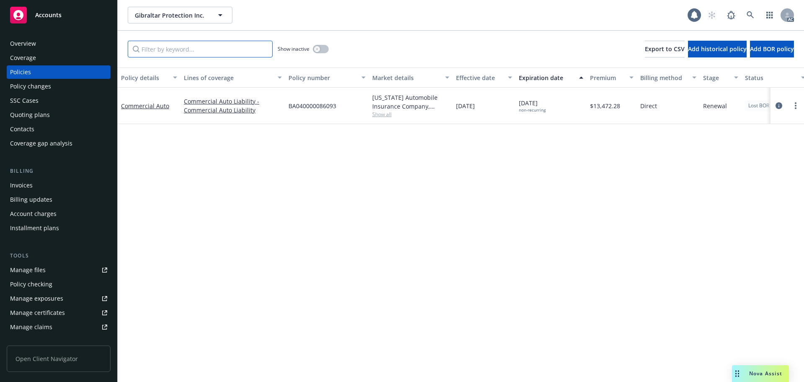
paste input "BA040000086093"
type input "BA040000086093"
click at [751, 18] on icon at bounding box center [751, 15] width 8 height 8
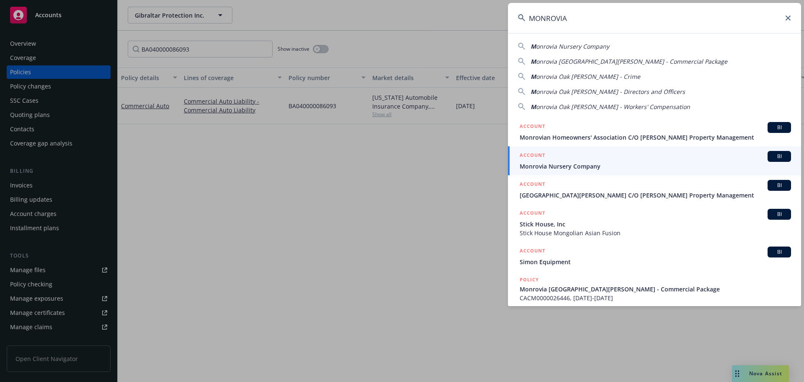
click at [565, 21] on input "MONROVIA" at bounding box center [654, 18] width 293 height 30
paste input "CACM0000026446"
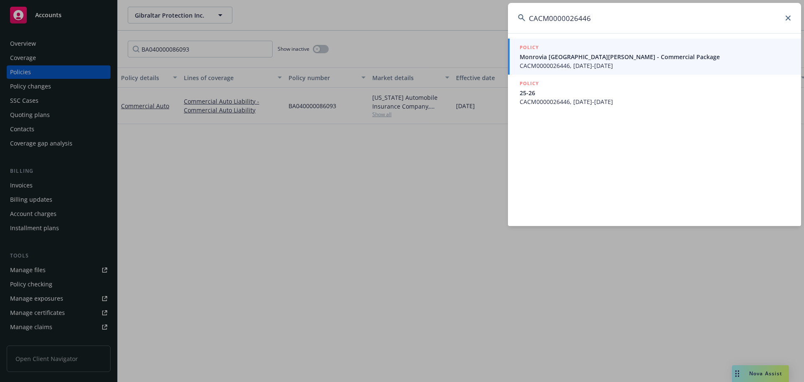
type input "CACM0000026446"
click at [609, 62] on span "CACM0000026446, [DATE]-[DATE]" at bounding box center [655, 65] width 271 height 9
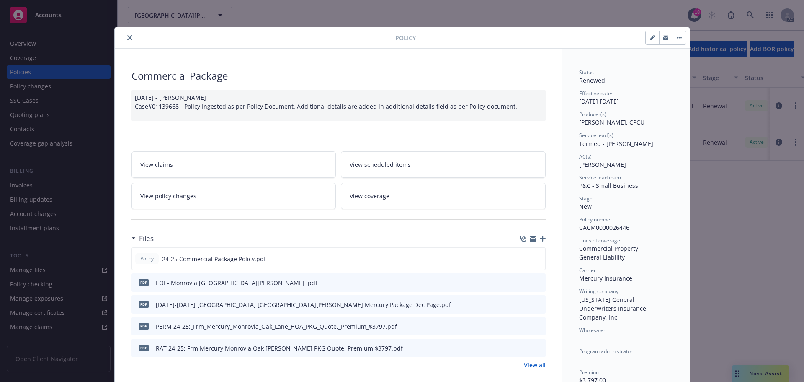
click at [127, 35] on icon "close" at bounding box center [129, 37] width 5 height 5
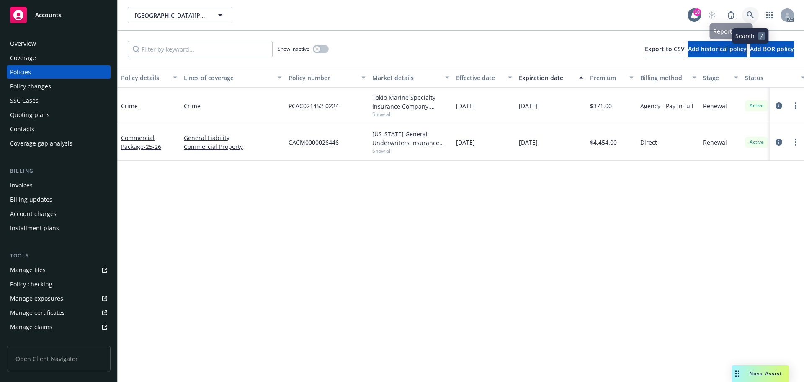
click at [746, 14] on link at bounding box center [750, 15] width 17 height 17
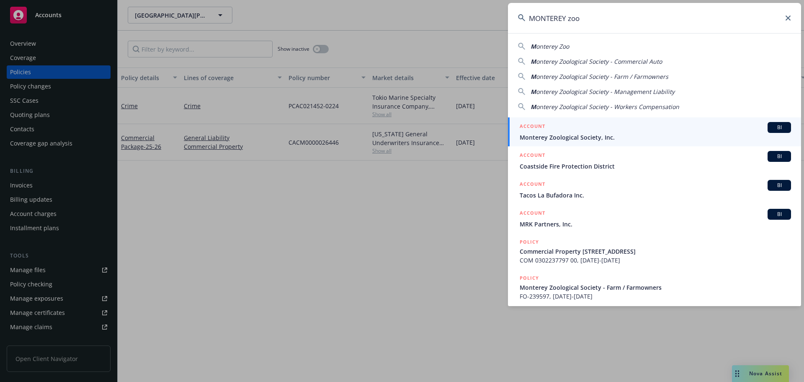
type input "MONTEREY zoo"
click at [596, 131] on div "ACCOUNT BI" at bounding box center [655, 127] width 271 height 11
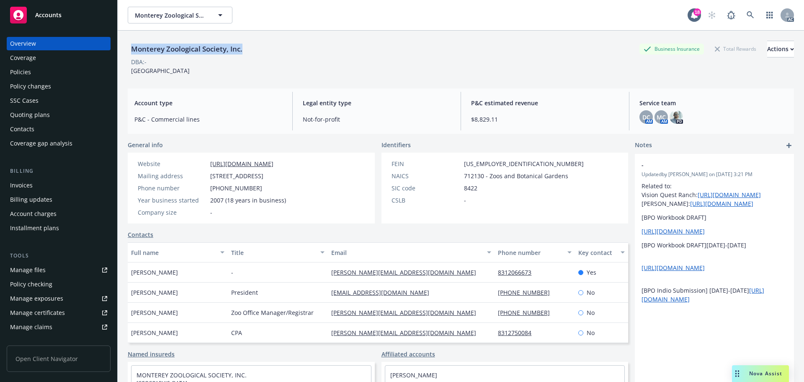
drag, startPoint x: 252, startPoint y: 46, endPoint x: 132, endPoint y: 50, distance: 119.8
click at [132, 50] on div "Monterey Zoological Society, Inc. Business Insurance Total Rewards Actions" at bounding box center [461, 49] width 666 height 17
click at [45, 72] on div "Policies" at bounding box center [58, 71] width 97 height 13
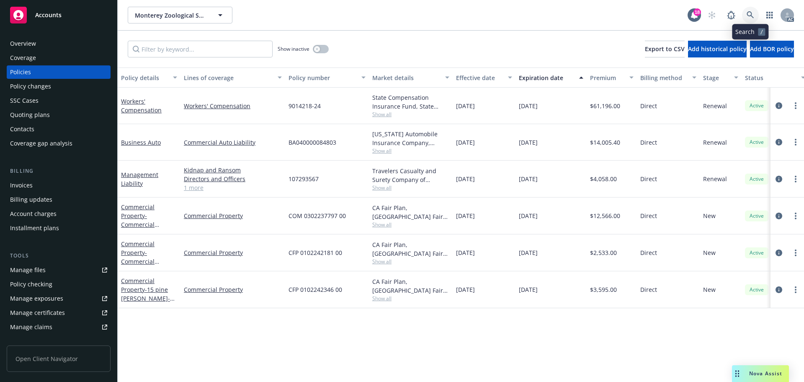
click at [750, 13] on icon at bounding box center [751, 15] width 8 height 8
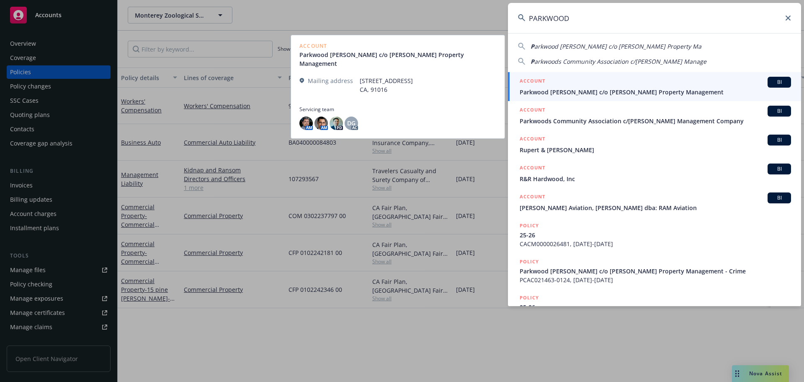
type input "PARKWOOD"
drag, startPoint x: 584, startPoint y: 93, endPoint x: 579, endPoint y: 93, distance: 5.0
click at [584, 93] on span "Parkwood [PERSON_NAME] c/o [PERSON_NAME] Property Management" at bounding box center [655, 92] width 271 height 9
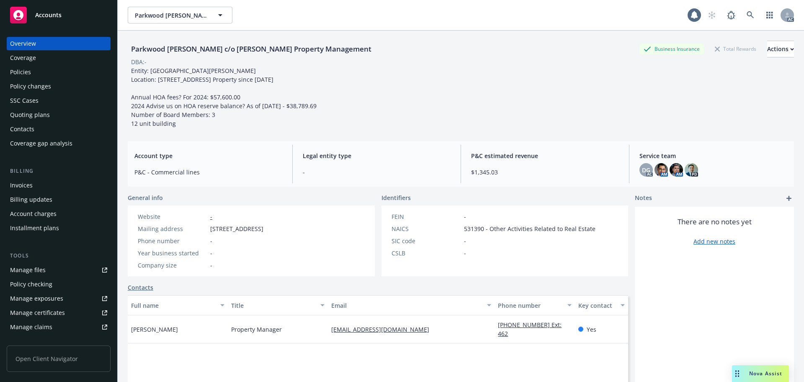
click at [32, 71] on div "Policies" at bounding box center [58, 71] width 97 height 13
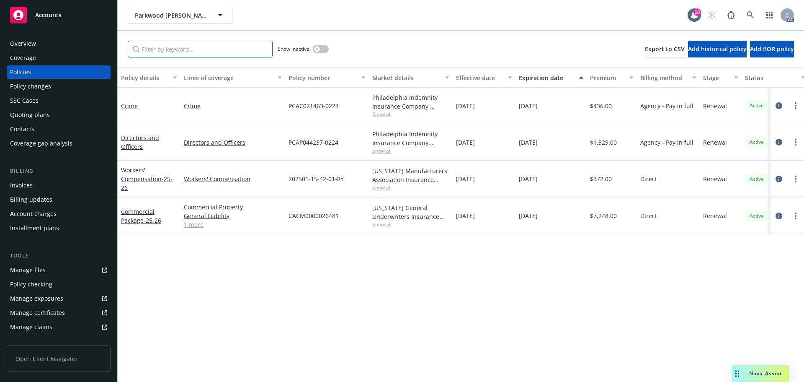
click at [227, 44] on input "Filter by keyword..." at bounding box center [200, 49] width 145 height 17
paste input "CACM0000026481"
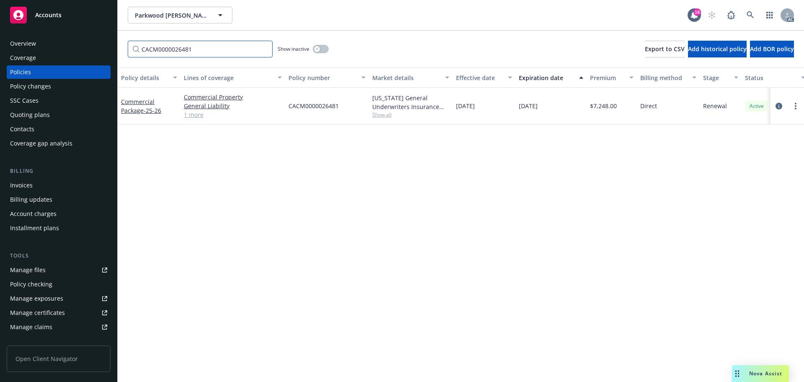
type input "CACM0000026481"
click at [753, 11] on link at bounding box center [750, 15] width 17 height 17
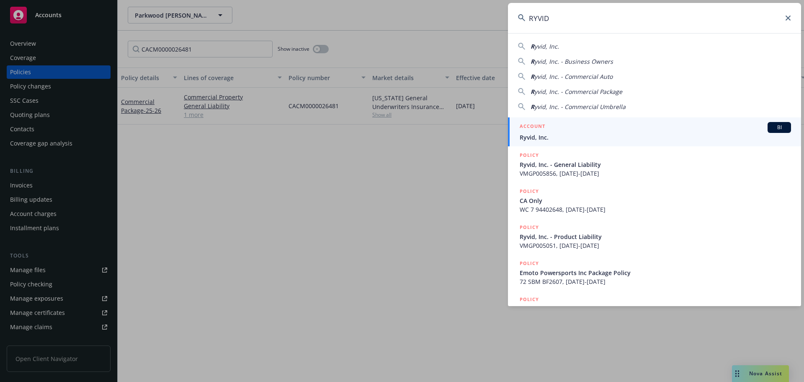
type input "RYVID"
click at [586, 136] on span "Ryvid, Inc." at bounding box center [655, 137] width 271 height 9
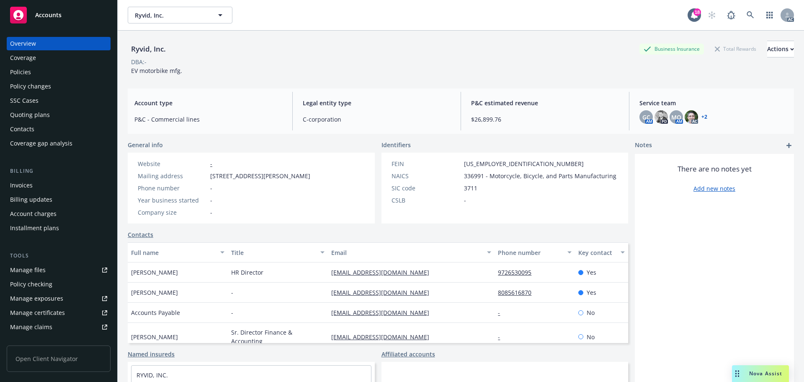
click at [44, 72] on div "Policies" at bounding box center [58, 71] width 97 height 13
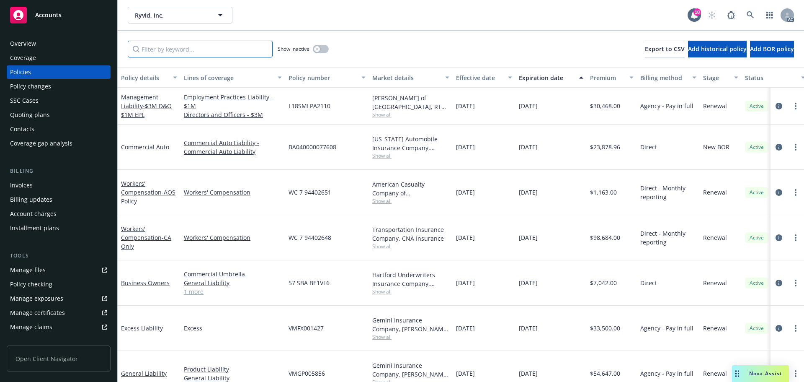
click at [180, 49] on input "Filter by keyword..." at bounding box center [200, 49] width 145 height 17
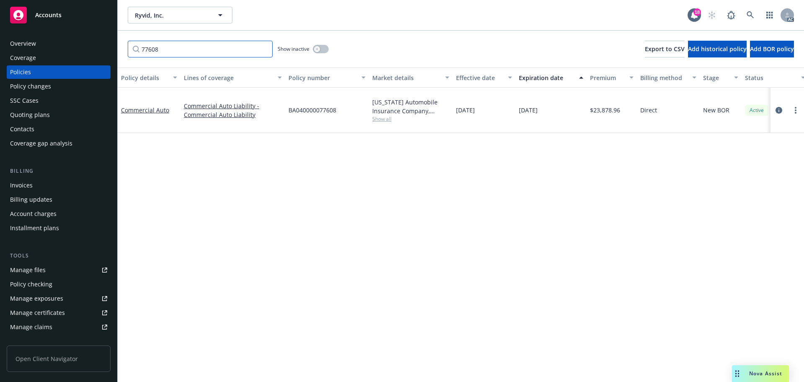
type input "77608"
click at [748, 14] on icon at bounding box center [751, 15] width 8 height 8
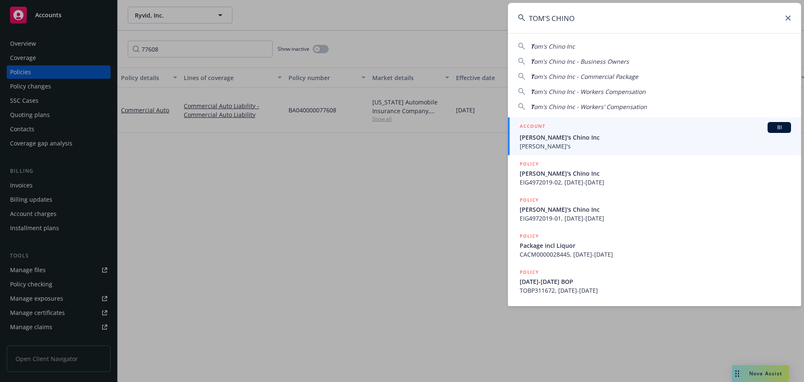
type input "TOM'S CHINO"
click at [575, 130] on div "ACCOUNT BI" at bounding box center [655, 127] width 271 height 11
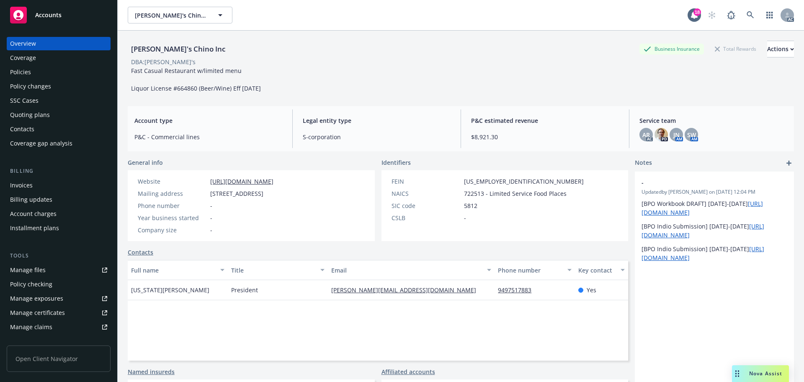
click at [66, 76] on div "Policies" at bounding box center [58, 71] width 97 height 13
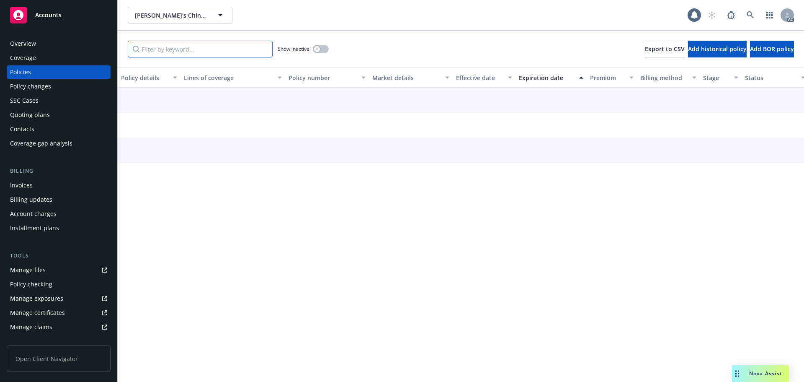
click at [191, 46] on input "Filter by keyword..." at bounding box center [200, 49] width 145 height 17
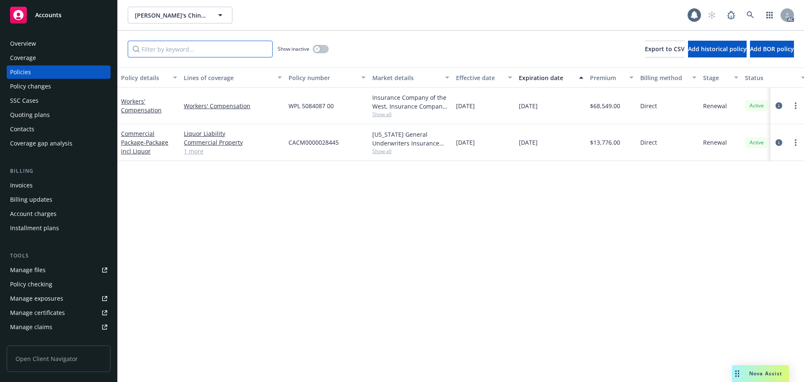
paste input "CACM0000028445"
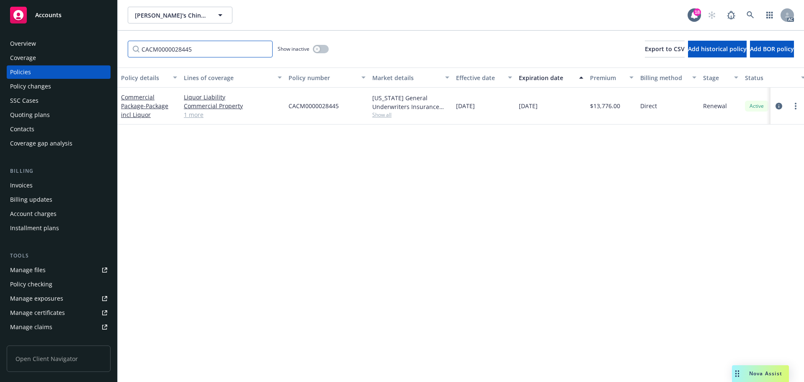
type input "CACM0000028445"
click at [746, 11] on link at bounding box center [750, 15] width 17 height 17
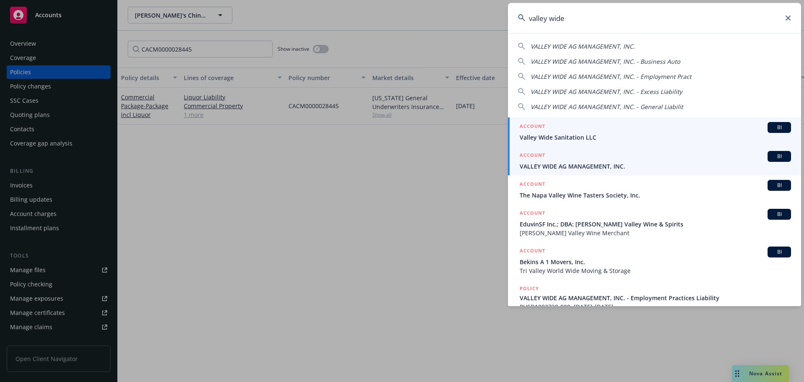
type input "valley wide"
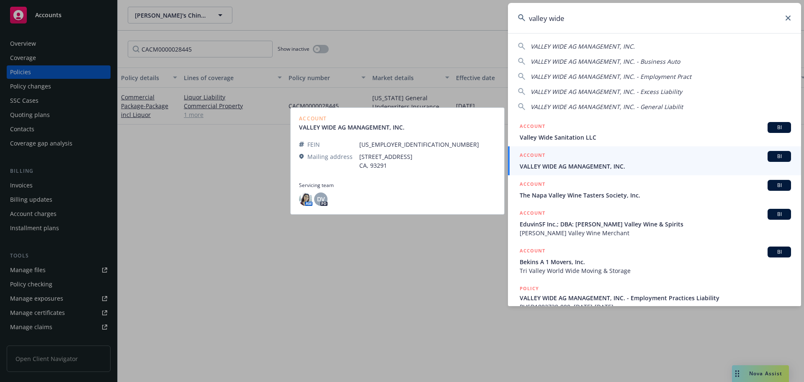
click at [607, 162] on span "VALLEY WIDE AG MANAGEMENT, INC." at bounding box center [655, 166] width 271 height 9
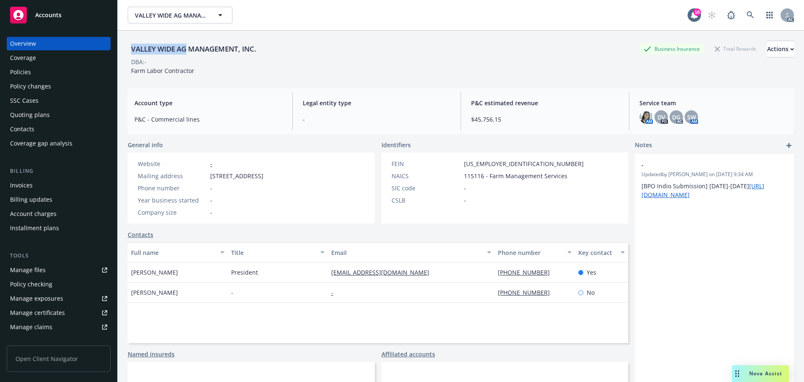
drag, startPoint x: 187, startPoint y: 49, endPoint x: 132, endPoint y: 49, distance: 55.3
click at [132, 49] on div "VALLEY WIDE AG MANAGEMENT, INC." at bounding box center [194, 49] width 132 height 11
click at [26, 73] on div "Policies" at bounding box center [20, 71] width 21 height 13
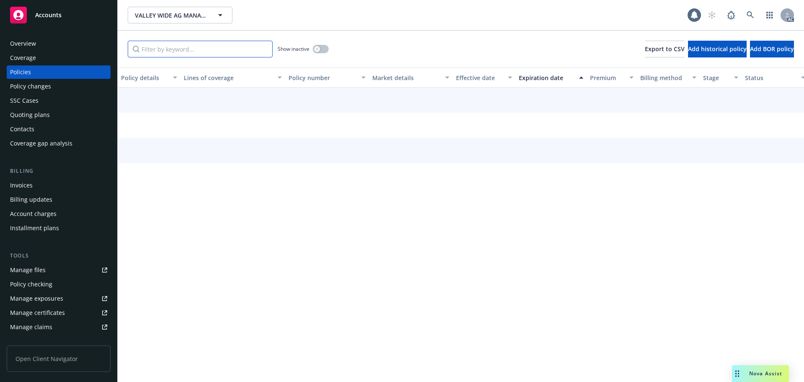
click at [187, 52] on input "Filter by keyword..." at bounding box center [200, 49] width 145 height 17
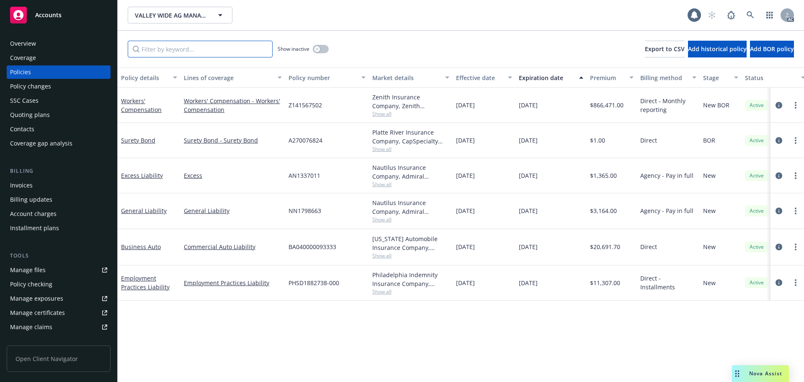
paste input "BA040000093333"
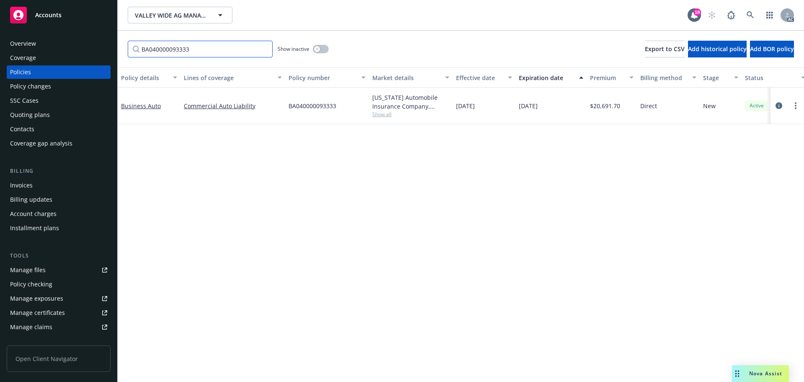
type input "BA040000093333"
click at [746, 14] on link at bounding box center [750, 15] width 17 height 17
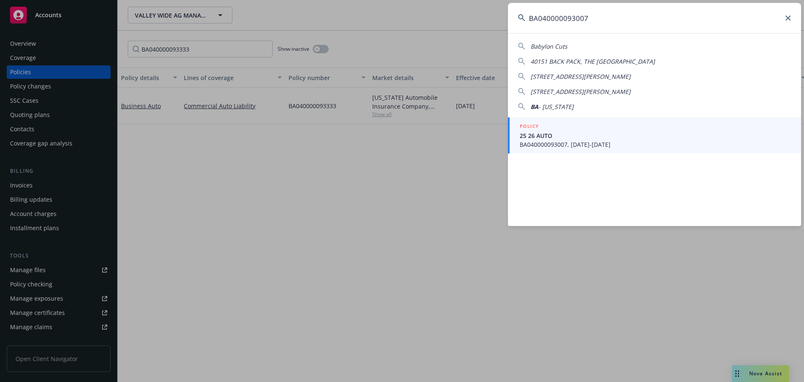
type input "BA040000093007"
click at [586, 133] on span "25 26 AUTO" at bounding box center [655, 135] width 271 height 9
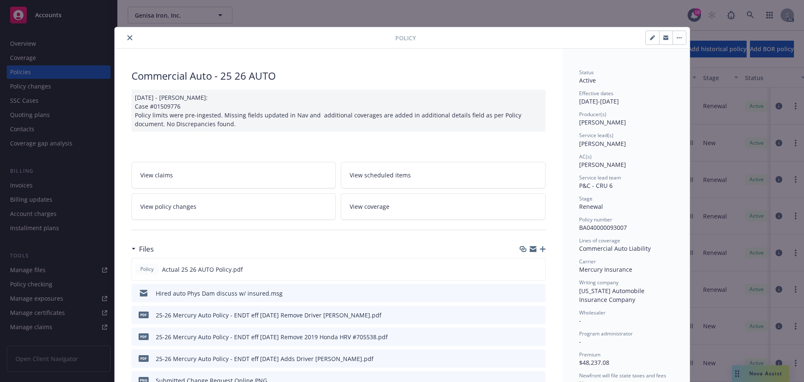
click at [127, 37] on icon "close" at bounding box center [129, 37] width 5 height 5
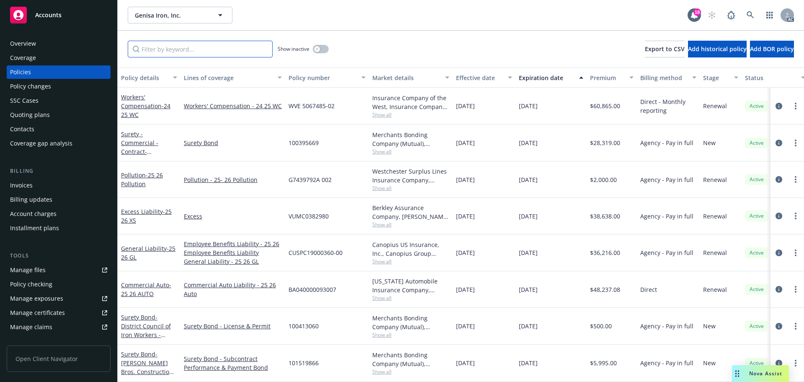
click at [168, 45] on input "Filter by keyword..." at bounding box center [200, 49] width 145 height 17
paste input "BA040000093007"
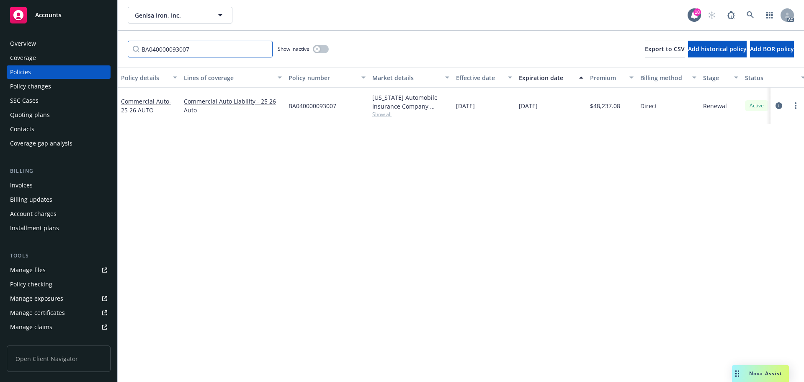
type input "BA040000093007"
click at [747, 16] on link at bounding box center [750, 15] width 17 height 17
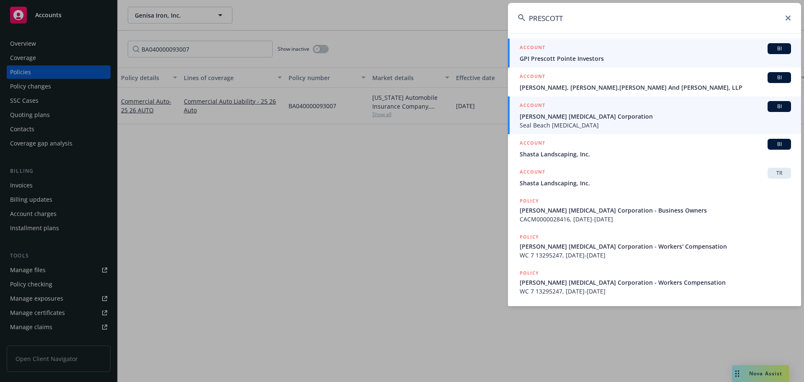
type input "PRESCOTT"
click at [590, 119] on span "[PERSON_NAME] [MEDICAL_DATA] Corporation" at bounding box center [655, 116] width 271 height 9
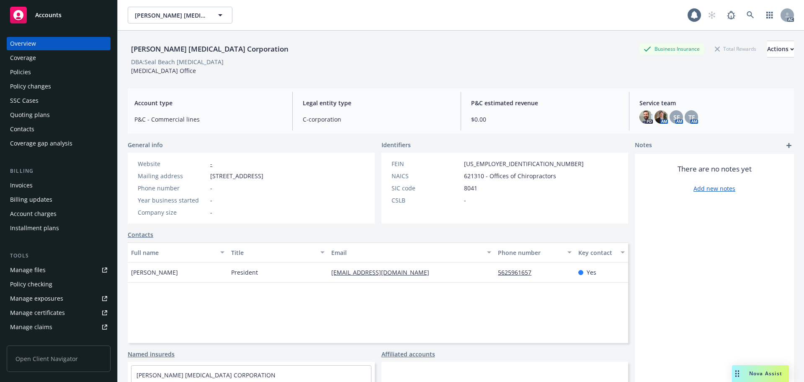
click at [161, 49] on div "[PERSON_NAME] [MEDICAL_DATA] Corporation" at bounding box center [210, 49] width 164 height 11
drag, startPoint x: 146, startPoint y: 59, endPoint x: 164, endPoint y: 61, distance: 18.5
click at [164, 61] on div "DBA: Seal Beach [MEDICAL_DATA]" at bounding box center [177, 61] width 93 height 9
click at [200, 63] on div "DBA: Seal Beach [MEDICAL_DATA]" at bounding box center [177, 61] width 93 height 9
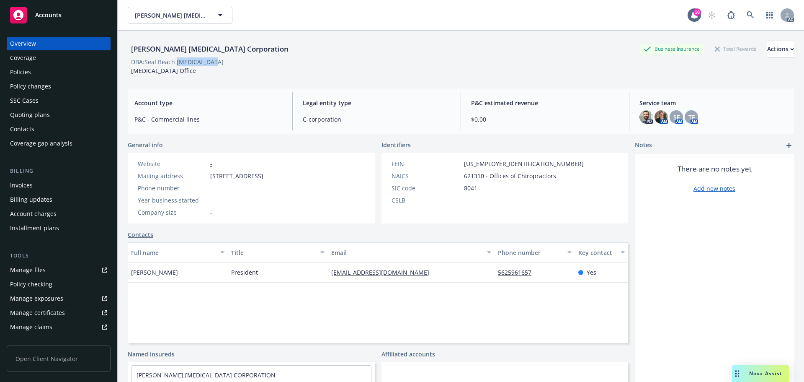
click at [201, 63] on div "DBA: Seal Beach [MEDICAL_DATA]" at bounding box center [177, 61] width 93 height 9
click at [747, 15] on icon at bounding box center [751, 15] width 8 height 8
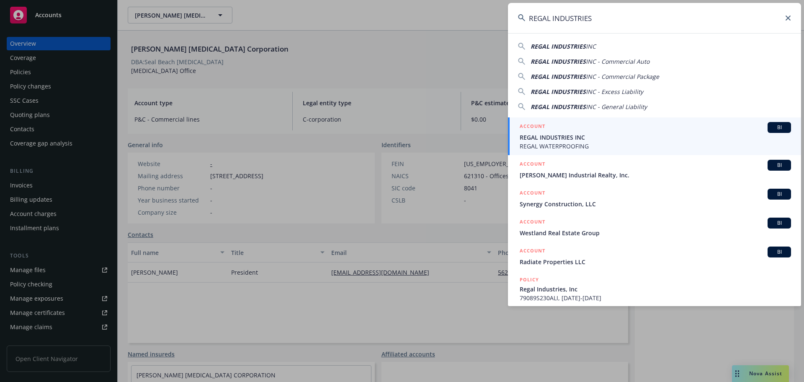
type input "REGAL INDUSTRIES"
drag, startPoint x: 603, startPoint y: 136, endPoint x: 568, endPoint y: 111, distance: 42.1
click at [603, 136] on span "REGAL INDUSTRIES INC" at bounding box center [655, 137] width 271 height 9
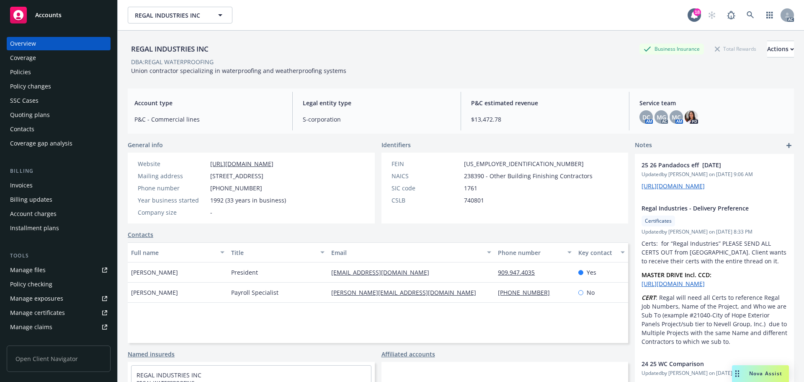
click at [77, 74] on div "Policies" at bounding box center [58, 71] width 97 height 13
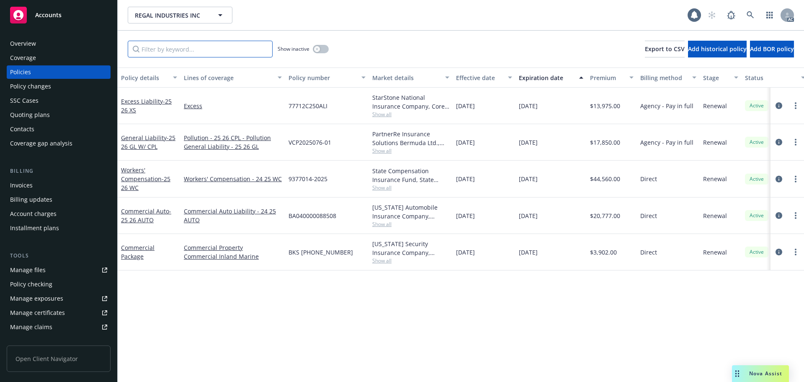
click at [177, 53] on input "Filter by keyword..." at bounding box center [200, 49] width 145 height 17
paste input "BA040000088508"
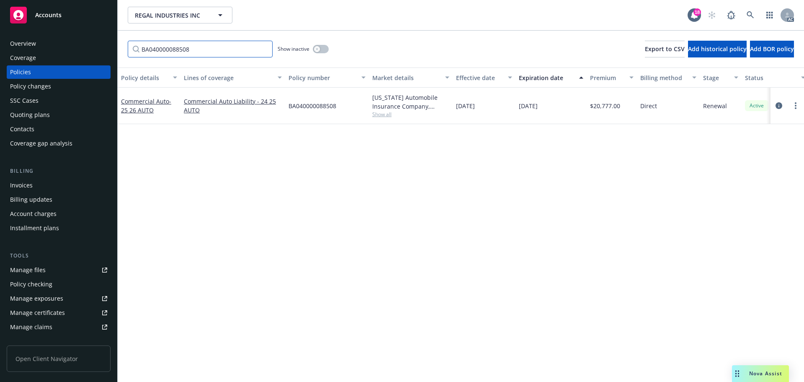
type input "BA040000088508"
click at [751, 16] on icon at bounding box center [751, 15] width 8 height 8
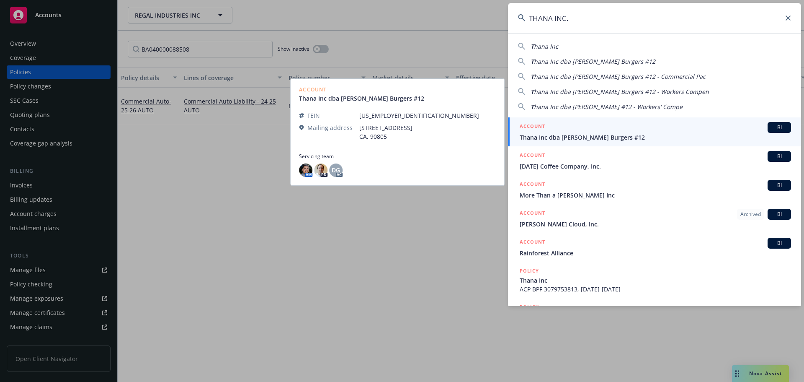
type input "THANA INC."
click at [578, 138] on span "Thana Inc dba [PERSON_NAME] Burgers #12" at bounding box center [655, 137] width 271 height 9
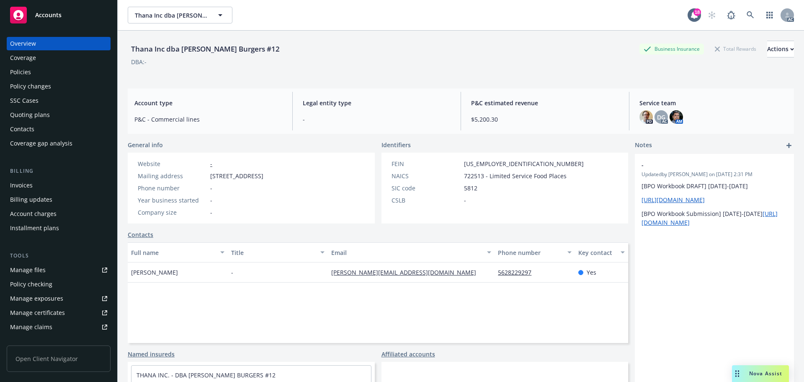
click at [143, 49] on div "Thana Inc dba [PERSON_NAME] Burgers #12" at bounding box center [205, 49] width 155 height 11
click at [75, 70] on div "Policies" at bounding box center [58, 71] width 97 height 13
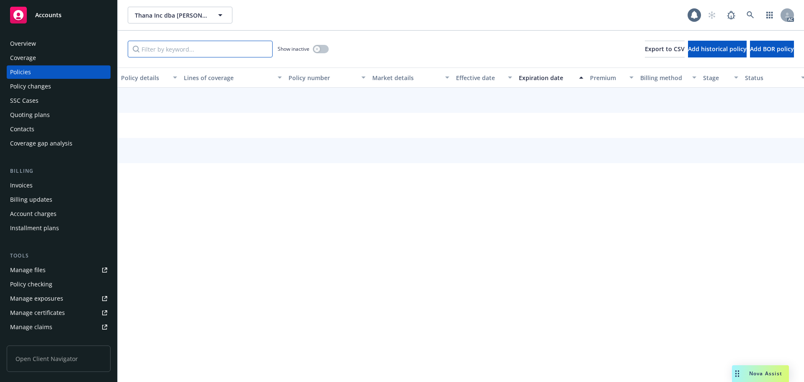
click at [210, 47] on input "Filter by keyword..." at bounding box center [200, 49] width 145 height 17
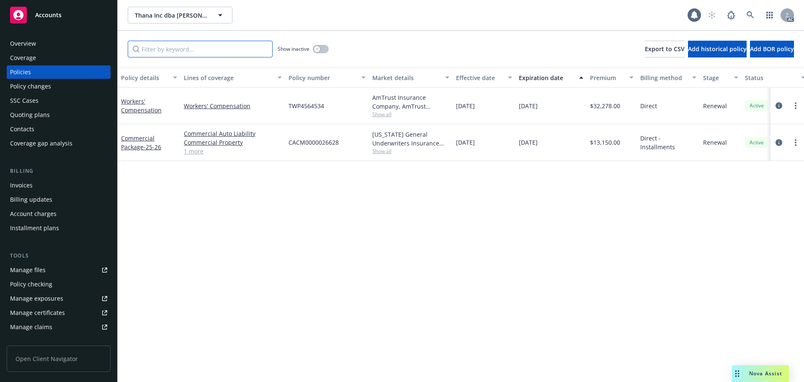
paste input "000026628"
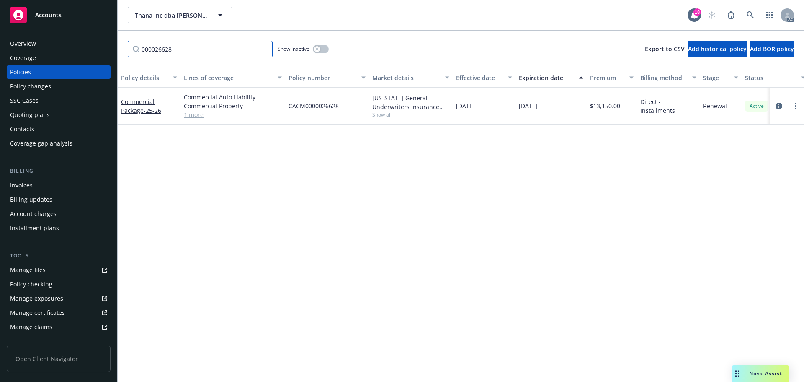
type input "000026628"
click at [744, 11] on link at bounding box center [750, 15] width 17 height 17
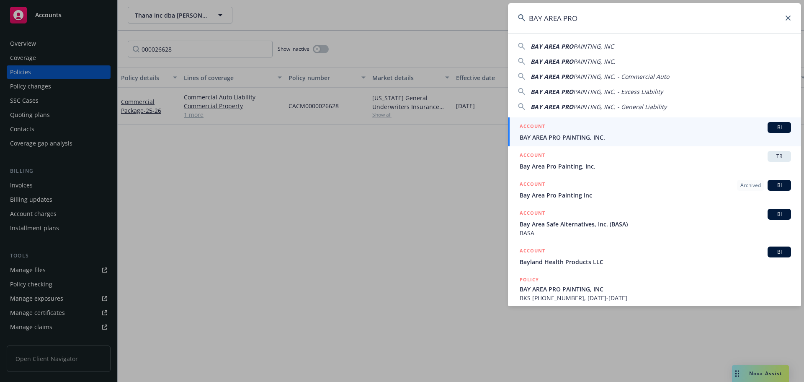
type input "BAY AREA PRO"
drag, startPoint x: 586, startPoint y: 135, endPoint x: 573, endPoint y: 134, distance: 13.4
click at [586, 135] on span "BAY AREA PRO PAINTING, INC." at bounding box center [655, 137] width 271 height 9
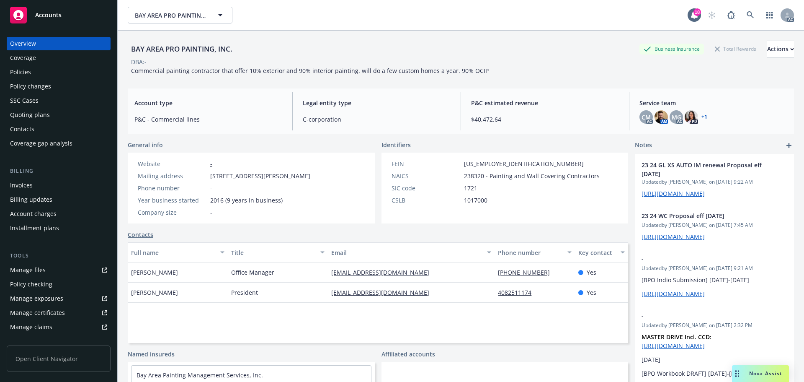
click at [186, 56] on div "BAY AREA PRO PAINTING, INC." at bounding box center [182, 49] width 108 height 17
drag, startPoint x: 181, startPoint y: 47, endPoint x: 132, endPoint y: 47, distance: 48.2
click at [132, 47] on div "BAY AREA PRO PAINTING, INC." at bounding box center [182, 49] width 108 height 11
click at [59, 72] on div "Policies" at bounding box center [58, 71] width 97 height 13
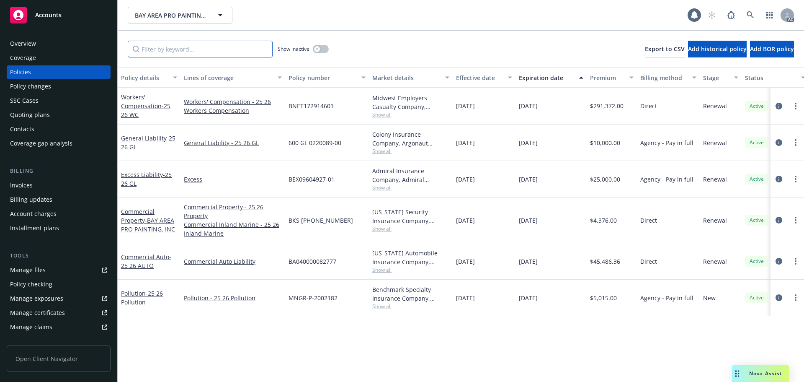
click at [213, 47] on input "Filter by keyword..." at bounding box center [200, 49] width 145 height 17
paste input "BA040000082777"
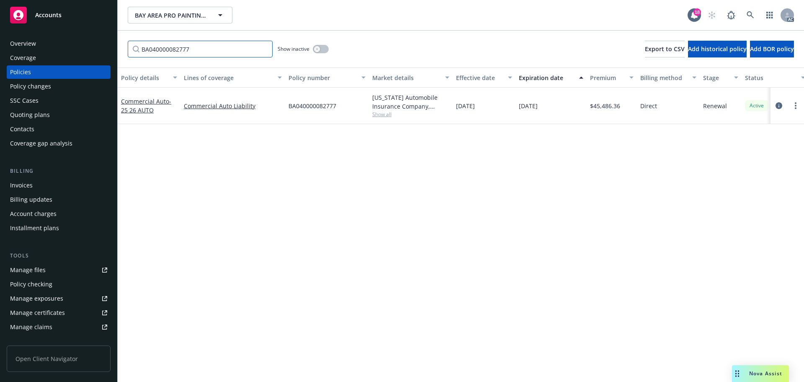
type input "BA040000082777"
click at [758, 12] on link at bounding box center [750, 15] width 17 height 17
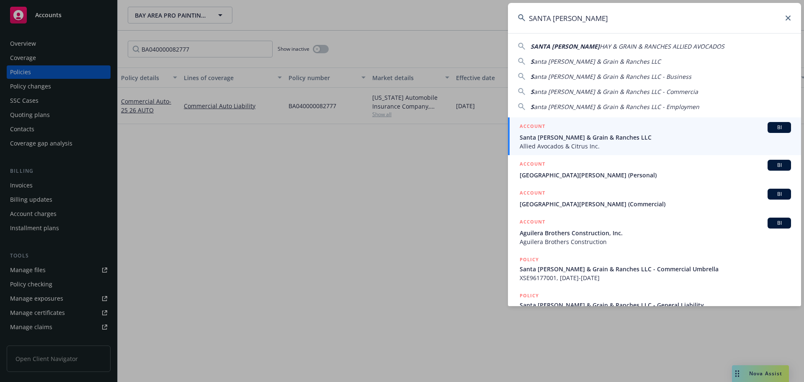
type input "SANTA [PERSON_NAME]"
click at [633, 135] on span "Santa [PERSON_NAME] & Grain & Ranches LLC" at bounding box center [655, 137] width 271 height 9
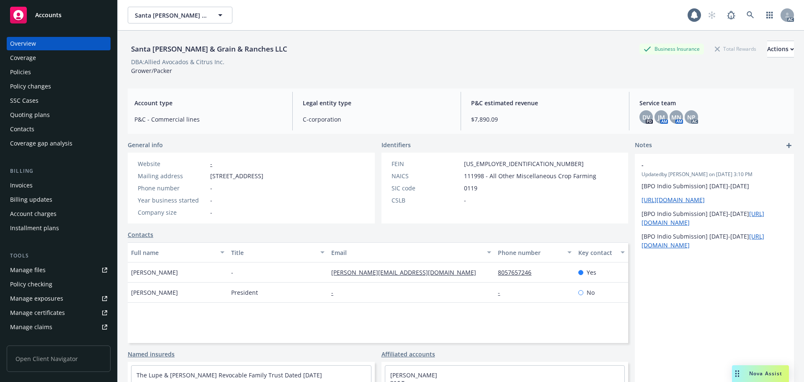
click at [169, 50] on div "Santa [PERSON_NAME] & Grain & Ranches LLC" at bounding box center [209, 49] width 163 height 11
drag, startPoint x: 169, startPoint y: 49, endPoint x: 133, endPoint y: 49, distance: 36.4
click at [133, 49] on div "Santa [PERSON_NAME] & Grain & Ranches LLC" at bounding box center [209, 49] width 163 height 11
drag, startPoint x: 208, startPoint y: 78, endPoint x: 175, endPoint y: 58, distance: 38.9
click at [202, 76] on div "Santa [PERSON_NAME] & Grain & Ranches LLC Business Insurance Total Rewards Acti…" at bounding box center [461, 56] width 666 height 51
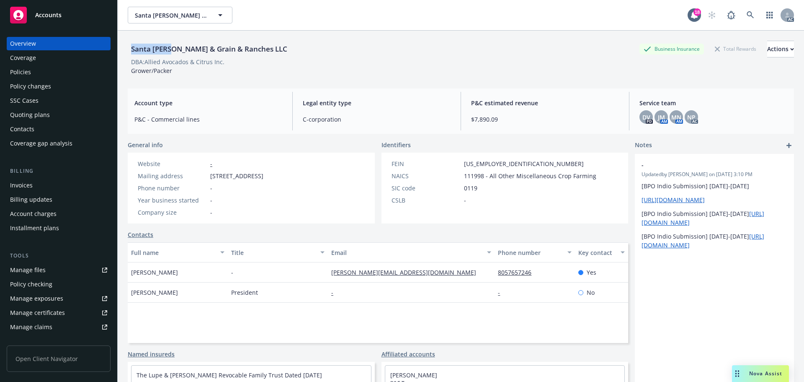
drag, startPoint x: 171, startPoint y: 49, endPoint x: 130, endPoint y: 50, distance: 41.1
click at [130, 50] on div "Santa [PERSON_NAME] & Grain & Ranches LLC" at bounding box center [209, 49] width 163 height 11
click at [155, 61] on div "DBA: Allied Avocados & Citrus Inc." at bounding box center [177, 61] width 93 height 9
click at [177, 62] on div "DBA: Allied Avocados & Citrus Inc." at bounding box center [177, 61] width 93 height 9
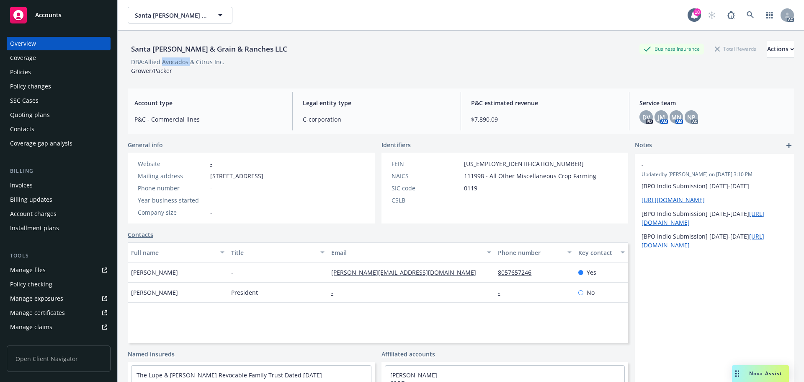
click at [177, 62] on div "DBA: Allied Avocados & Citrus Inc." at bounding box center [177, 61] width 93 height 9
click at [33, 67] on div "Policies" at bounding box center [58, 71] width 97 height 13
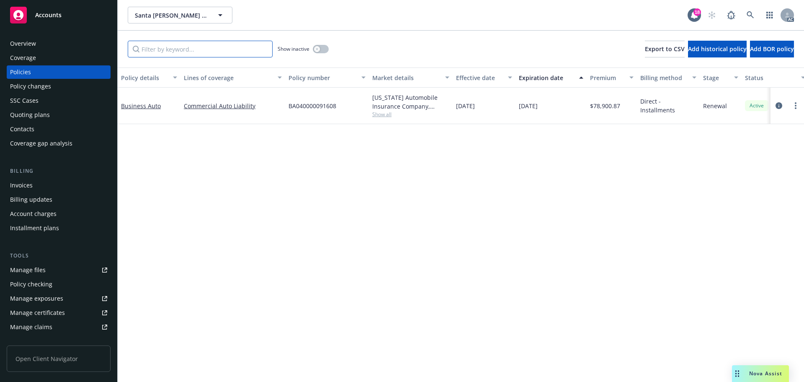
click at [205, 45] on input "Filter by keyword..." at bounding box center [200, 49] width 145 height 17
paste input "BA040000091608"
type input "BA040000091608"
click at [751, 10] on link at bounding box center [750, 15] width 17 height 17
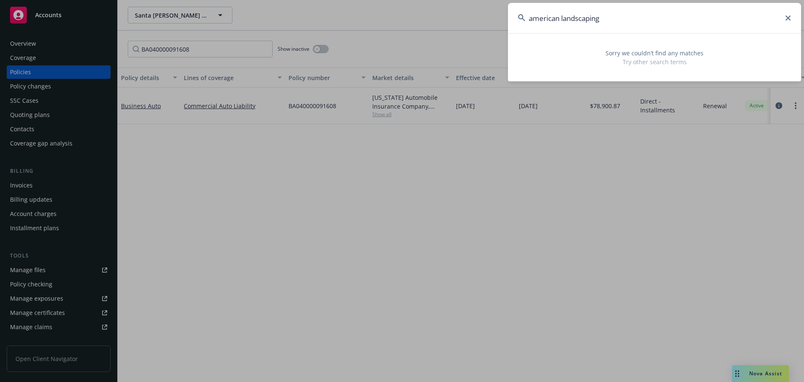
drag, startPoint x: 530, startPoint y: 22, endPoint x: 492, endPoint y: 22, distance: 37.7
click at [492, 22] on div "american landscaping Sorry we couldn’t find any matches Try other search terms" at bounding box center [402, 191] width 804 height 382
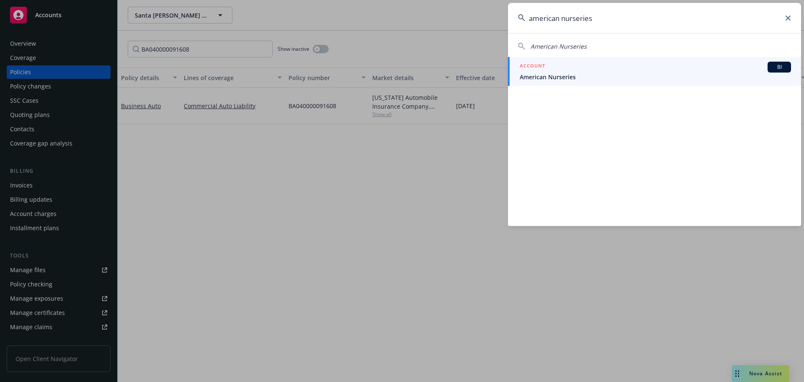
type input "american nurseries"
click at [587, 74] on span "American Nurseries" at bounding box center [655, 76] width 271 height 9
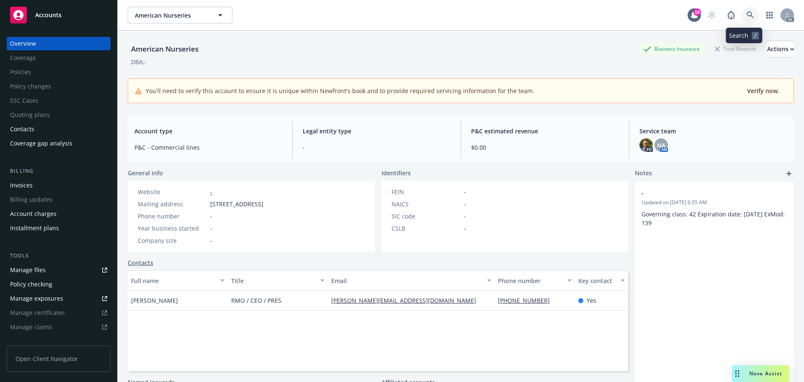
click at [747, 15] on icon at bounding box center [751, 15] width 8 height 8
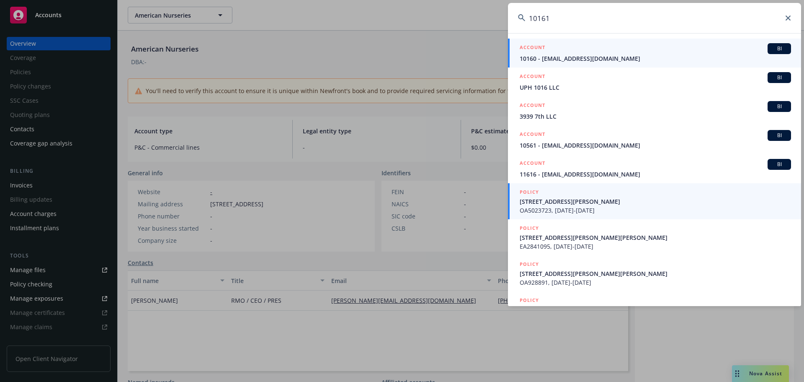
type input "10161"
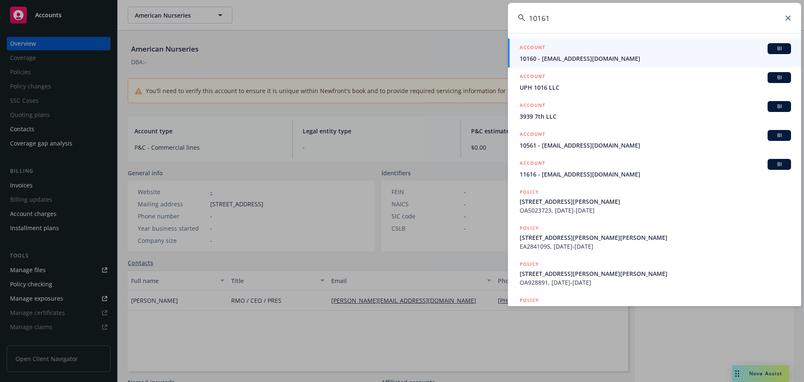
click at [625, 193] on div "POLICY" at bounding box center [655, 192] width 271 height 9
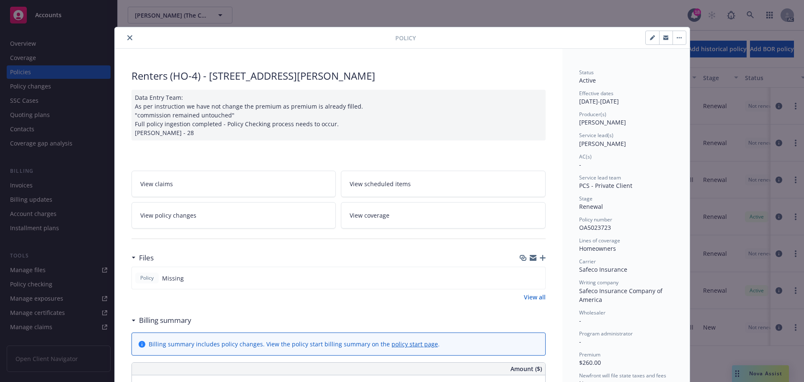
drag, startPoint x: 128, startPoint y: 37, endPoint x: 137, endPoint y: 39, distance: 9.0
click at [129, 37] on icon "close" at bounding box center [129, 37] width 5 height 5
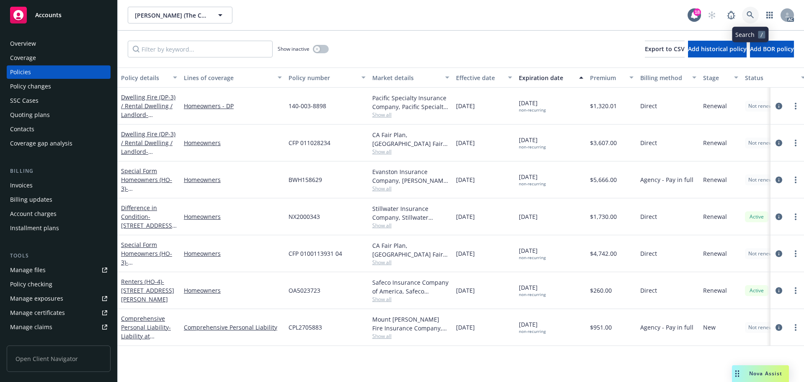
click at [751, 17] on icon at bounding box center [751, 15] width 8 height 8
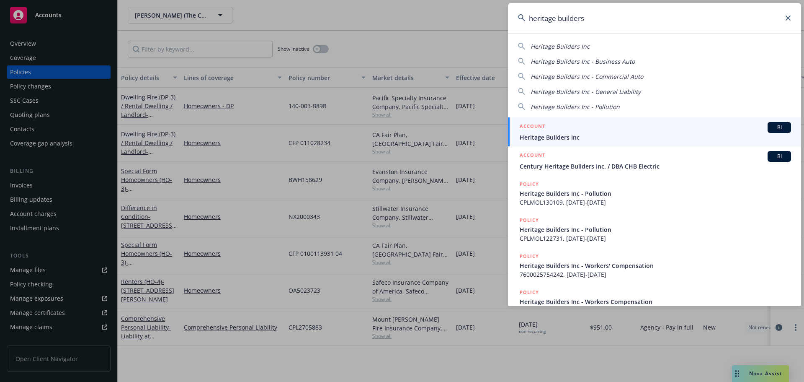
type input "heritage builders"
click at [592, 125] on div "ACCOUNT BI" at bounding box center [655, 127] width 271 height 11
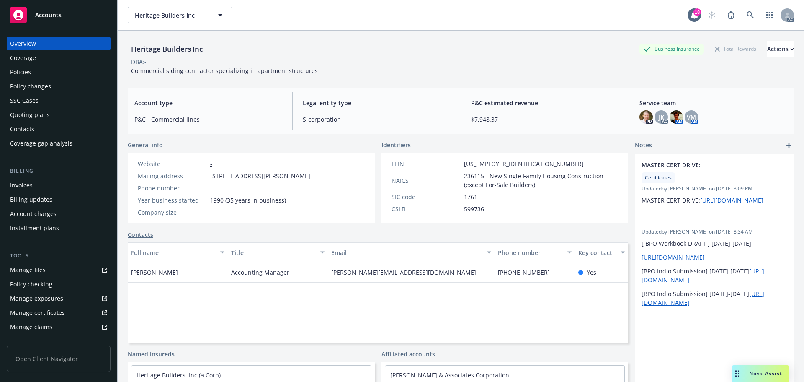
click at [65, 75] on div "Policies" at bounding box center [58, 71] width 97 height 13
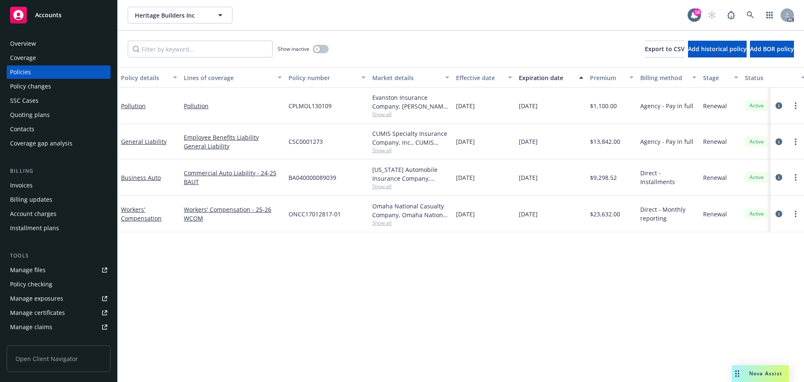
click at [379, 219] on span "Show all" at bounding box center [410, 222] width 77 height 7
drag, startPoint x: 211, startPoint y: 258, endPoint x: 218, endPoint y: 255, distance: 6.9
click at [212, 258] on div "Policy details Lines of coverage Policy number Market details Effective date Ex…" at bounding box center [461, 224] width 686 height 314
click at [752, 13] on icon at bounding box center [751, 15] width 8 height 8
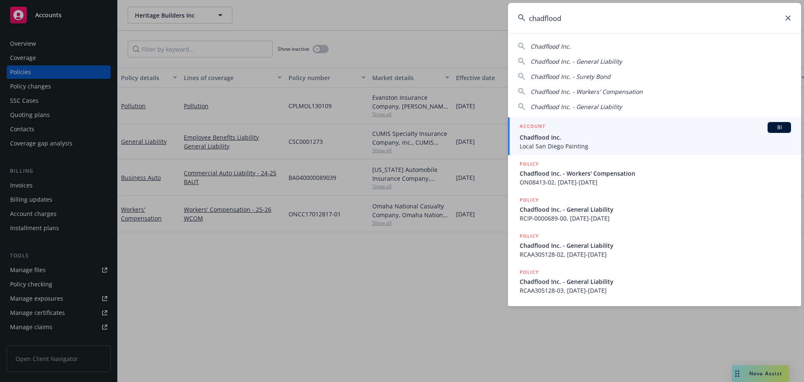
type input "chadflood"
click at [612, 135] on span "Chadflood Inc." at bounding box center [655, 137] width 271 height 9
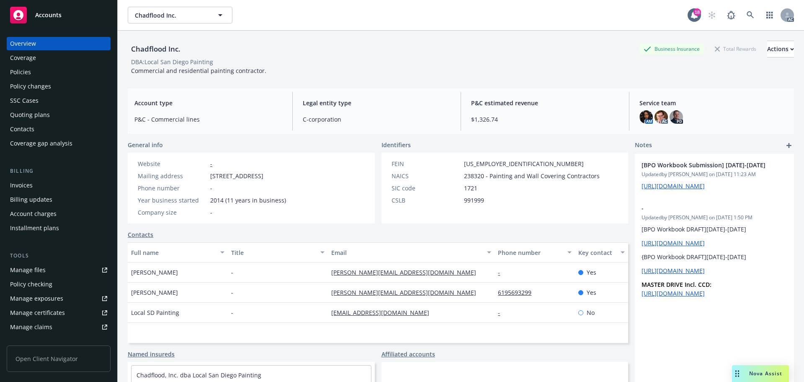
click at [143, 49] on div "Chadflood Inc." at bounding box center [156, 49] width 56 height 11
drag, startPoint x: 147, startPoint y: 61, endPoint x: 190, endPoint y: 62, distance: 43.6
click at [190, 62] on div "DBA: Local [GEOGRAPHIC_DATA] Painting" at bounding box center [172, 61] width 82 height 9
click at [41, 72] on div "Policies" at bounding box center [58, 71] width 97 height 13
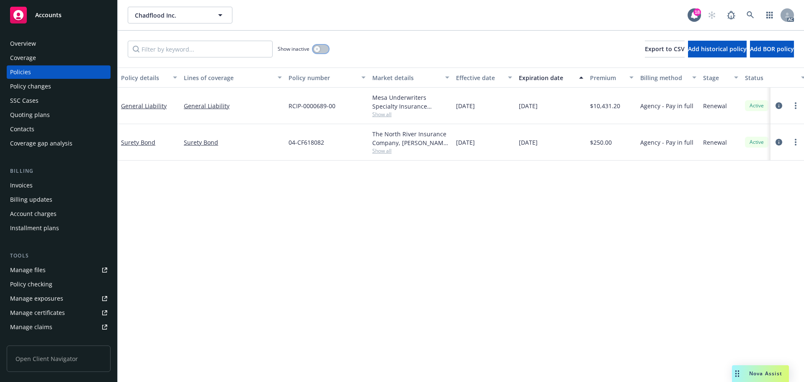
click at [324, 49] on button "button" at bounding box center [321, 49] width 16 height 8
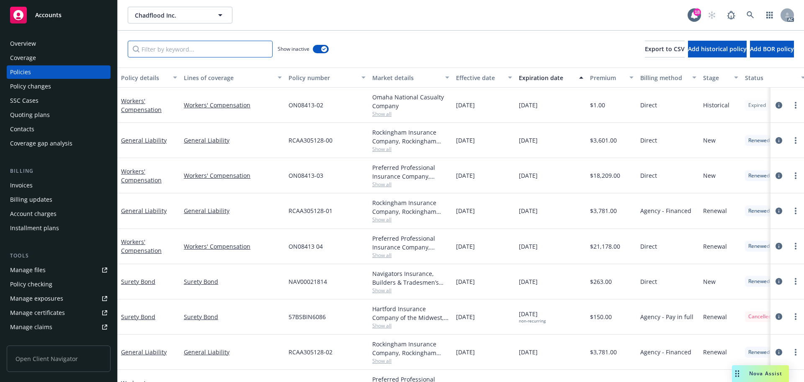
drag, startPoint x: 184, startPoint y: 51, endPoint x: 194, endPoint y: 51, distance: 9.6
click at [193, 51] on input "Filter by keyword..." at bounding box center [200, 49] width 145 height 17
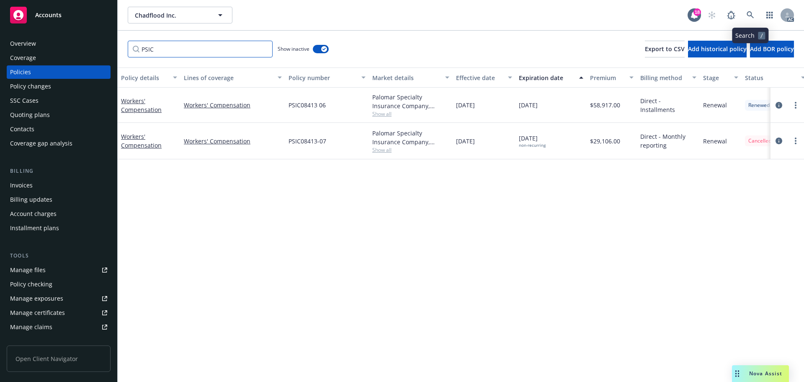
type input "PSIC"
click at [751, 14] on icon at bounding box center [751, 15] width 8 height 8
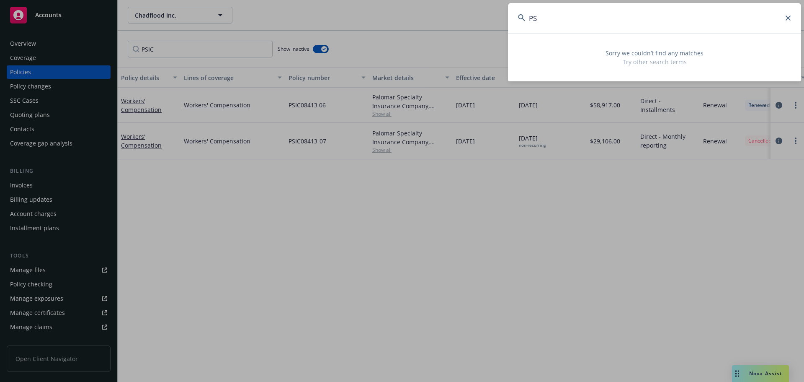
type input "P"
type input "a"
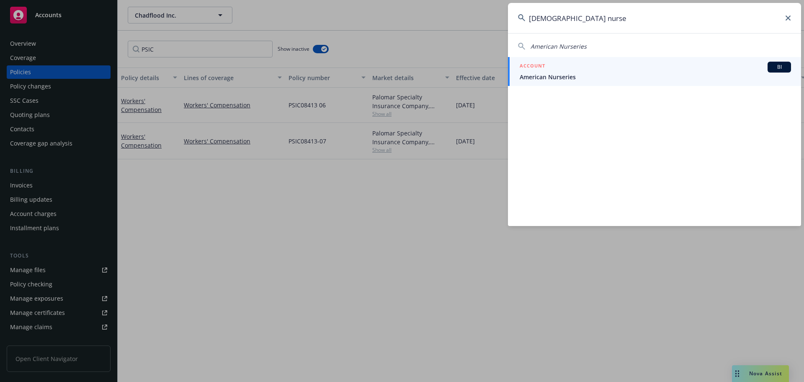
click at [579, 41] on div "American Nurseries" at bounding box center [654, 45] width 293 height 12
click at [570, 46] on span "American Nurseries" at bounding box center [559, 46] width 56 height 8
type input "American Nurseries"
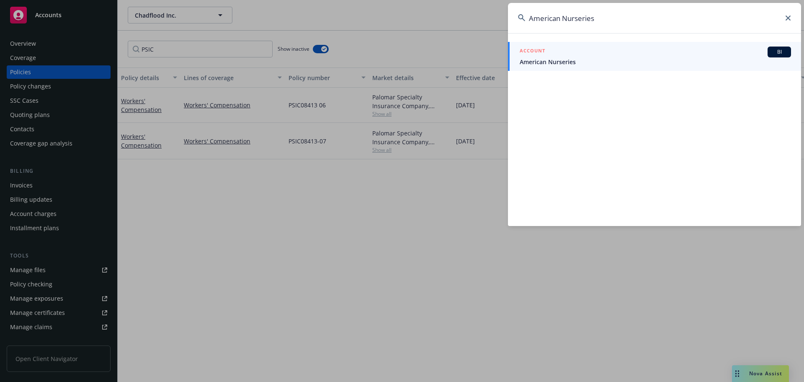
click at [570, 53] on div "ACCOUNT BI" at bounding box center [655, 51] width 271 height 11
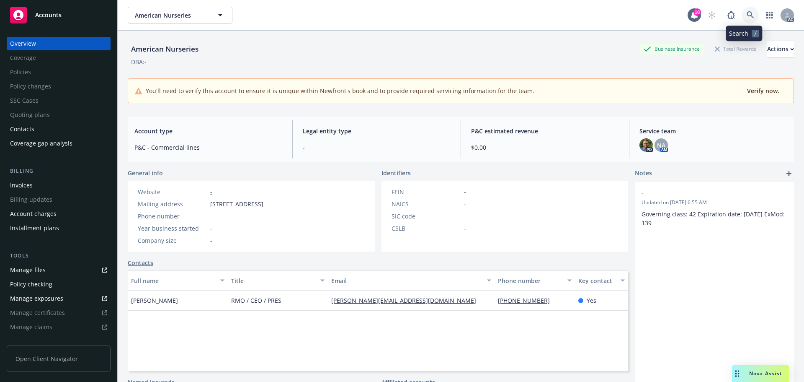
click at [747, 16] on icon at bounding box center [750, 14] width 7 height 7
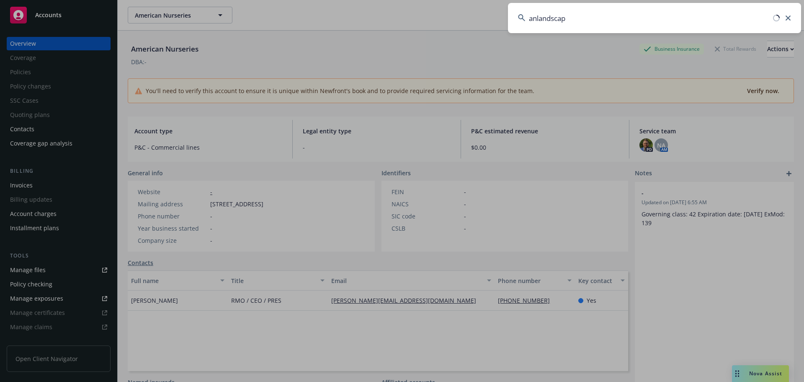
type input "anlandscape"
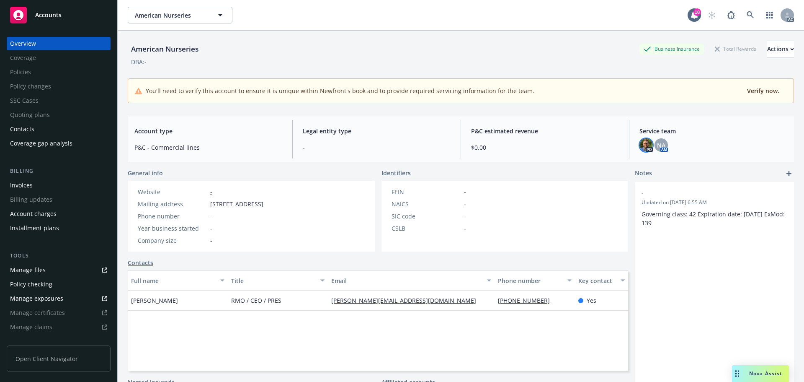
drag, startPoint x: 640, startPoint y: 142, endPoint x: 645, endPoint y: 140, distance: 5.7
click at [640, 142] on img at bounding box center [646, 144] width 13 height 13
click at [658, 139] on div "NA" at bounding box center [661, 144] width 13 height 13
click at [478, 28] on div "American Nurseries American Nurseries 18 AC" at bounding box center [461, 15] width 686 height 30
click at [60, 18] on span "Accounts" at bounding box center [48, 15] width 26 height 7
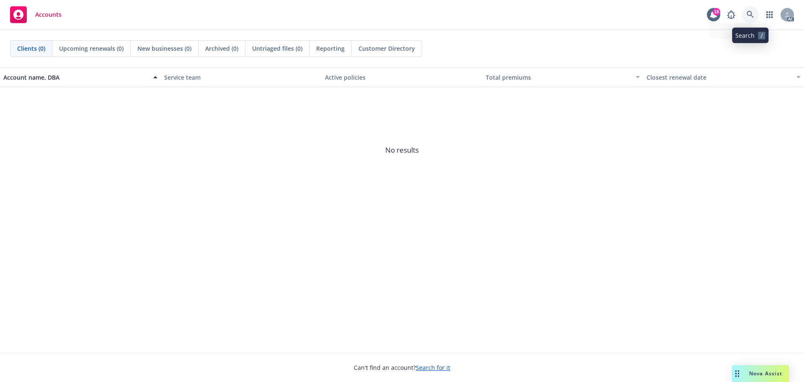
click at [753, 12] on icon at bounding box center [751, 15] width 8 height 8
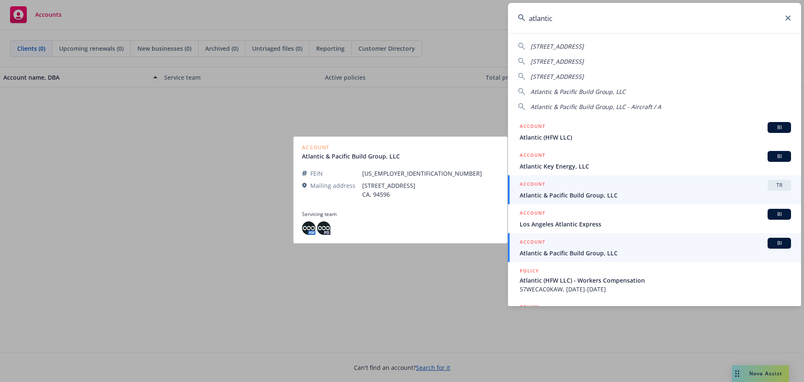
type input "atlantic"
click at [572, 247] on div "ACCOUNT BI" at bounding box center [655, 242] width 271 height 11
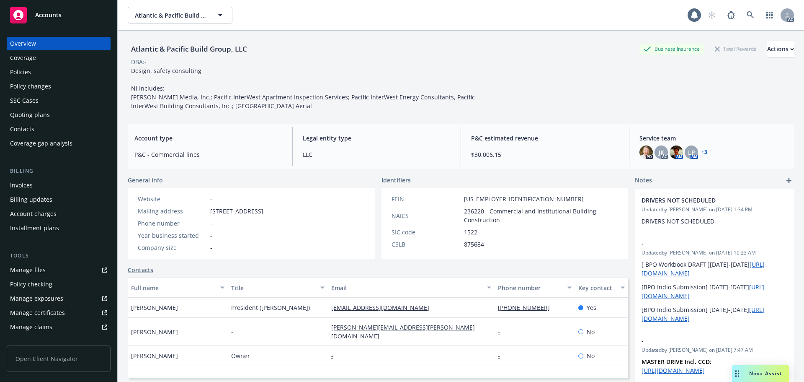
click at [38, 70] on div "Policies" at bounding box center [58, 71] width 97 height 13
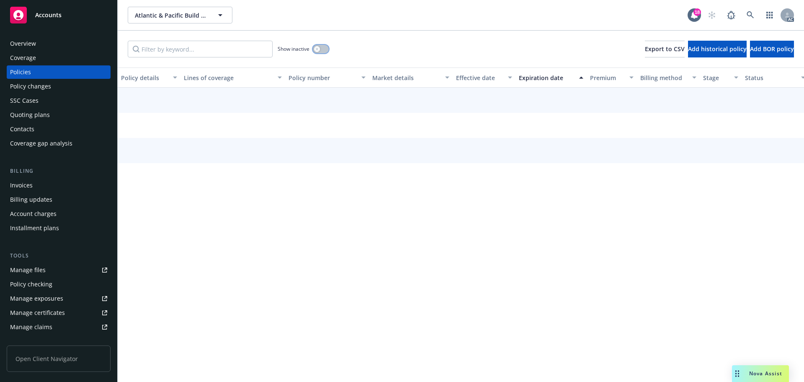
click at [325, 50] on button "button" at bounding box center [321, 49] width 16 height 8
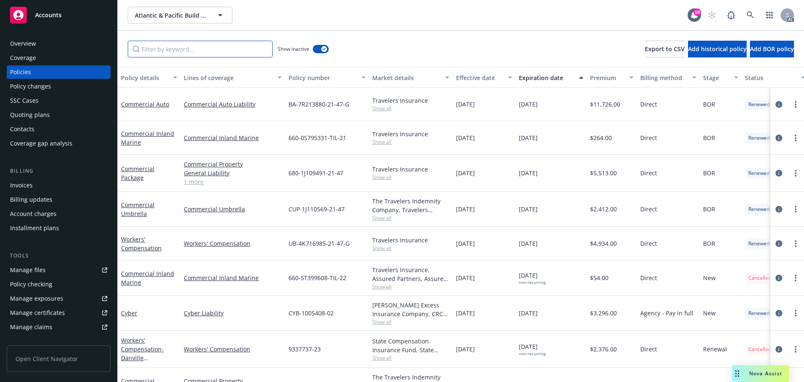
click at [224, 47] on input "Filter by keyword..." at bounding box center [200, 49] width 145 height 17
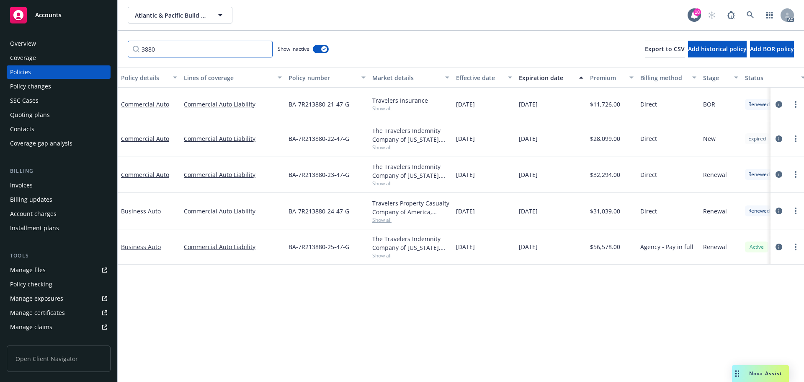
type input "3880"
click at [373, 253] on span "Show all" at bounding box center [410, 255] width 77 height 7
click at [379, 255] on span "Show all" at bounding box center [410, 255] width 77 height 7
click at [470, 273] on div "Policy details Lines of coverage Policy number Market details Effective date Ex…" at bounding box center [461, 224] width 686 height 314
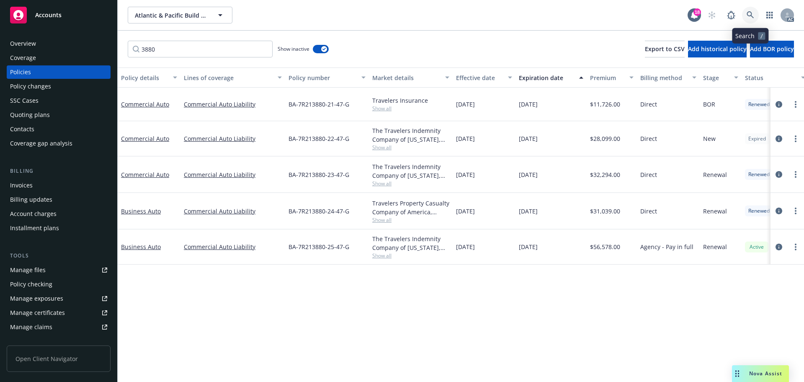
click at [746, 16] on link at bounding box center [750, 15] width 17 height 17
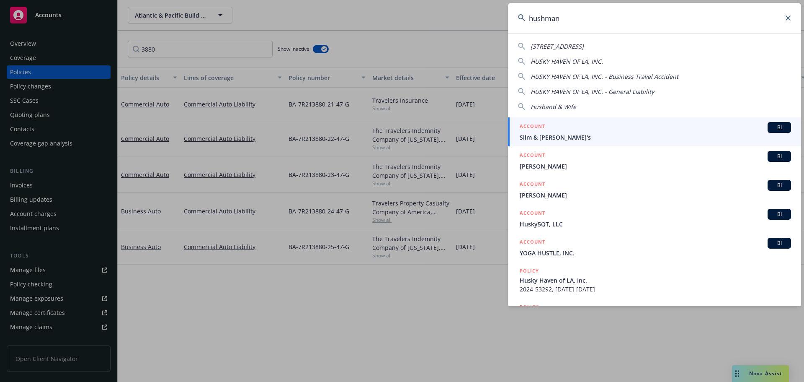
type input "hushmand"
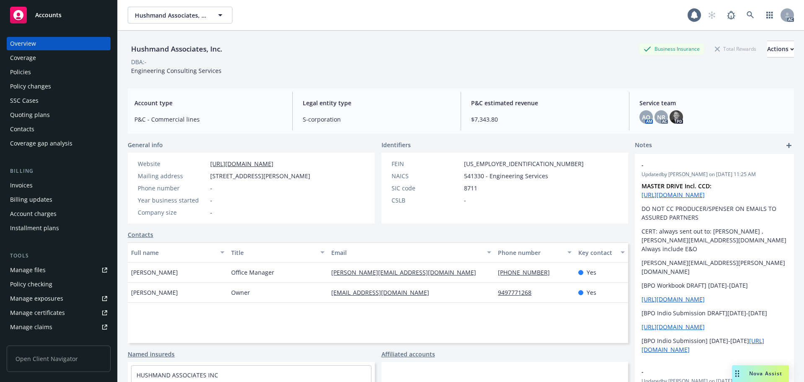
click at [46, 75] on div "Policies" at bounding box center [58, 71] width 97 height 13
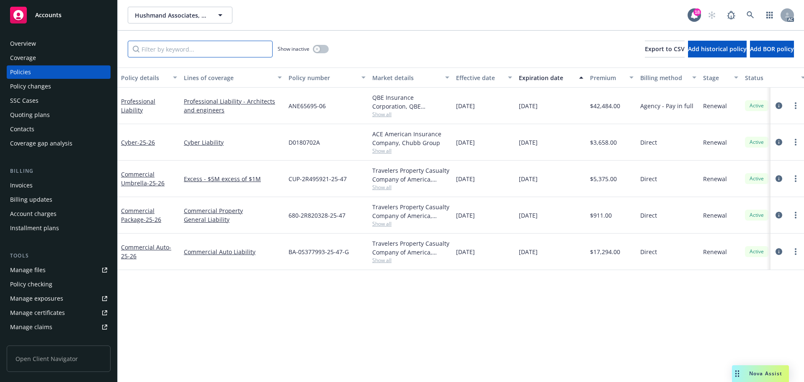
click at [215, 47] on input "Filter by keyword..." at bounding box center [200, 49] width 145 height 17
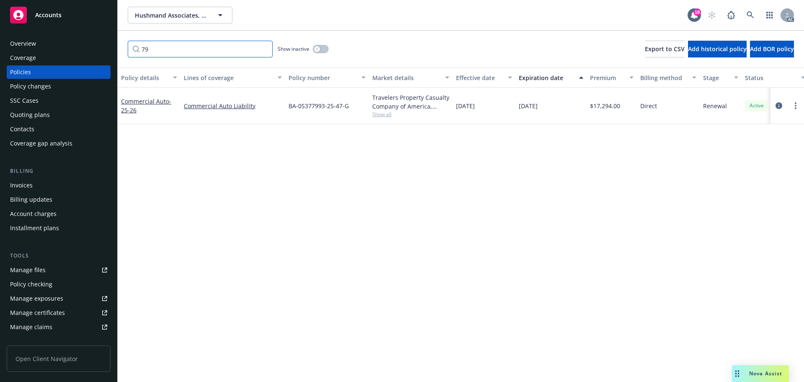
type input "7"
type input "5"
type input "0"
